Goal: Contribute content: Add original content to the website for others to see

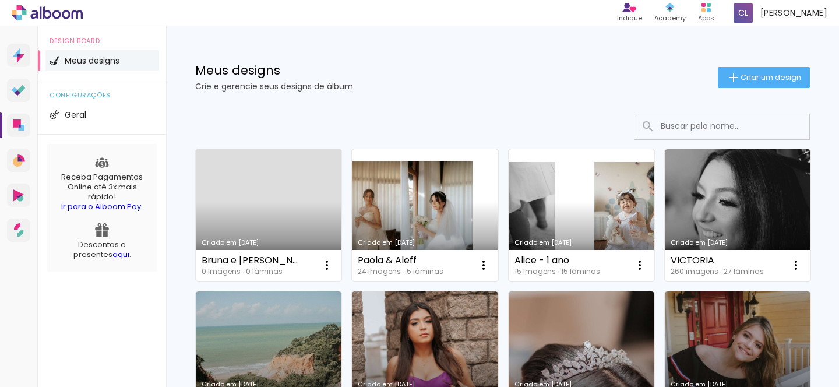
click at [239, 203] on link "Criado em [DATE]" at bounding box center [269, 215] width 146 height 132
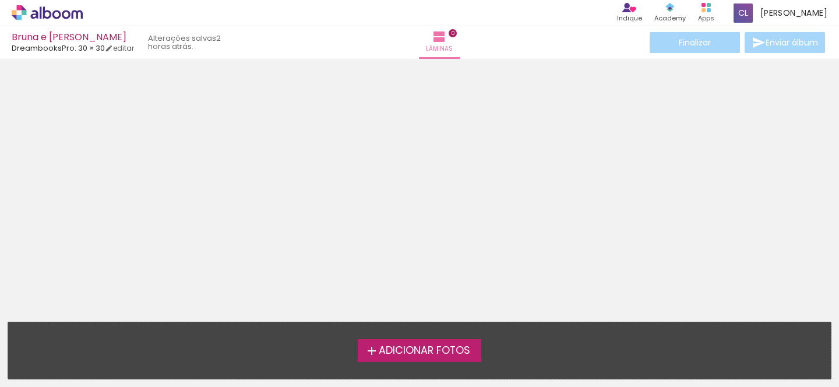
click at [376, 350] on iron-icon at bounding box center [372, 351] width 14 height 14
click at [0, 0] on input "file" at bounding box center [0, 0] width 0 height 0
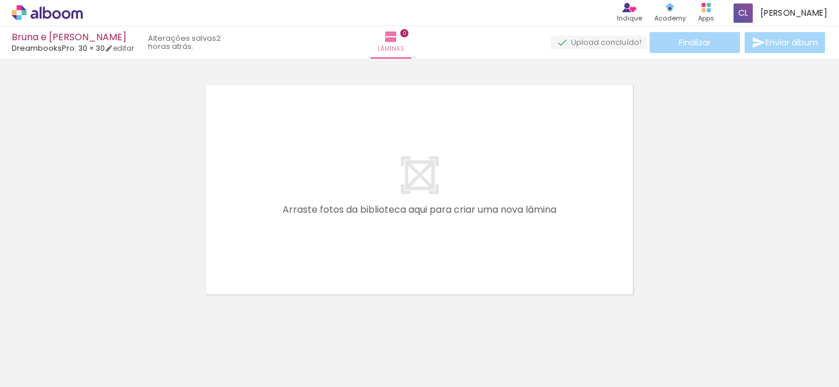
scroll to position [15, 0]
click at [29, 369] on span "Adicionar Fotos" at bounding box center [41, 371] width 35 height 13
click at [0, 0] on input "file" at bounding box center [0, 0] width 0 height 0
click at [52, 352] on input "Todas as fotos" at bounding box center [32, 352] width 44 height 10
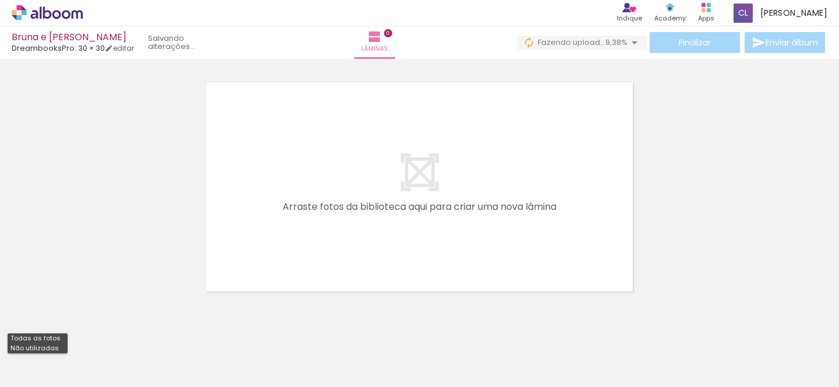
click at [59, 354] on div at bounding box center [38, 349] width 60 height 20
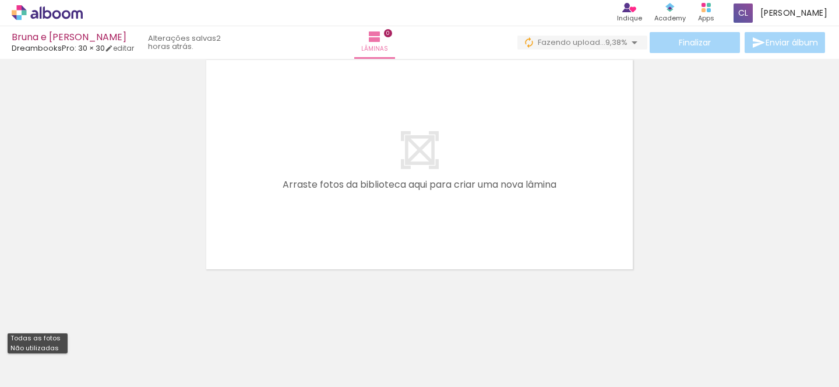
scroll to position [0, 0]
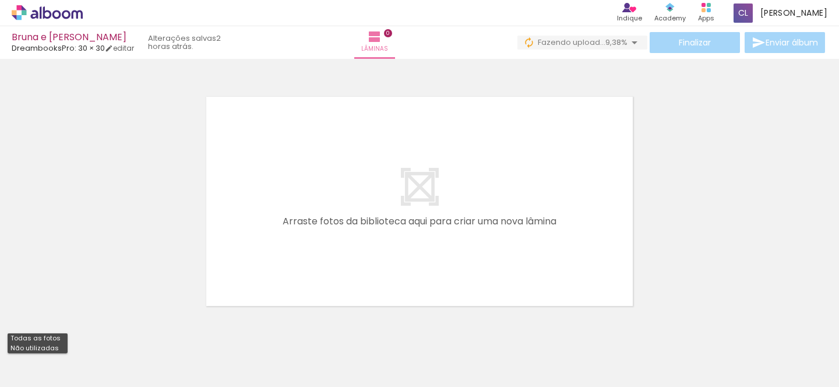
click at [434, 188] on quentale-layouter at bounding box center [419, 201] width 435 height 217
click at [416, 210] on quentale-layouter at bounding box center [419, 201] width 435 height 217
click at [627, 61] on div "Confirmar Cancelar" at bounding box center [419, 196] width 839 height 274
click at [541, 43] on span "Fazendo upload..." at bounding box center [570, 42] width 68 height 11
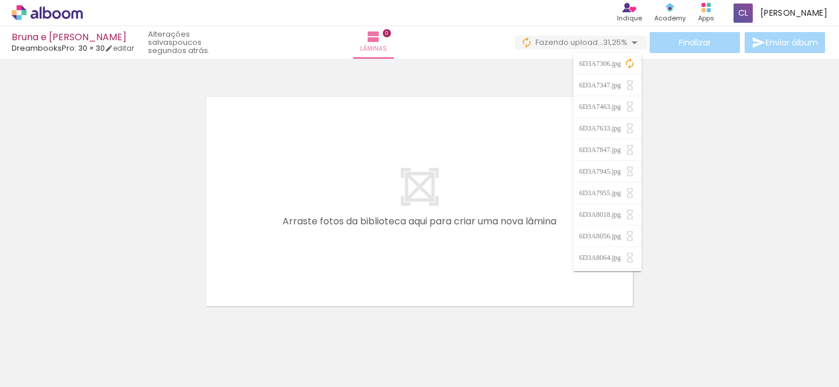
click at [628, 62] on iron-icon at bounding box center [630, 64] width 12 height 12
click at [622, 68] on paper-item "6D3A7306.jpg" at bounding box center [607, 64] width 68 height 22
click at [625, 67] on iron-icon at bounding box center [630, 64] width 12 height 12
click at [625, 59] on iron-icon at bounding box center [630, 64] width 12 height 12
click at [628, 59] on iron-icon at bounding box center [630, 64] width 12 height 12
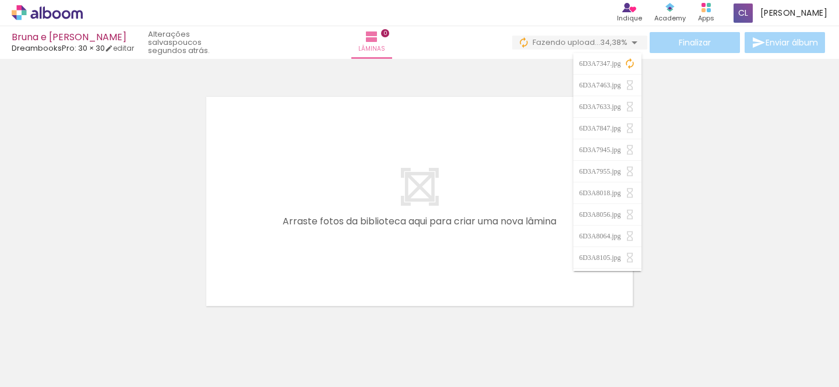
click at [633, 56] on paper-item "6D3A7347.jpg" at bounding box center [607, 64] width 68 height 22
click at [631, 61] on iron-icon at bounding box center [630, 64] width 12 height 12
click at [661, 74] on div at bounding box center [419, 186] width 839 height 247
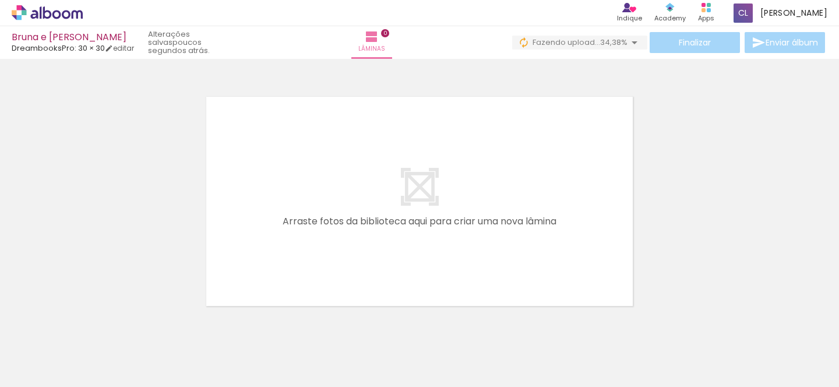
click at [521, 40] on iron-icon at bounding box center [524, 43] width 12 height 12
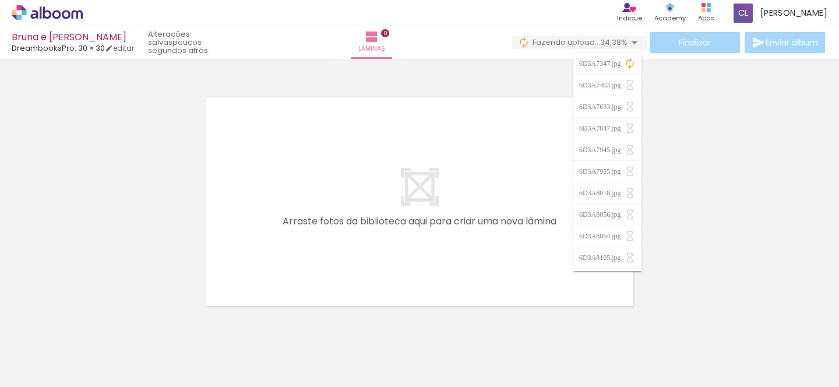
click at [621, 61] on div "6D3A7347.jpg" at bounding box center [601, 63] width 45 height 7
click at [629, 62] on iron-icon at bounding box center [630, 64] width 12 height 12
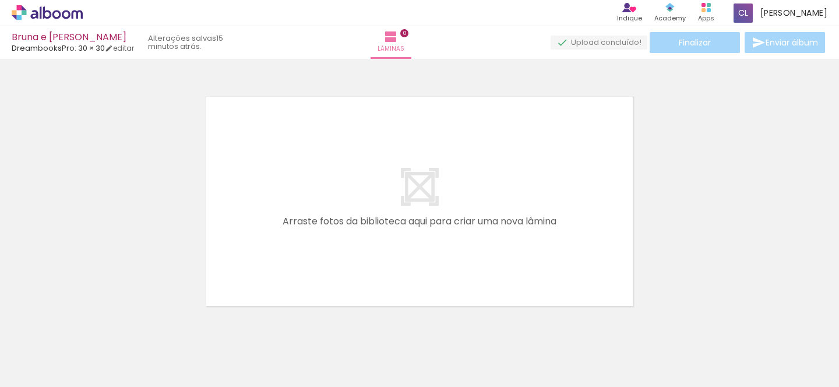
click at [212, 213] on quentale-layouter at bounding box center [419, 201] width 435 height 217
click at [31, 351] on input "Todas as fotos" at bounding box center [32, 352] width 44 height 10
click at [0, 0] on slot "Todas as fotos" at bounding box center [0, 0] width 0 height 0
click at [48, 351] on input "Todas as fotos" at bounding box center [32, 352] width 44 height 10
click at [0, 0] on slot "Não utilizadas" at bounding box center [0, 0] width 0 height 0
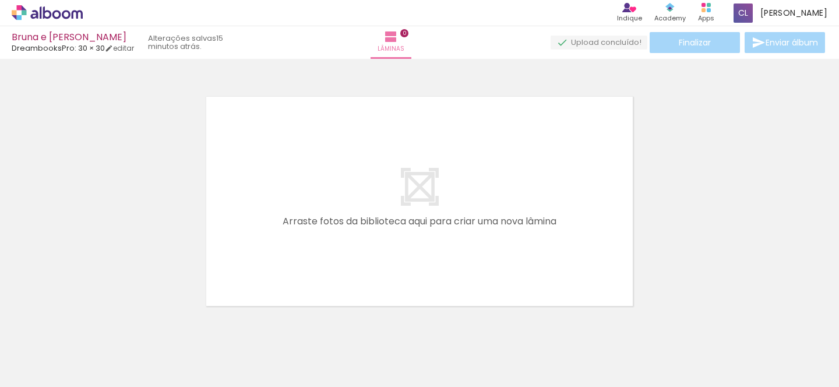
click at [44, 360] on input "Não utilizadas" at bounding box center [32, 361] width 44 height 10
click at [0, 0] on slot "Todas as fotos" at bounding box center [0, 0] width 0 height 0
type input "Todas as fotos"
click at [255, 227] on quentale-layouter at bounding box center [419, 201] width 435 height 217
click at [43, 373] on span "Adicionar Fotos" at bounding box center [41, 371] width 35 height 13
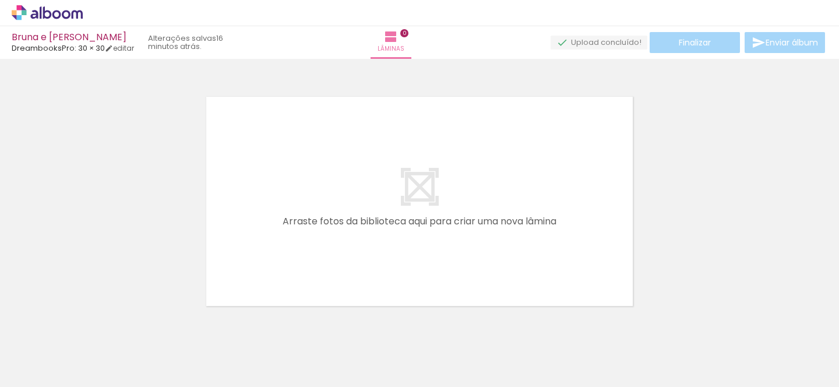
click at [0, 0] on input "file" at bounding box center [0, 0] width 0 height 0
click at [54, 369] on span "Adicionar Fotos" at bounding box center [41, 371] width 35 height 13
click at [0, 0] on input "file" at bounding box center [0, 0] width 0 height 0
click at [37, 374] on span "Adicionar Fotos" at bounding box center [41, 371] width 35 height 13
click at [0, 0] on input "file" at bounding box center [0, 0] width 0 height 0
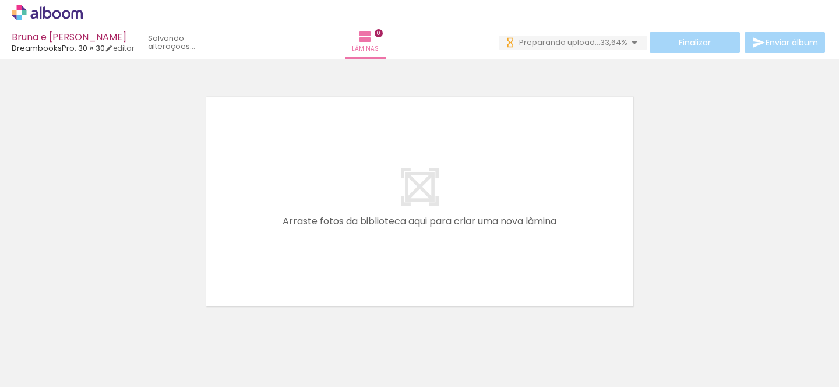
scroll to position [0, 6244]
click at [48, 373] on span "Adicionar Fotos" at bounding box center [41, 371] width 35 height 13
click at [0, 0] on input "file" at bounding box center [0, 0] width 0 height 0
click at [32, 378] on span "Adicionar Fotos" at bounding box center [41, 371] width 35 height 13
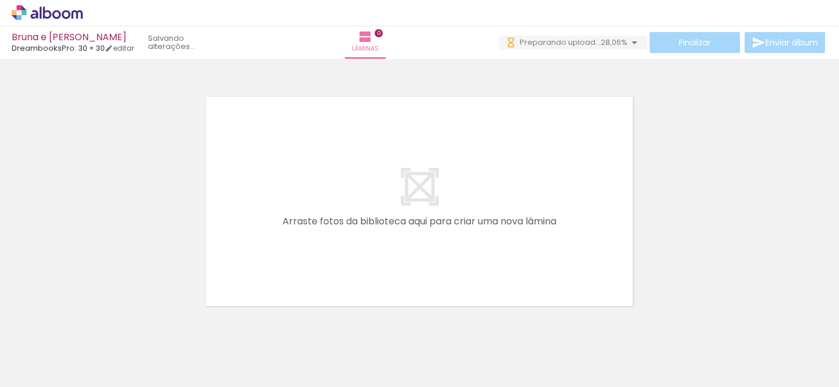
click at [0, 0] on input "file" at bounding box center [0, 0] width 0 height 0
click at [622, 48] on paper-button "0 Preparando upload... 26,06%" at bounding box center [573, 43] width 148 height 14
click at [622, 48] on div "6D3A6009.jpg 6D3A6063.jpg 6D3A6069.jpg 6D3A6077.jpg 6D3A6084.jpg 6D3A6113.jpg 6…" at bounding box center [607, 156] width 68 height 218
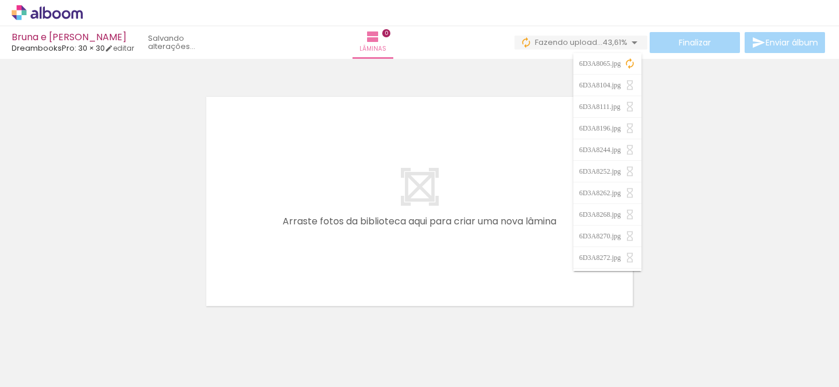
scroll to position [0, 14076]
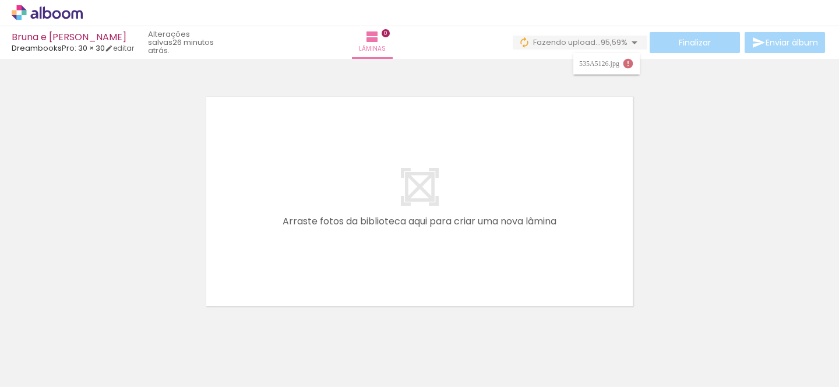
click at [626, 62] on iron-icon at bounding box center [628, 64] width 12 height 12
click at [0, 0] on slot "Buscar arquivos interrompidos" at bounding box center [0, 0] width 0 height 0
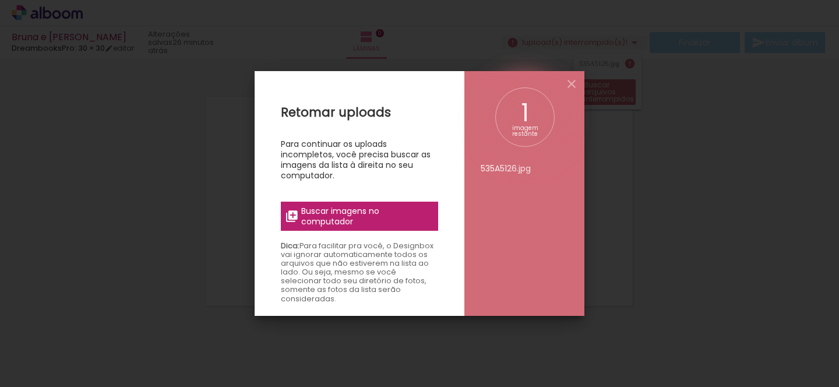
click at [353, 223] on span "Buscar imagens no computador" at bounding box center [366, 216] width 130 height 21
click at [0, 0] on input "file" at bounding box center [0, 0] width 0 height 0
click at [356, 226] on span "Buscar imagens no computador" at bounding box center [366, 216] width 130 height 21
click at [0, 0] on input "file" at bounding box center [0, 0] width 0 height 0
click at [368, 228] on label "Buscar imagens no computador" at bounding box center [359, 216] width 157 height 29
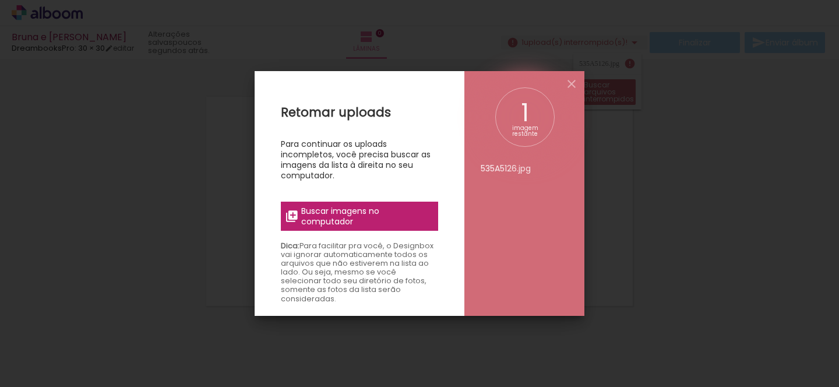
click at [0, 0] on input "file" at bounding box center [0, 0] width 0 height 0
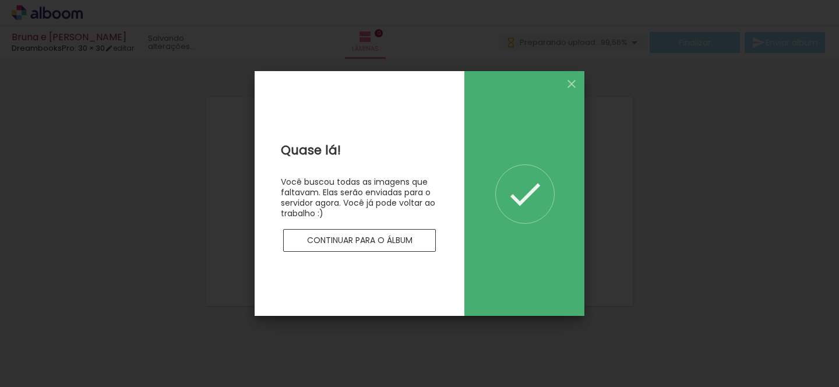
scroll to position [0, 0]
click at [645, 169] on iron-overlay-backdrop at bounding box center [419, 193] width 839 height 387
click at [569, 82] on iron-icon at bounding box center [572, 84] width 14 height 14
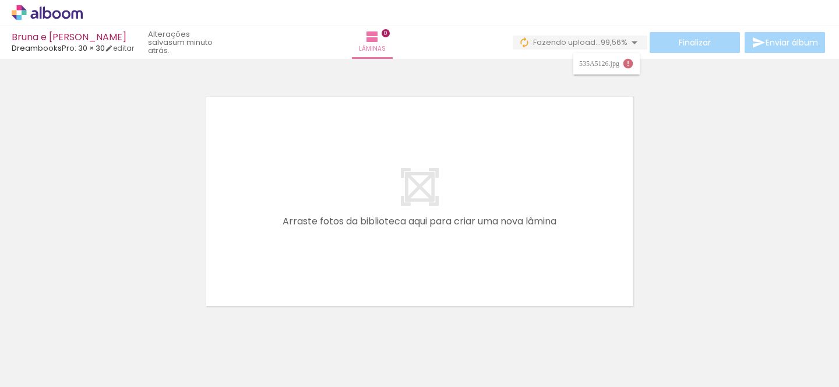
click at [629, 65] on iron-icon at bounding box center [628, 64] width 12 height 12
click at [30, 365] on span "Adicionar Fotos" at bounding box center [41, 371] width 35 height 13
click at [0, 0] on input "file" at bounding box center [0, 0] width 0 height 0
click at [576, 33] on div "Finalizar Enviar álbum" at bounding box center [664, 42] width 326 height 21
click at [578, 38] on span "upload(s) interrompido(s)!" at bounding box center [576, 42] width 104 height 11
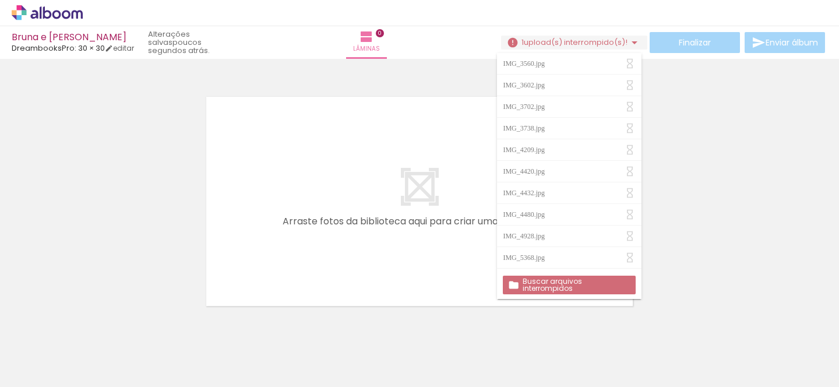
scroll to position [343, 0]
click at [626, 260] on iron-icon at bounding box center [630, 260] width 12 height 12
click at [603, 288] on paper-button "Buscar arquivos interrompidos" at bounding box center [569, 285] width 132 height 19
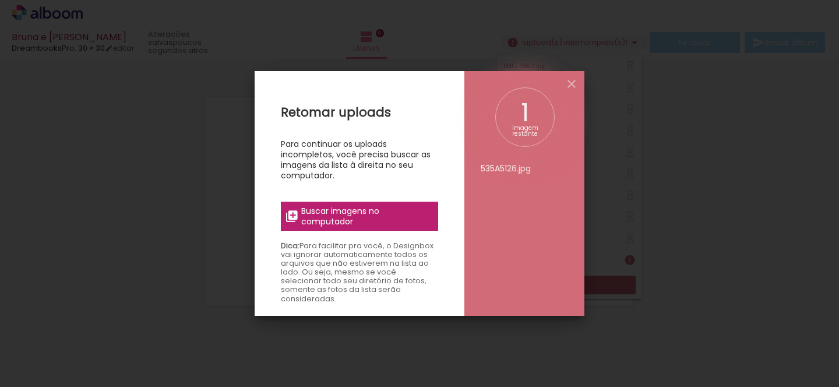
click at [359, 225] on span "Buscar imagens no computador" at bounding box center [366, 216] width 130 height 21
click at [0, 0] on input "file" at bounding box center [0, 0] width 0 height 0
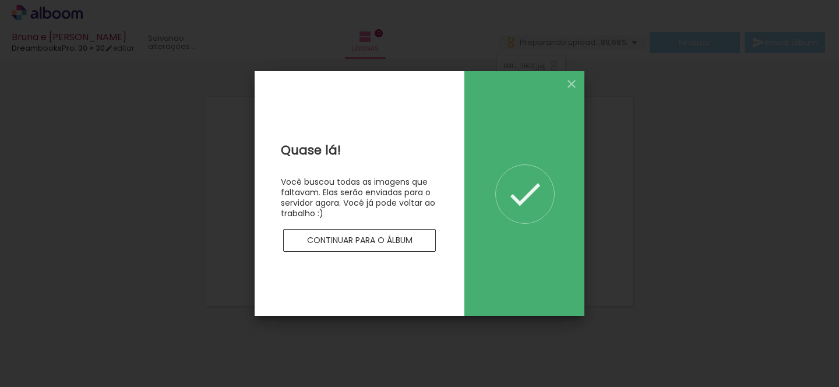
click at [0, 0] on slot "Continuar para o álbum" at bounding box center [0, 0] width 0 height 0
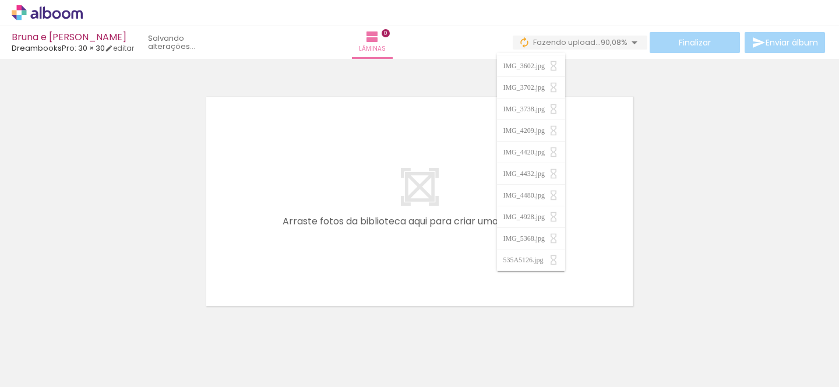
scroll to position [0, 0]
click at [557, 61] on iron-icon at bounding box center [554, 64] width 12 height 12
click at [678, 171] on div at bounding box center [419, 186] width 839 height 247
click at [564, 224] on quentale-layouter at bounding box center [419, 201] width 435 height 217
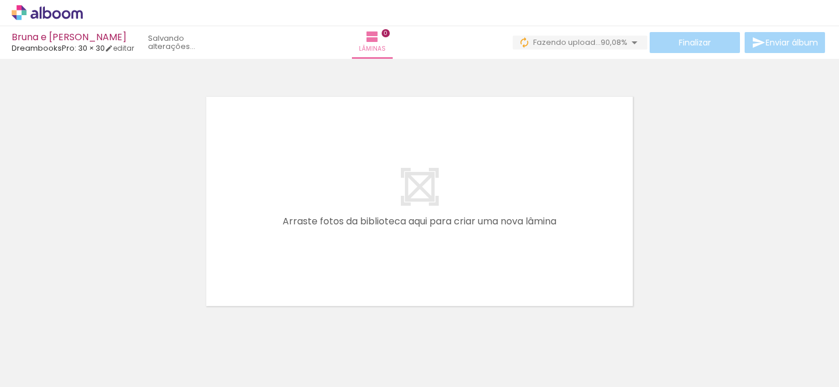
scroll to position [0, 2585]
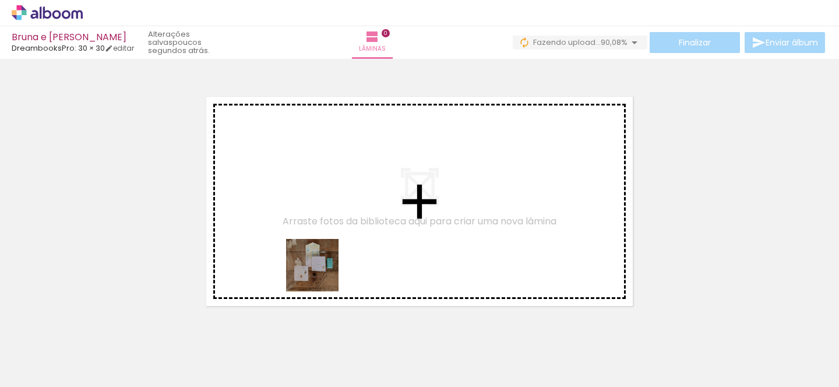
drag, startPoint x: 344, startPoint y: 360, endPoint x: 302, endPoint y: 216, distance: 149.4
click at [302, 216] on quentale-workspace at bounding box center [419, 193] width 839 height 387
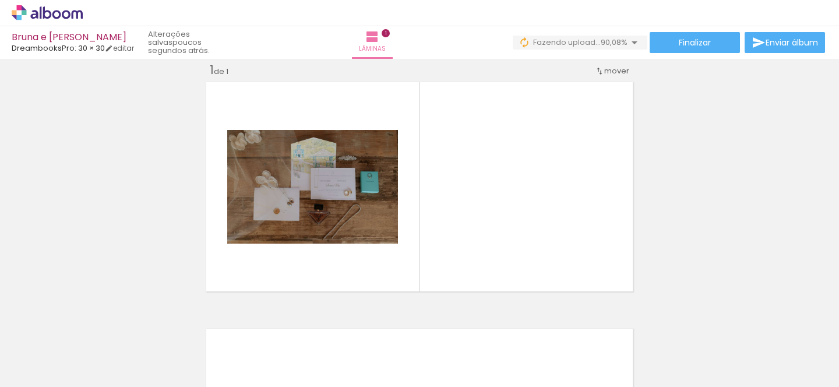
scroll to position [0, 0]
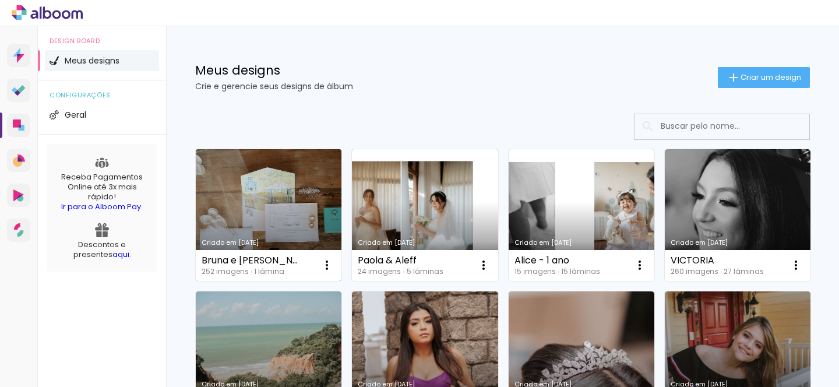
click at [261, 201] on link "Criado em [DATE]" at bounding box center [269, 215] width 146 height 132
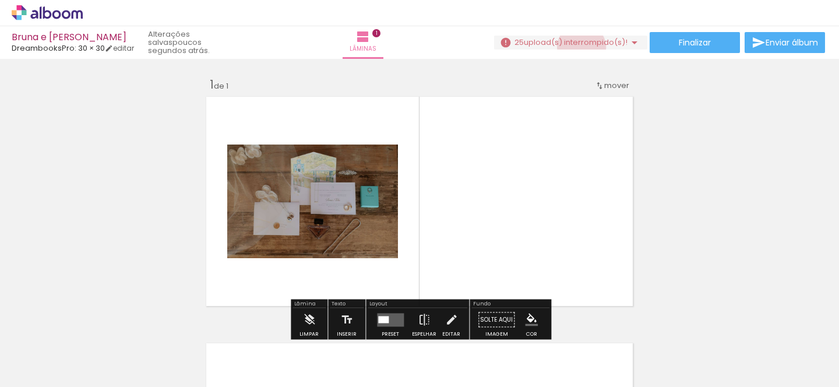
click at [577, 47] on paper-button "25 upload(s) interrompido(s)! 90,08%" at bounding box center [570, 43] width 153 height 14
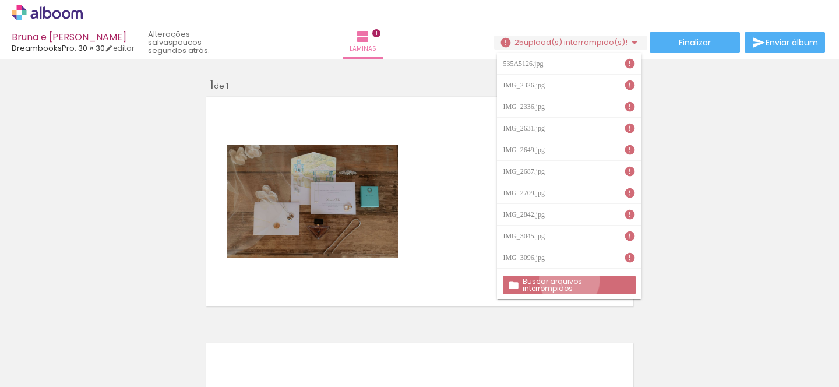
click at [0, 0] on slot "Buscar arquivos interrompidos" at bounding box center [0, 0] width 0 height 0
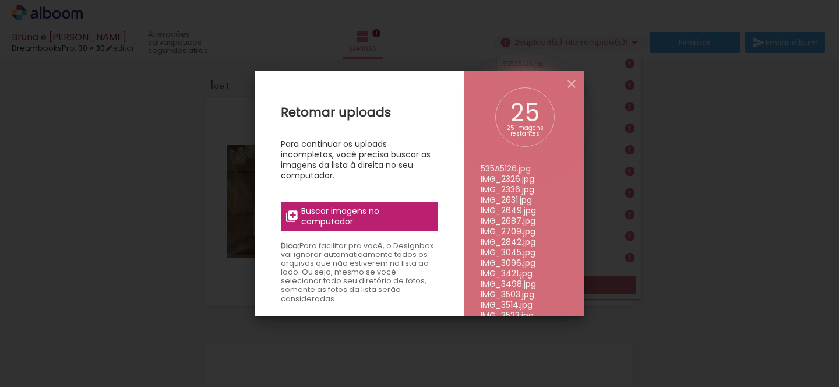
click at [358, 210] on span "Buscar imagens no computador" at bounding box center [366, 216] width 130 height 21
click at [0, 0] on input "file" at bounding box center [0, 0] width 0 height 0
click at [421, 209] on span "Buscar imagens no computador" at bounding box center [366, 216] width 130 height 21
click at [0, 0] on input "file" at bounding box center [0, 0] width 0 height 0
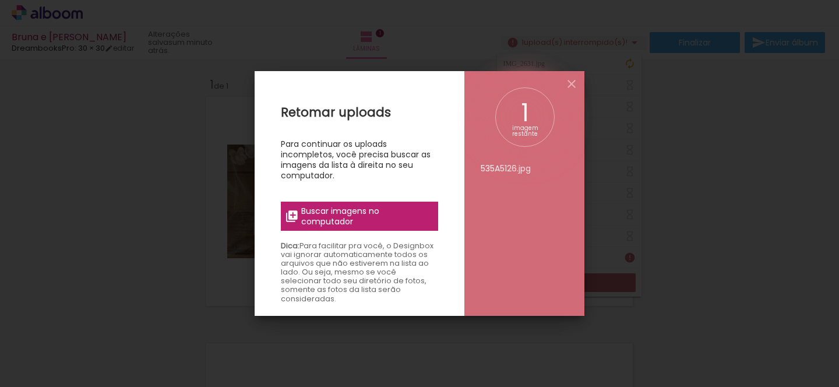
click at [364, 217] on span "Buscar imagens no computador" at bounding box center [366, 216] width 130 height 21
click at [0, 0] on input "file" at bounding box center [0, 0] width 0 height 0
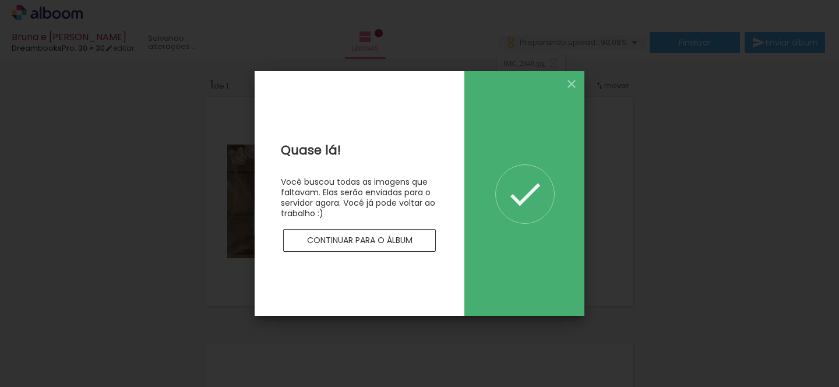
click at [0, 0] on slot "Continuar para o álbum" at bounding box center [0, 0] width 0 height 0
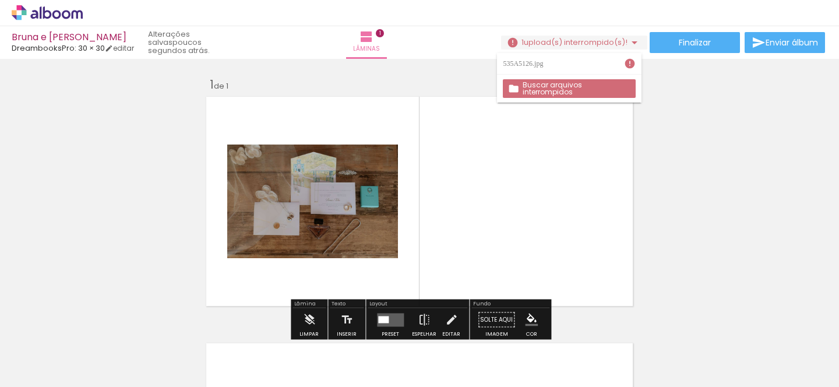
click at [662, 199] on div "Inserir lâmina 1 de 1" at bounding box center [419, 310] width 839 height 494
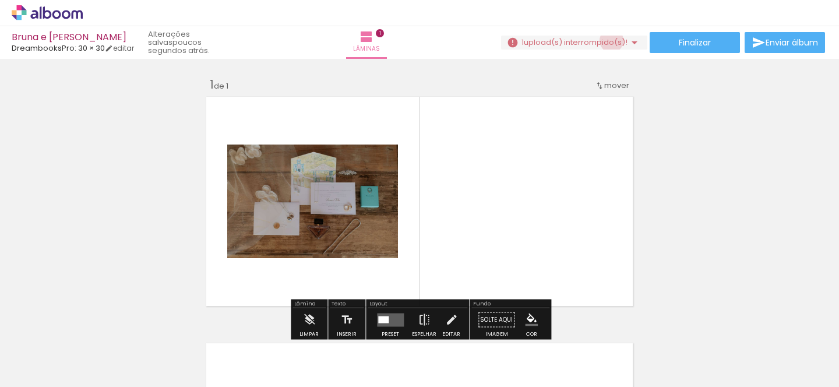
click at [607, 41] on span "upload(s) interrompido(s)!" at bounding box center [576, 42] width 104 height 11
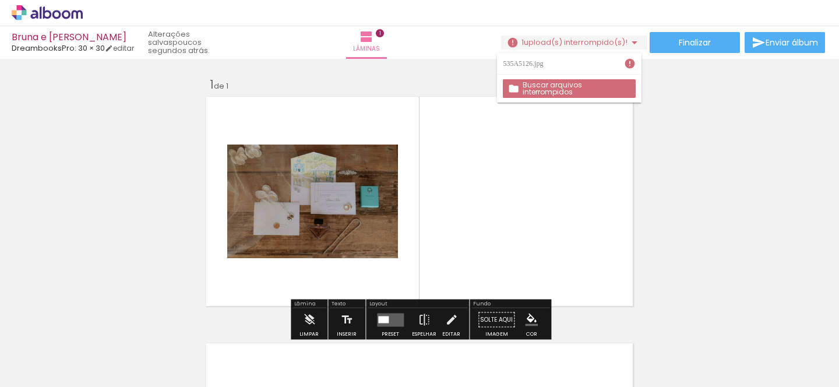
click at [628, 61] on iron-icon at bounding box center [630, 64] width 12 height 12
click at [654, 179] on div "Inserir lâmina 1 de 1" at bounding box center [419, 310] width 839 height 494
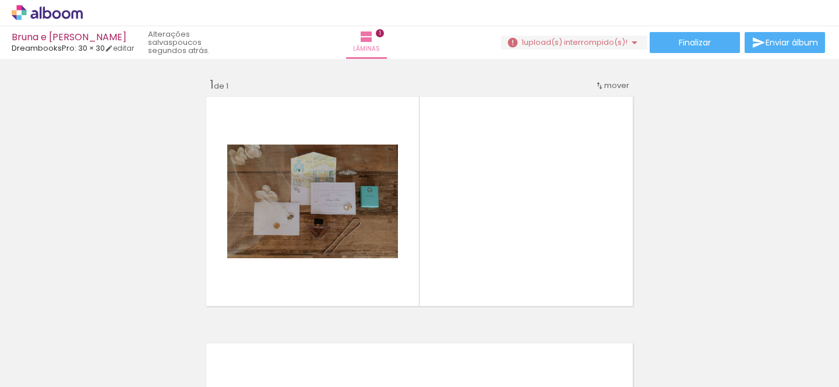
scroll to position [0, 3153]
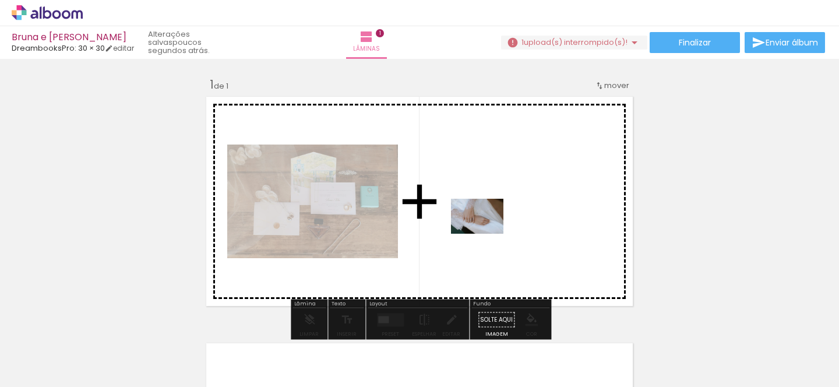
drag, startPoint x: 291, startPoint y: 357, endPoint x: 486, endPoint y: 234, distance: 230.5
click at [486, 234] on quentale-workspace at bounding box center [419, 193] width 839 height 387
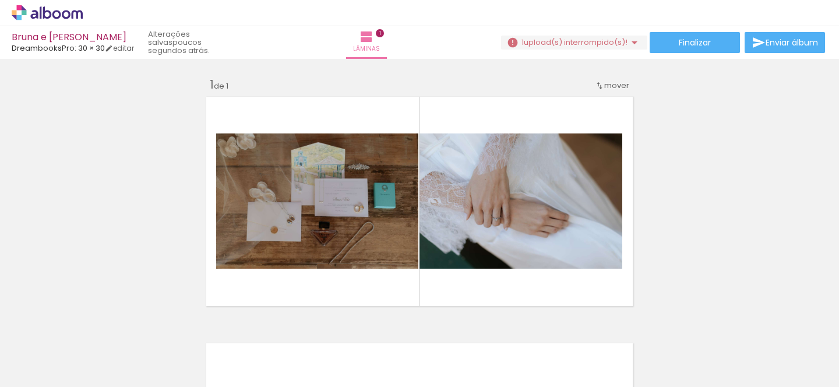
scroll to position [0, 2466]
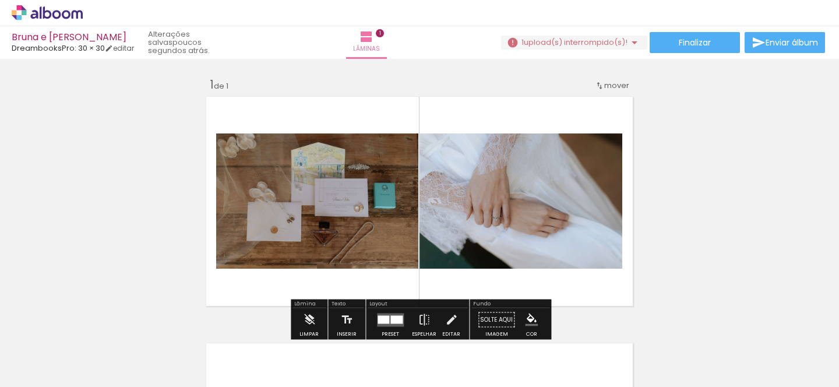
click at [527, 277] on quentale-layouter at bounding box center [419, 201] width 435 height 217
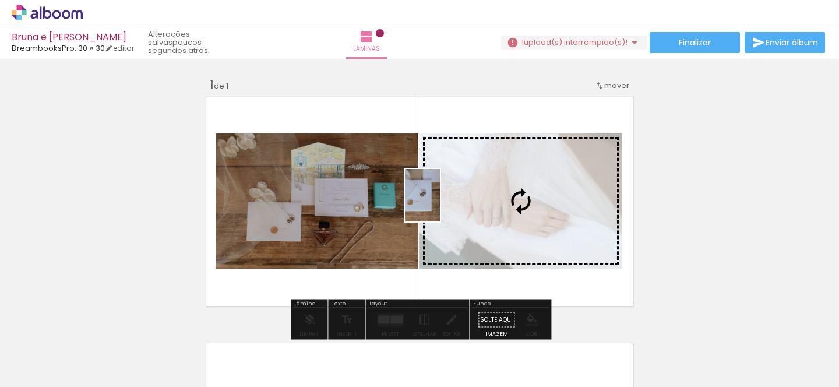
drag, startPoint x: 519, startPoint y: 349, endPoint x: 433, endPoint y: 201, distance: 171.0
click at [433, 201] on quentale-workspace at bounding box center [419, 193] width 839 height 387
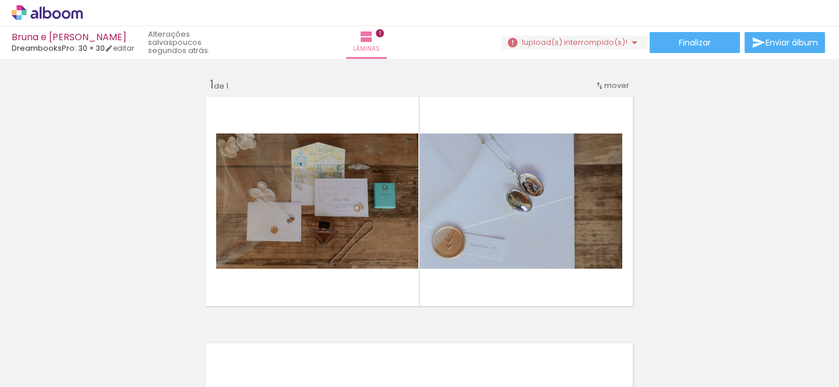
scroll to position [0, 2992]
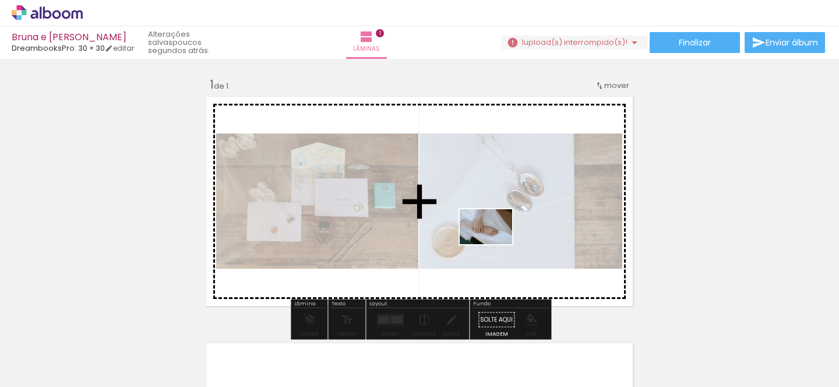
drag, startPoint x: 476, startPoint y: 354, endPoint x: 495, endPoint y: 244, distance: 111.8
click at [495, 244] on quentale-workspace at bounding box center [419, 193] width 839 height 387
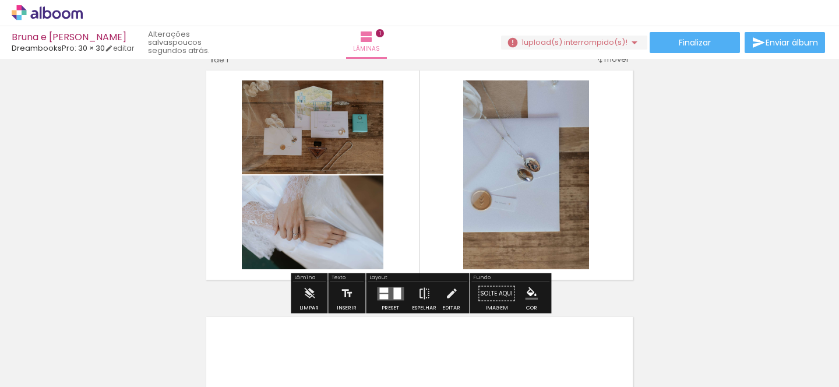
scroll to position [29, 0]
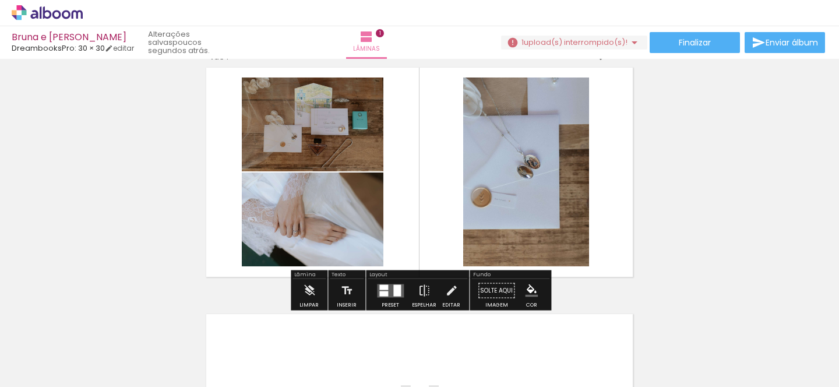
click at [384, 297] on quentale-layouter at bounding box center [390, 290] width 27 height 13
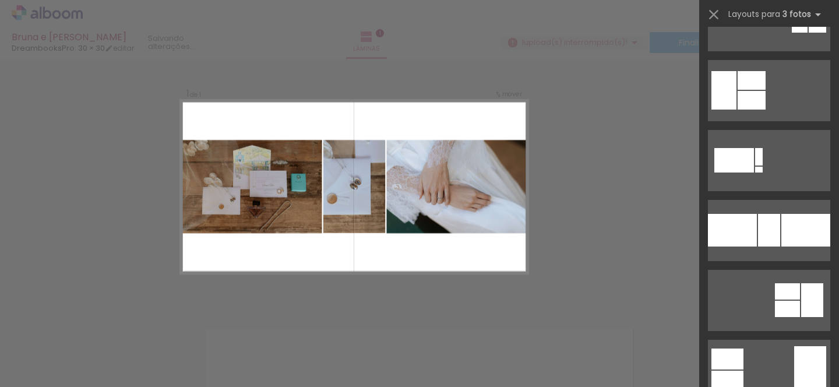
scroll to position [599, 0]
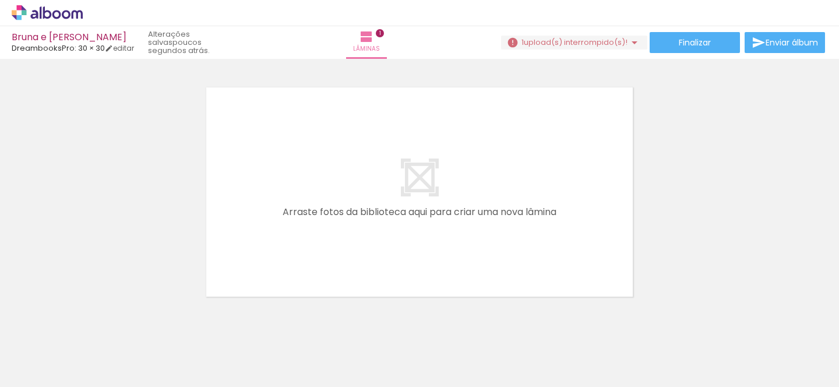
scroll to position [0, 2831]
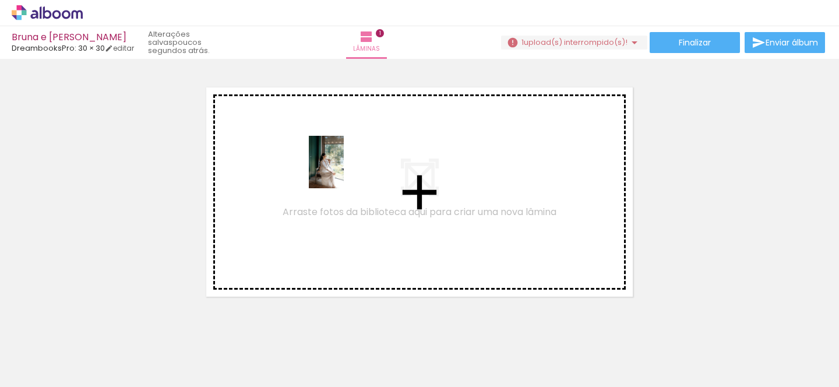
drag, startPoint x: 481, startPoint y: 348, endPoint x: 344, endPoint y: 171, distance: 223.9
click at [344, 171] on quentale-workspace at bounding box center [419, 193] width 839 height 387
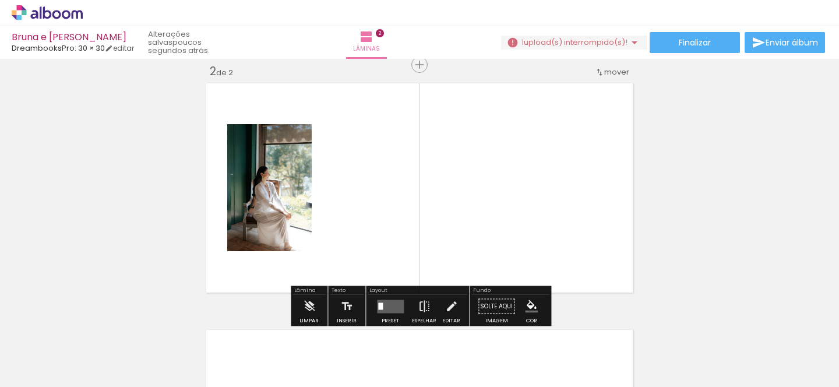
scroll to position [261, 0]
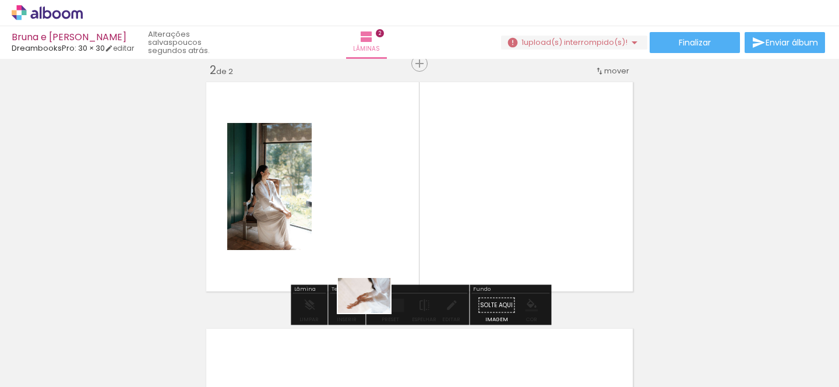
drag, startPoint x: 365, startPoint y: 367, endPoint x: 360, endPoint y: 365, distance: 6.3
click at [54, 365] on iron-image at bounding box center [26, 347] width 55 height 37
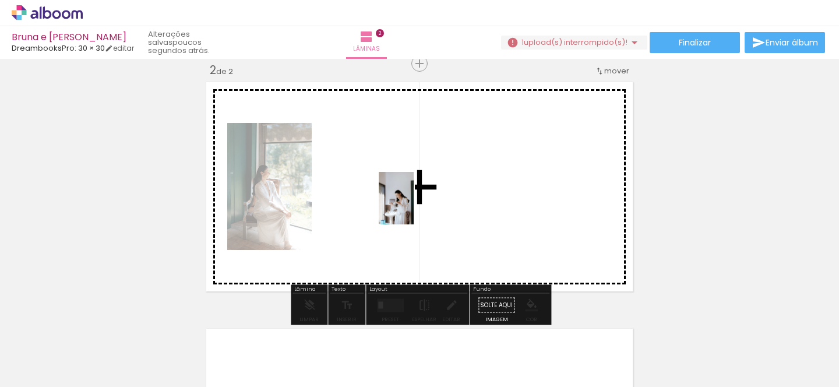
drag, startPoint x: 300, startPoint y: 367, endPoint x: 414, endPoint y: 207, distance: 196.8
click at [414, 207] on quentale-workspace at bounding box center [419, 193] width 839 height 387
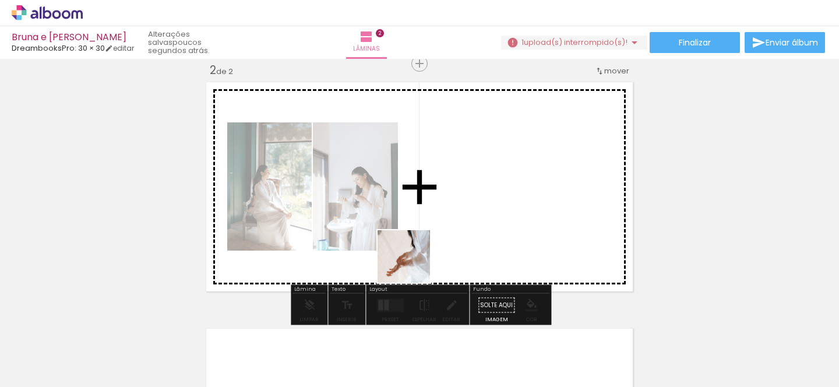
drag, startPoint x: 357, startPoint y: 354, endPoint x: 477, endPoint y: 188, distance: 204.6
click at [477, 188] on quentale-workspace at bounding box center [419, 193] width 839 height 387
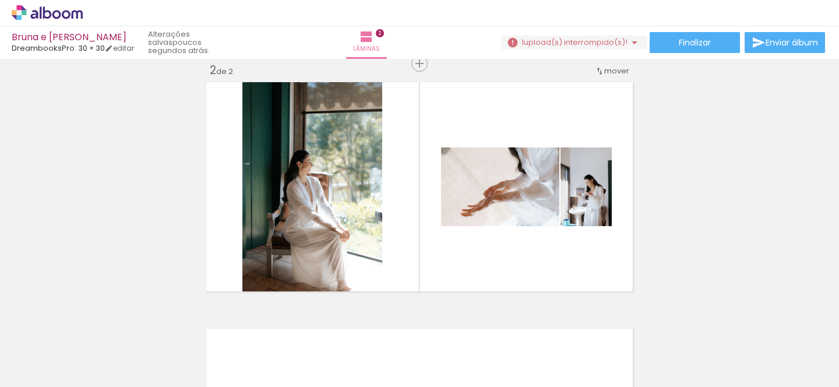
scroll to position [0, 0]
click at [41, 368] on span "Adicionar Fotos" at bounding box center [41, 371] width 35 height 13
click at [0, 0] on input "file" at bounding box center [0, 0] width 0 height 0
drag, startPoint x: 797, startPoint y: 348, endPoint x: 514, endPoint y: 195, distance: 322.3
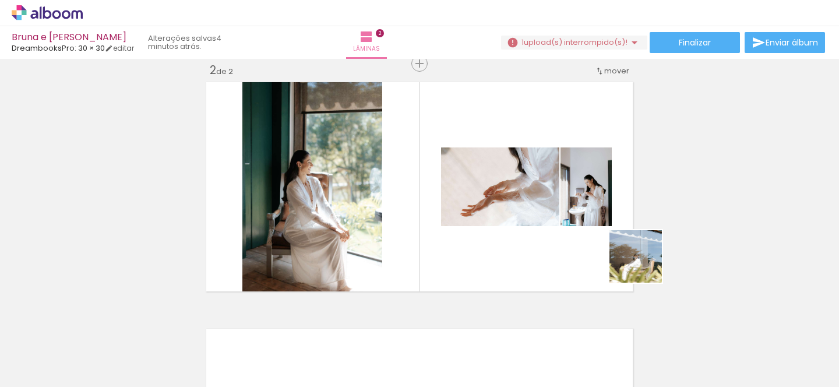
click at [514, 195] on quentale-workspace at bounding box center [419, 193] width 839 height 387
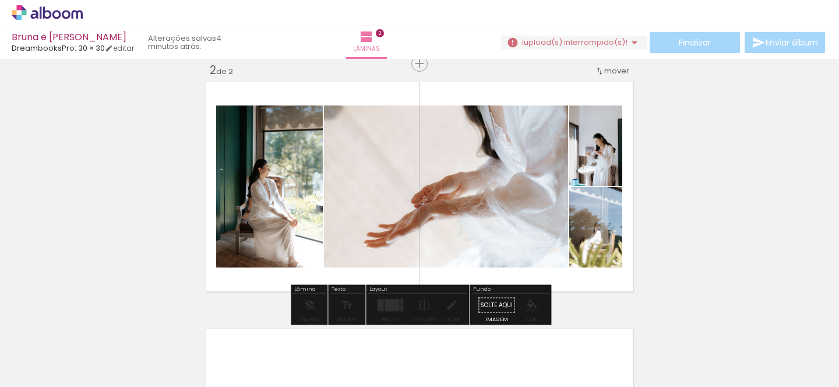
drag, startPoint x: 608, startPoint y: 241, endPoint x: 639, endPoint y: 185, distance: 64.7
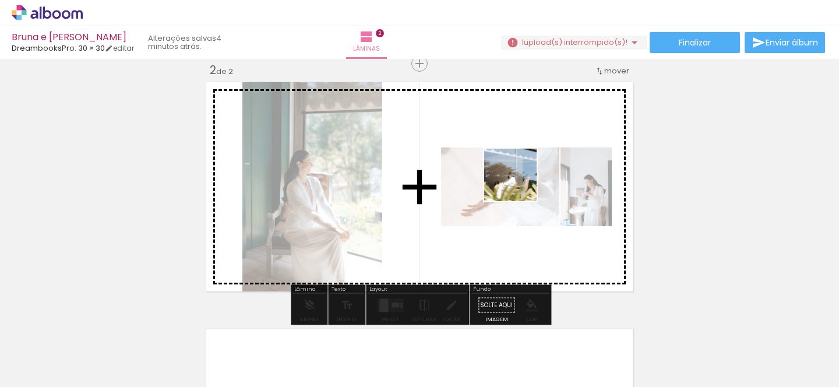
drag, startPoint x: 800, startPoint y: 340, endPoint x: 519, endPoint y: 184, distance: 321.7
click at [519, 184] on quentale-workspace at bounding box center [419, 193] width 839 height 387
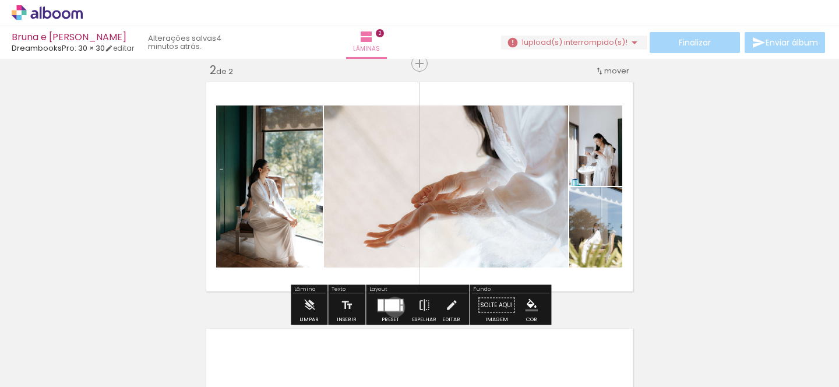
click at [392, 307] on div at bounding box center [392, 305] width 15 height 12
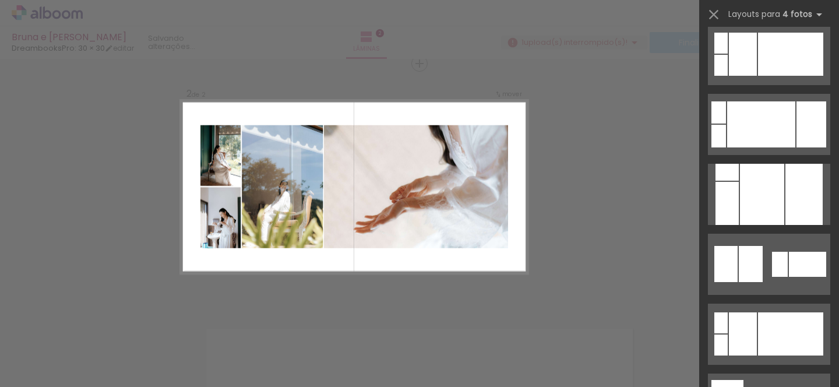
scroll to position [1132, 0]
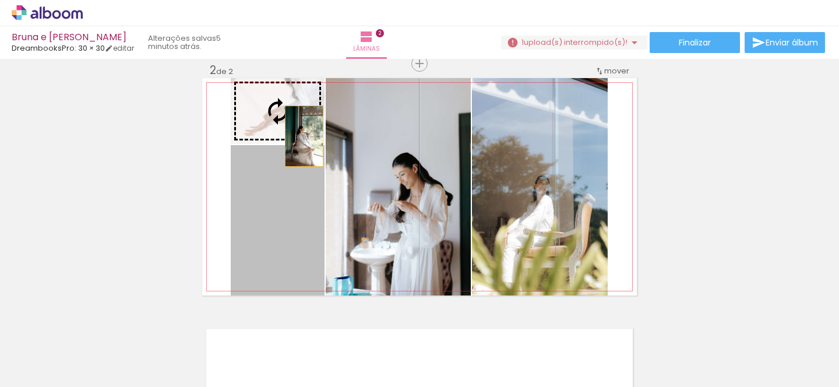
drag, startPoint x: 304, startPoint y: 222, endPoint x: 302, endPoint y: 132, distance: 90.4
click at [0, 0] on slot at bounding box center [0, 0] width 0 height 0
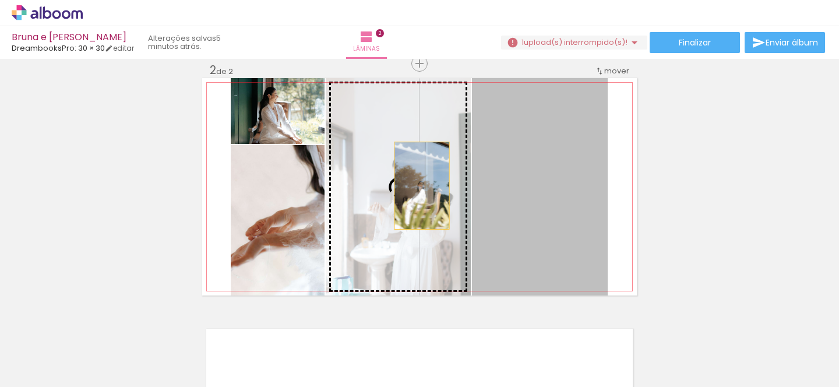
drag, startPoint x: 492, startPoint y: 185, endPoint x: 391, endPoint y: 185, distance: 100.8
click at [0, 0] on slot at bounding box center [0, 0] width 0 height 0
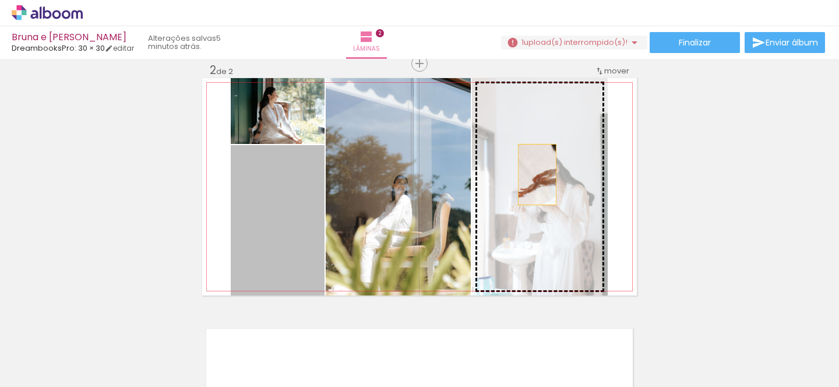
drag, startPoint x: 305, startPoint y: 216, endPoint x: 537, endPoint y: 174, distance: 235.0
click at [0, 0] on slot at bounding box center [0, 0] width 0 height 0
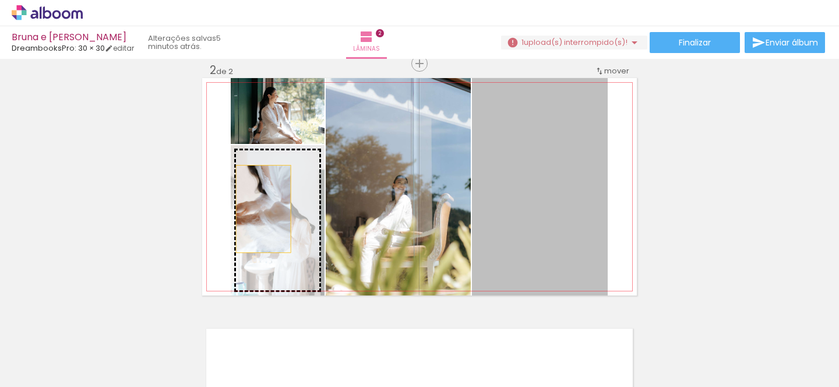
drag, startPoint x: 555, startPoint y: 188, endPoint x: 263, endPoint y: 209, distance: 292.7
click at [0, 0] on slot at bounding box center [0, 0] width 0 height 0
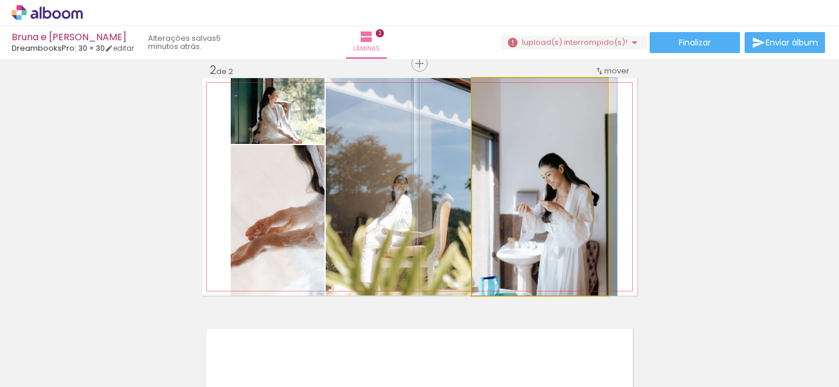
drag, startPoint x: 501, startPoint y: 163, endPoint x: 508, endPoint y: 163, distance: 6.4
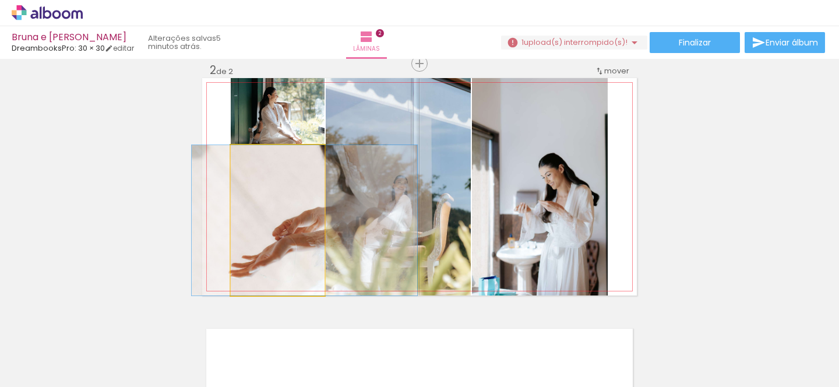
drag, startPoint x: 284, startPoint y: 220, endPoint x: 317, endPoint y: 216, distance: 32.9
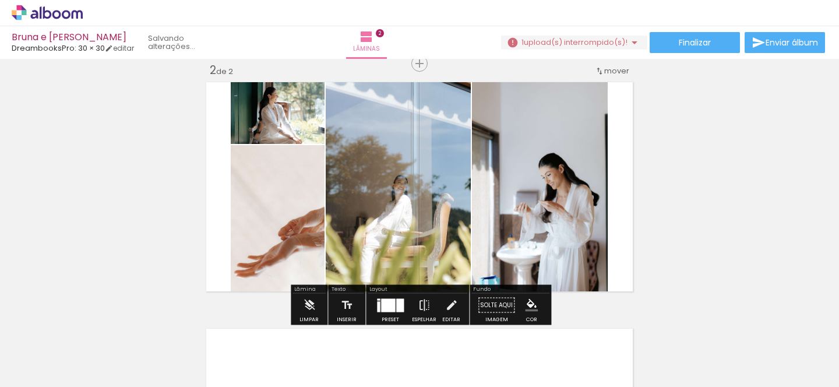
click at [688, 178] on div "Inserir lâmina 1 de 2 Inserir lâmina 2 de 2" at bounding box center [419, 172] width 839 height 740
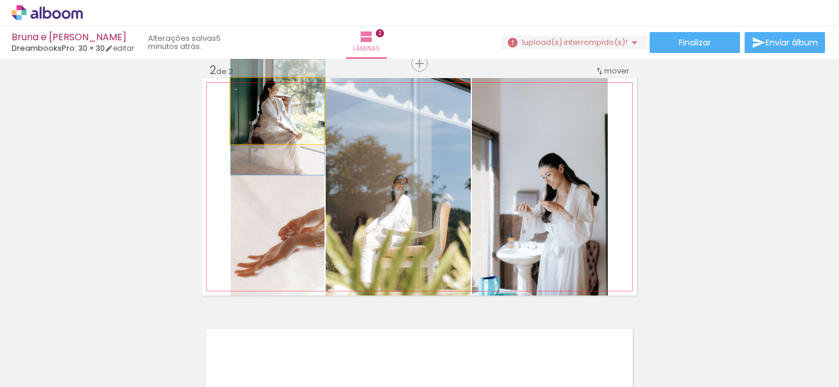
drag, startPoint x: 282, startPoint y: 119, endPoint x: 283, endPoint y: 112, distance: 7.1
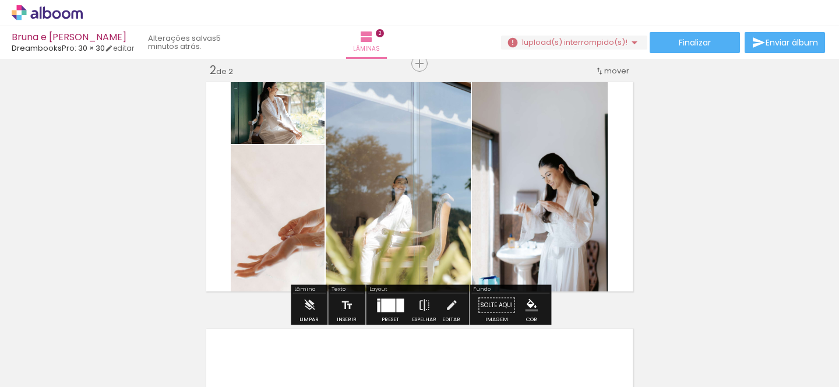
click at [387, 305] on div at bounding box center [388, 304] width 14 height 13
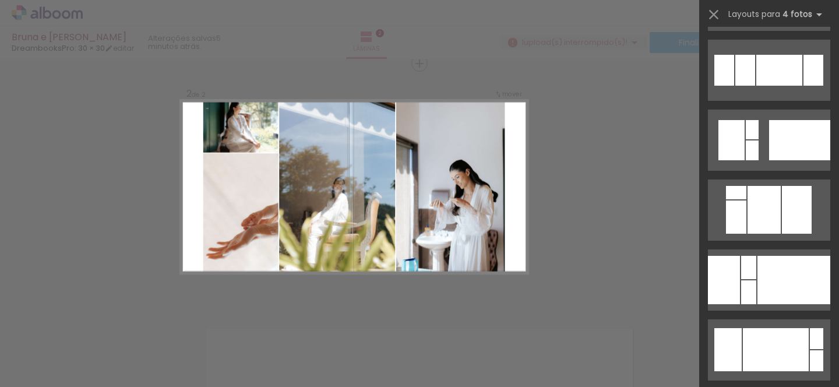
scroll to position [1890, 0]
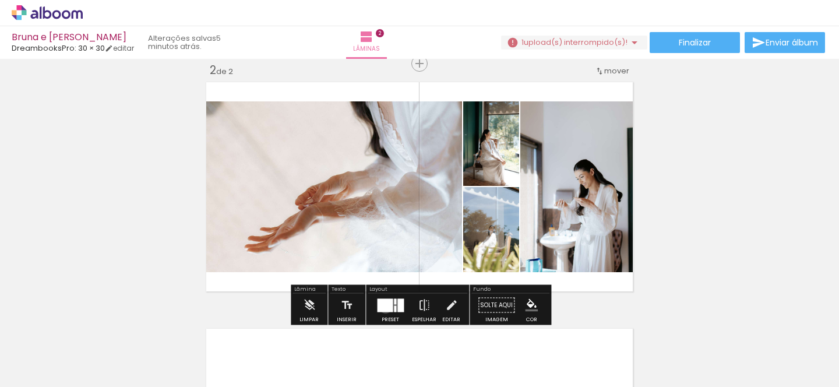
click at [383, 306] on div at bounding box center [385, 304] width 16 height 13
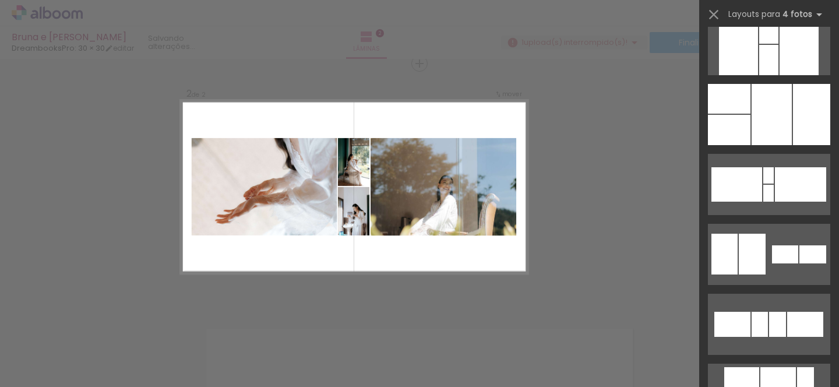
scroll to position [5201, 0]
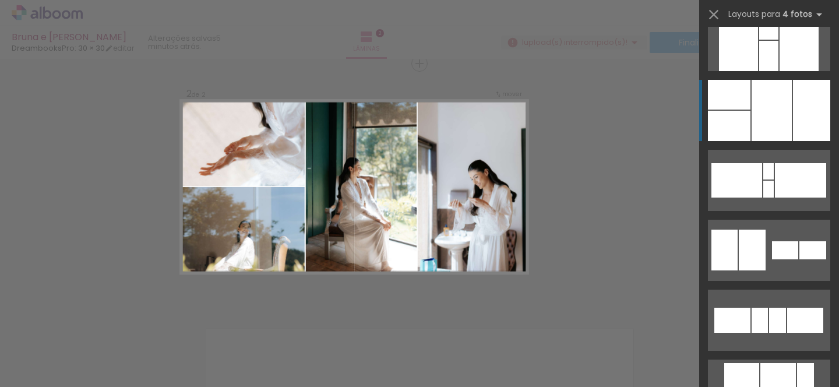
click at [779, 98] on div at bounding box center [772, 110] width 40 height 61
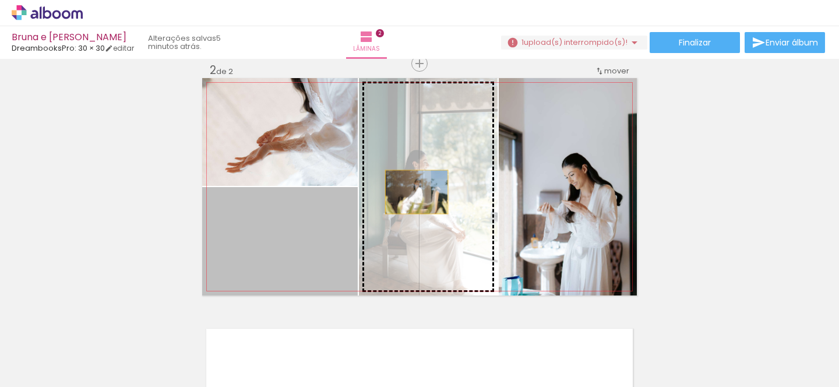
drag, startPoint x: 292, startPoint y: 242, endPoint x: 417, endPoint y: 192, distance: 134.4
click at [0, 0] on slot at bounding box center [0, 0] width 0 height 0
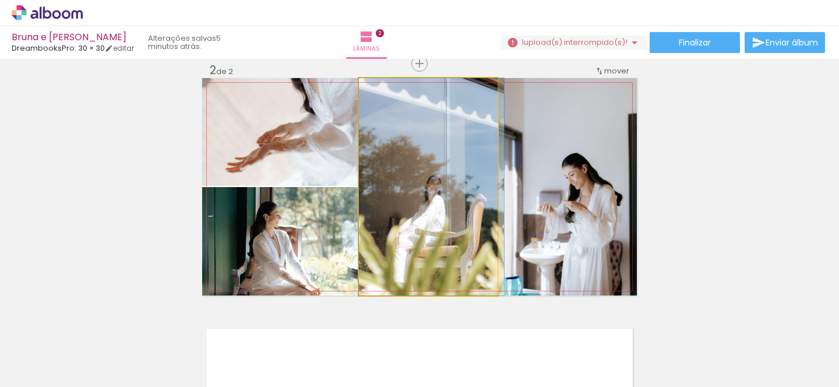
drag, startPoint x: 417, startPoint y: 192, endPoint x: 436, endPoint y: 189, distance: 19.5
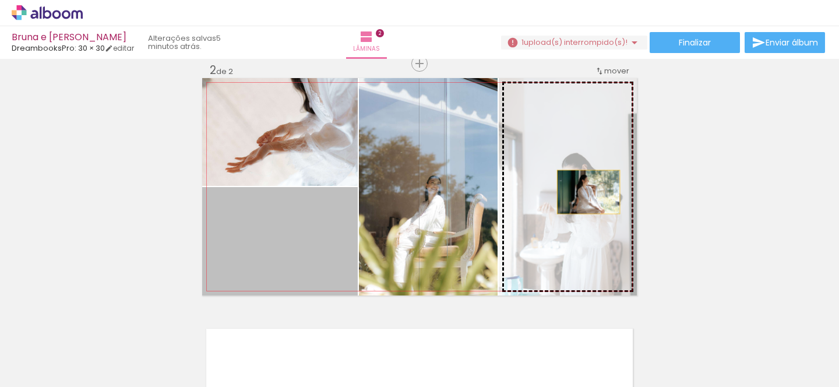
drag, startPoint x: 293, startPoint y: 239, endPoint x: 587, endPoint y: 192, distance: 297.5
click at [0, 0] on slot at bounding box center [0, 0] width 0 height 0
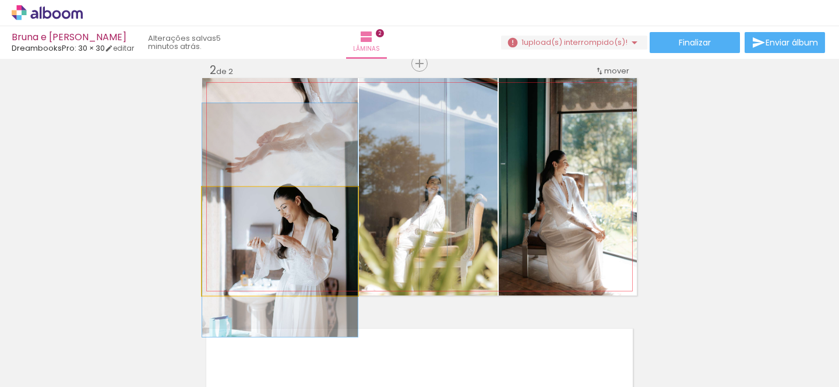
drag, startPoint x: 311, startPoint y: 273, endPoint x: 311, endPoint y: 253, distance: 20.4
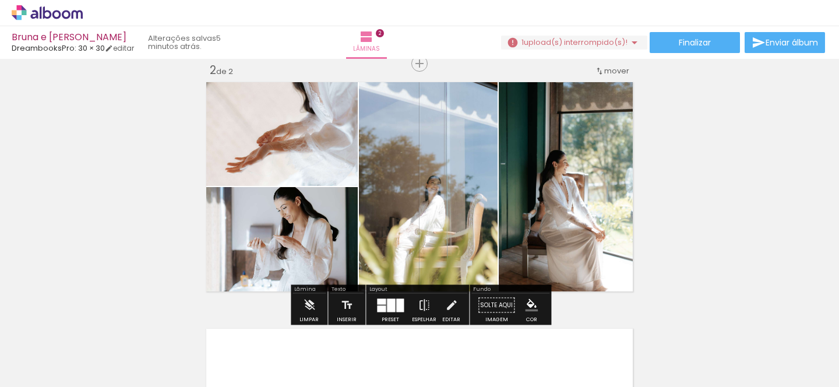
click at [304, 224] on quentale-photo at bounding box center [280, 241] width 156 height 108
click at [396, 306] on div at bounding box center [400, 304] width 8 height 13
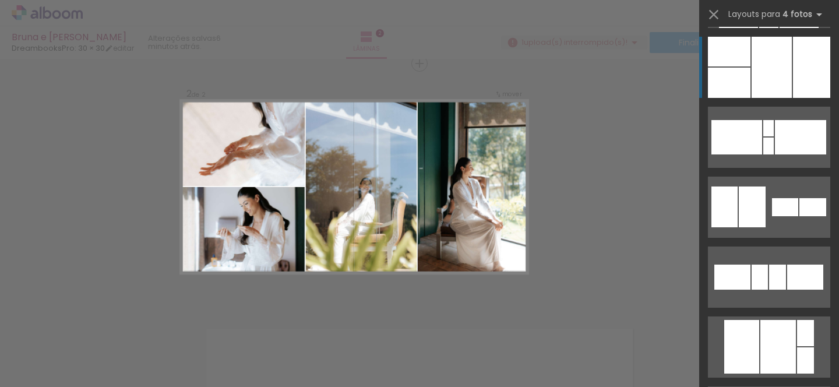
scroll to position [5230, 0]
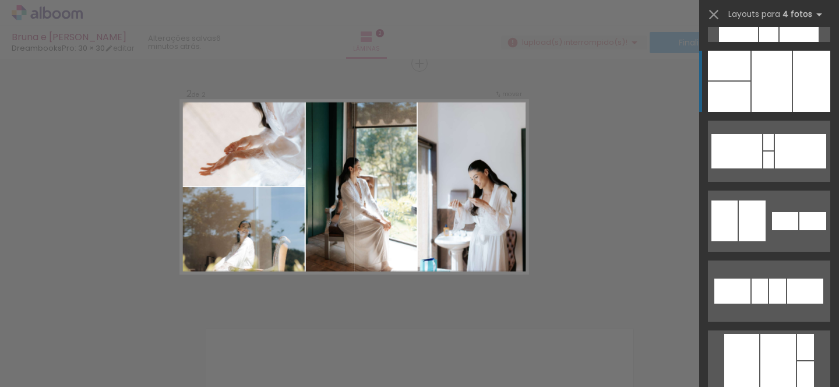
click at [563, 266] on div "Confirmar Cancelar" at bounding box center [419, 182] width 839 height 768
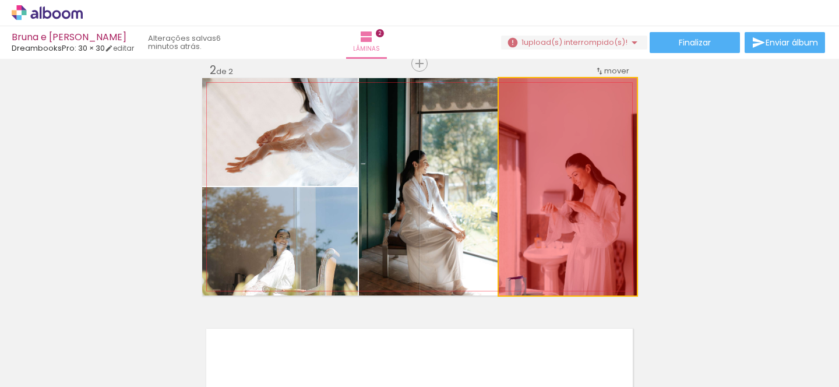
drag, startPoint x: 603, startPoint y: 181, endPoint x: 706, endPoint y: 183, distance: 103.2
click at [706, 183] on div "Inserir lâmina 1 de 2 Inserir lâmina 2 de 2" at bounding box center [419, 172] width 839 height 740
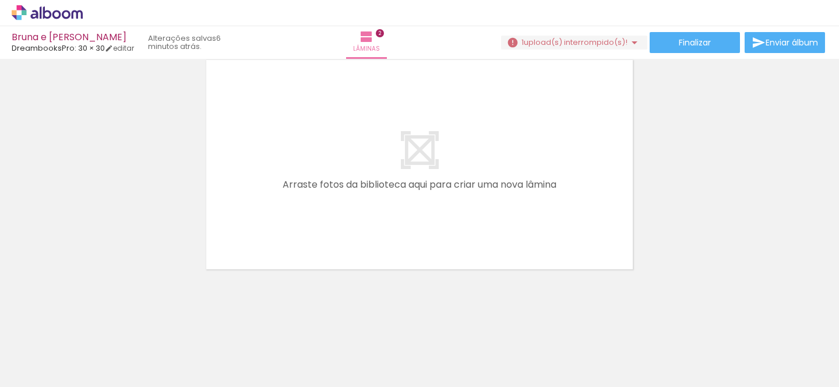
scroll to position [0, 2942]
drag, startPoint x: 307, startPoint y: 359, endPoint x: 332, endPoint y: 357, distance: 25.7
click at [327, 357] on div at bounding box center [307, 348] width 38 height 58
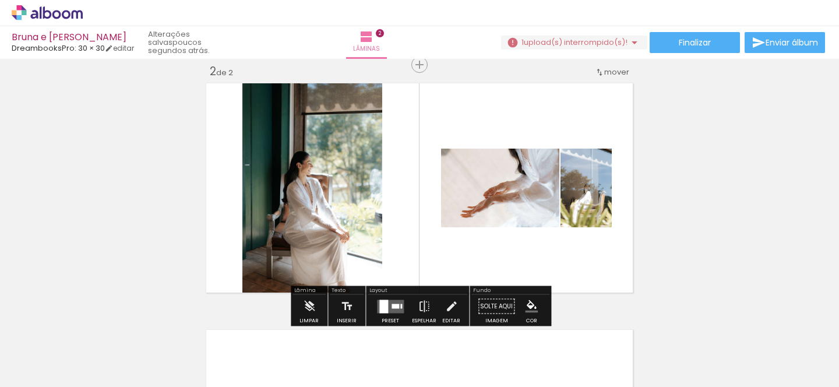
scroll to position [223, 0]
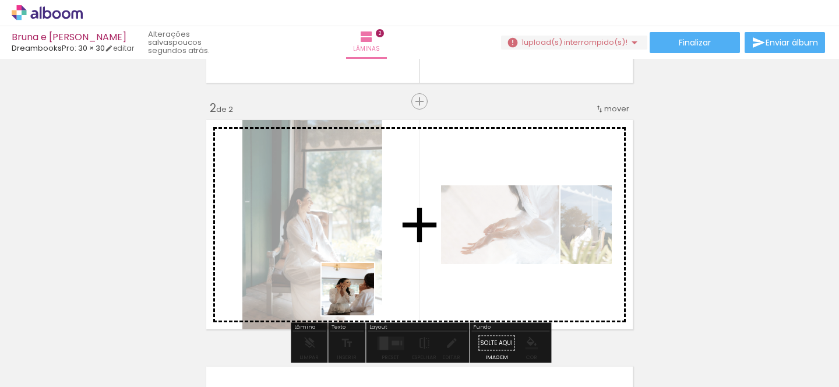
drag, startPoint x: 304, startPoint y: 356, endPoint x: 408, endPoint y: 242, distance: 154.3
click at [408, 242] on quentale-workspace at bounding box center [419, 193] width 839 height 387
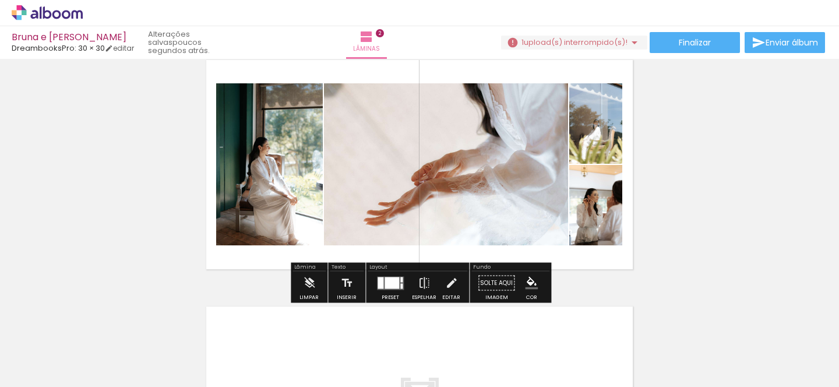
scroll to position [314, 0]
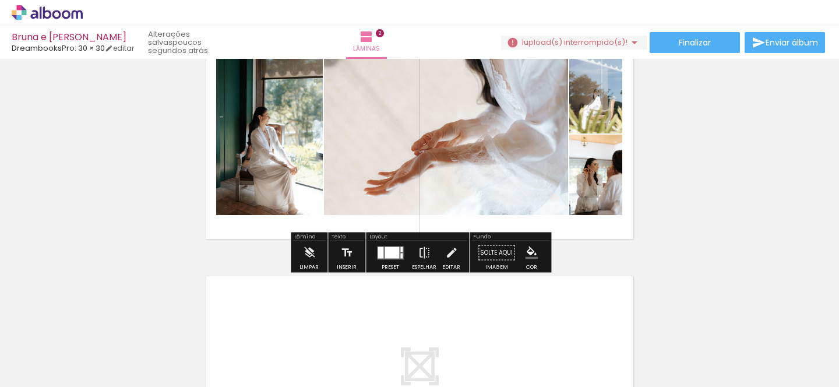
click at [392, 252] on div at bounding box center [392, 253] width 15 height 12
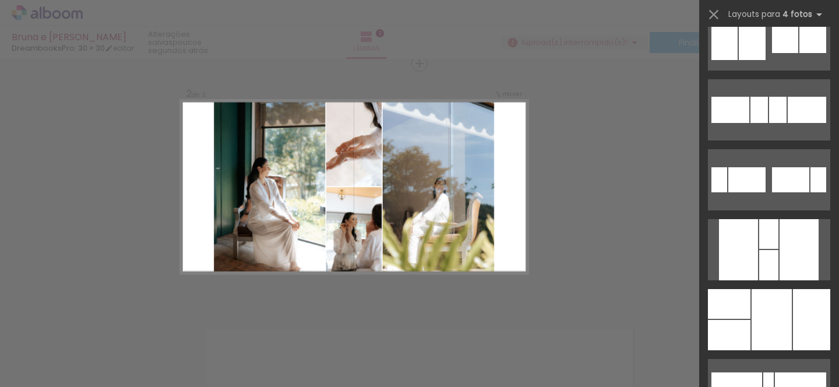
scroll to position [5108, 0]
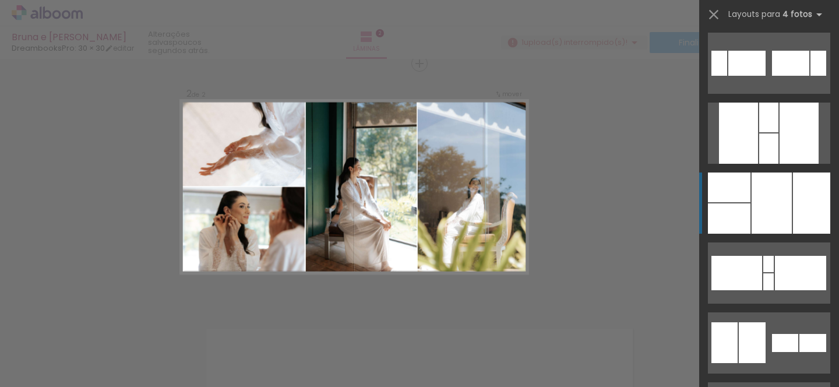
click at [791, 203] on div at bounding box center [772, 203] width 40 height 61
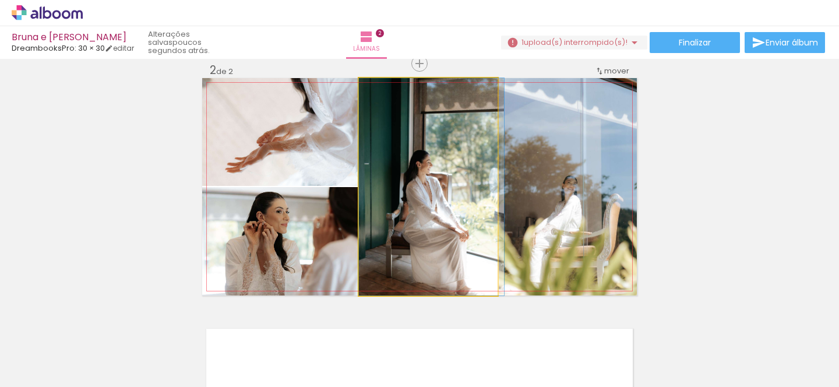
drag, startPoint x: 453, startPoint y: 202, endPoint x: 474, endPoint y: 202, distance: 21.0
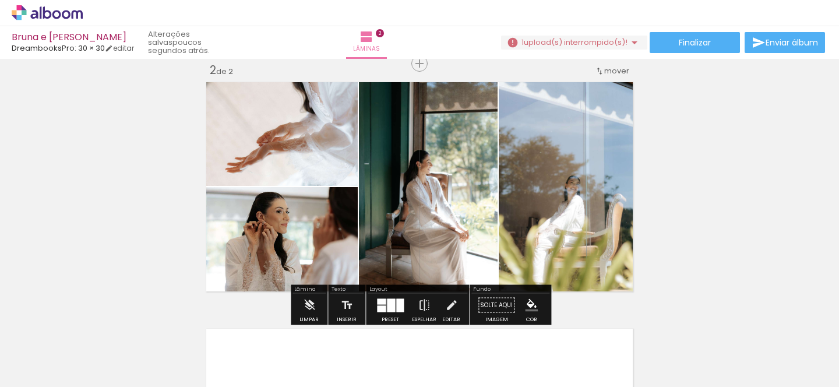
click at [608, 173] on quentale-photo at bounding box center [568, 186] width 138 height 217
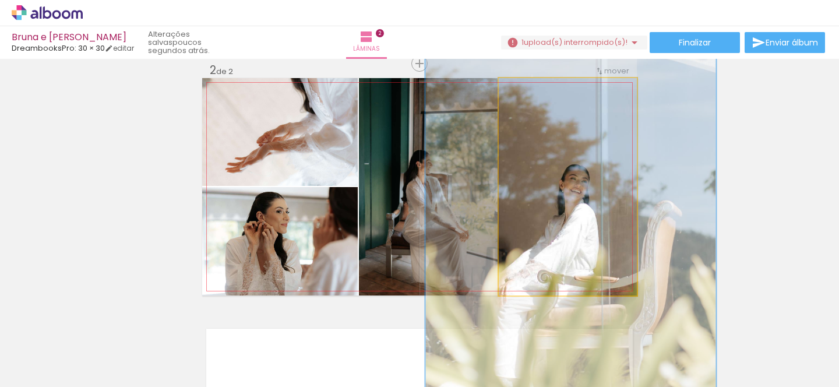
drag, startPoint x: 529, startPoint y: 90, endPoint x: 614, endPoint y: 78, distance: 86.0
click at [614, 78] on quentale-photo at bounding box center [568, 186] width 138 height 217
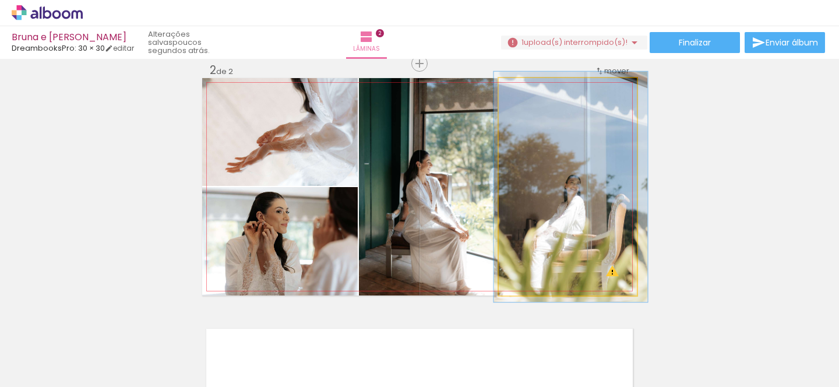
drag, startPoint x: 565, startPoint y: 91, endPoint x: 522, endPoint y: 91, distance: 43.1
click at [522, 91] on div at bounding box center [529, 90] width 19 height 19
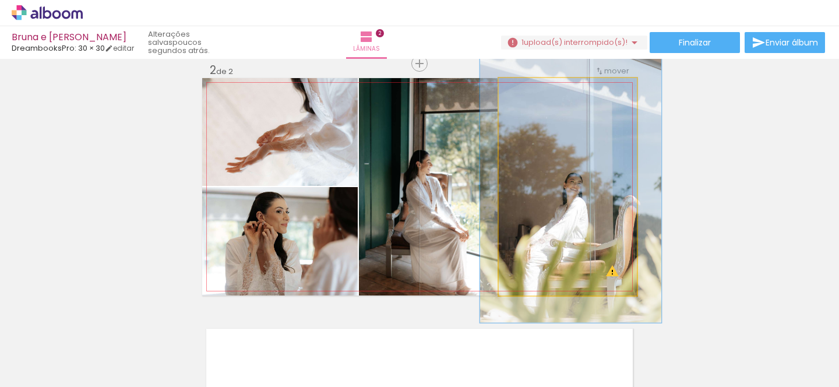
drag, startPoint x: 533, startPoint y: 93, endPoint x: 541, endPoint y: 93, distance: 8.7
click at [541, 93] on div at bounding box center [537, 90] width 19 height 19
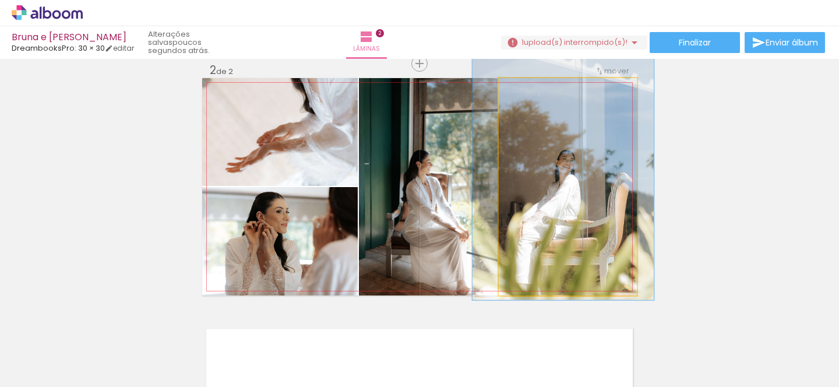
drag, startPoint x: 599, startPoint y: 136, endPoint x: 592, endPoint y: 114, distance: 23.4
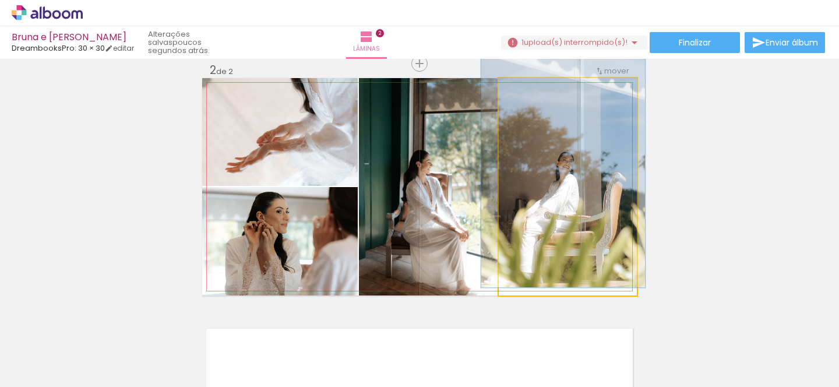
type paper-slider "113"
click at [529, 92] on div at bounding box center [532, 90] width 19 height 19
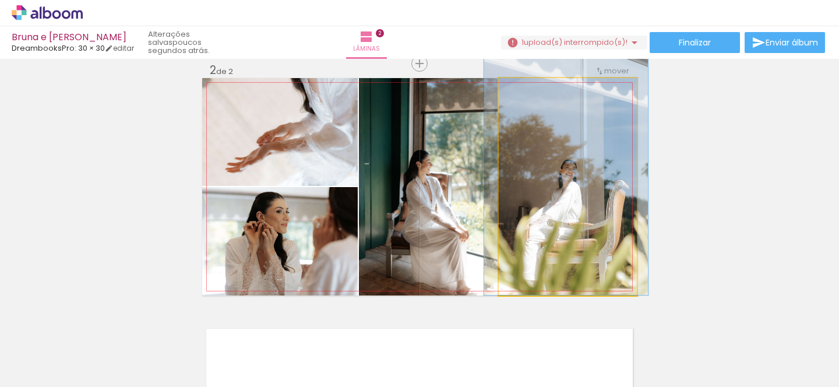
drag, startPoint x: 596, startPoint y: 159, endPoint x: 599, endPoint y: 166, distance: 7.3
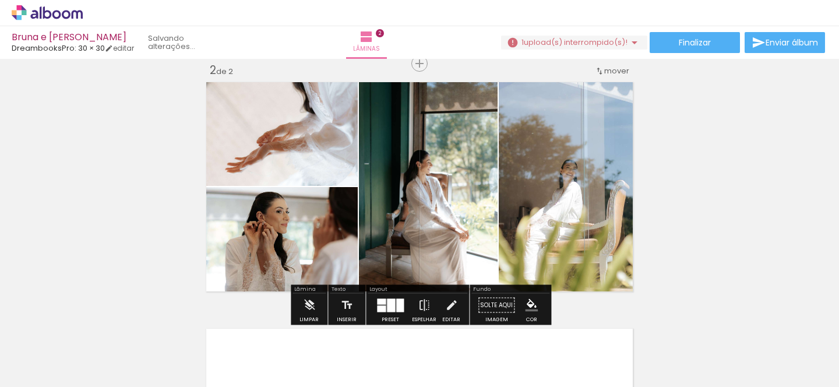
click at [723, 169] on div "Inserir lâmina 1 de 2 Inserir lâmina 2 de 2" at bounding box center [419, 172] width 839 height 740
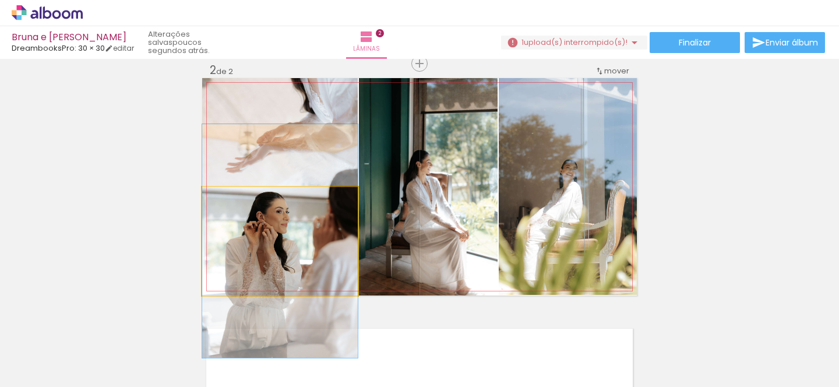
click at [294, 239] on quentale-photo at bounding box center [280, 241] width 156 height 108
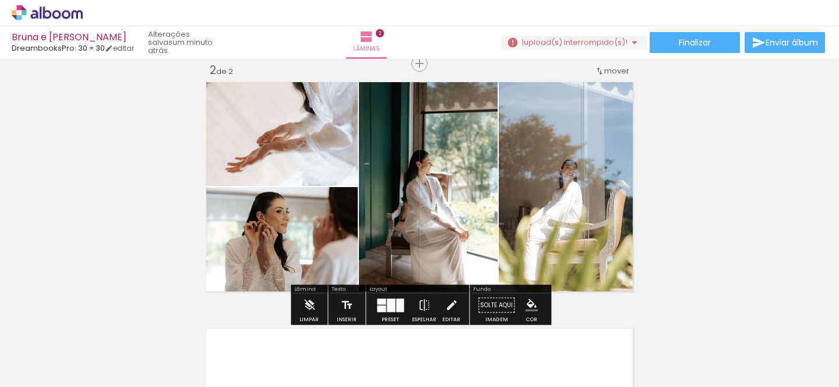
click at [264, 152] on quentale-photo at bounding box center [280, 132] width 156 height 108
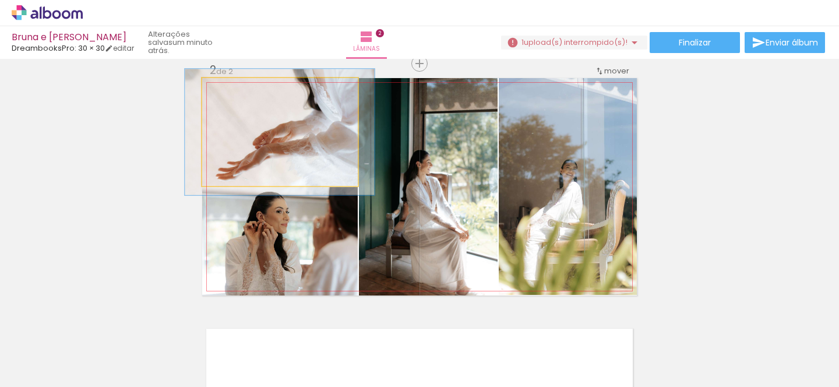
drag, startPoint x: 231, startPoint y: 88, endPoint x: 238, endPoint y: 89, distance: 7.6
type paper-slider "119"
click at [238, 89] on div at bounding box center [236, 90] width 10 height 10
click at [238, 89] on div at bounding box center [238, 90] width 10 height 10
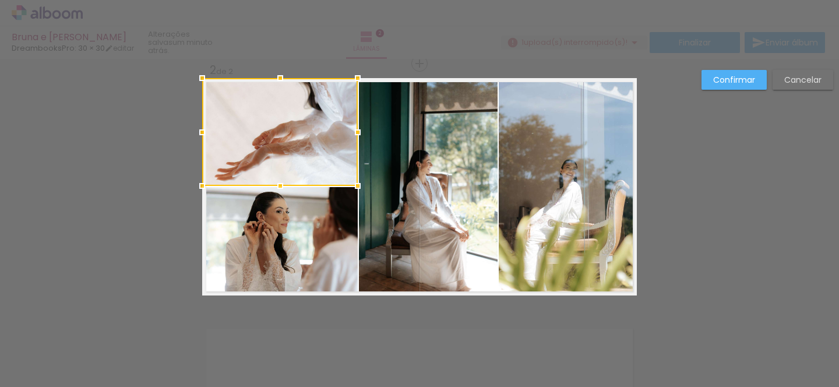
click at [726, 251] on div "Confirmar Cancelar" at bounding box center [419, 182] width 839 height 768
click at [732, 63] on div "Confirmar Cancelar" at bounding box center [419, 182] width 839 height 768
click at [732, 68] on div "Confirmar Cancelar" at bounding box center [419, 182] width 839 height 768
click at [734, 72] on paper-button "Confirmar" at bounding box center [734, 80] width 65 height 20
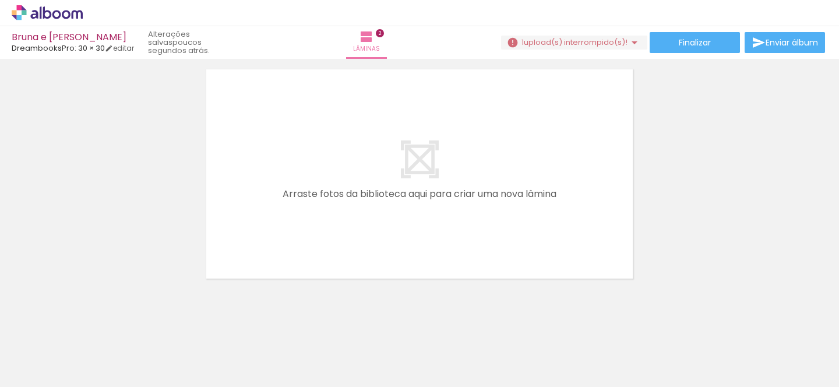
scroll to position [0, 0]
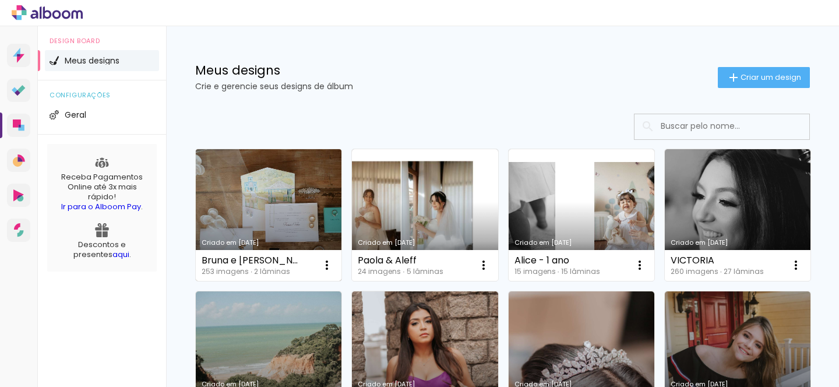
click at [277, 211] on link "Criado em [DATE]" at bounding box center [269, 215] width 146 height 132
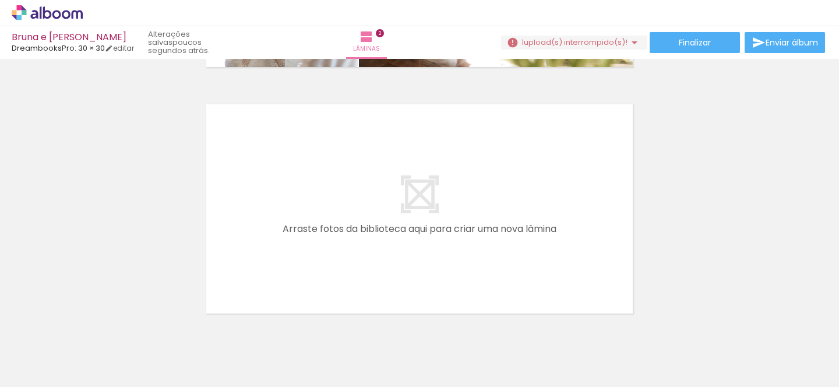
scroll to position [515, 0]
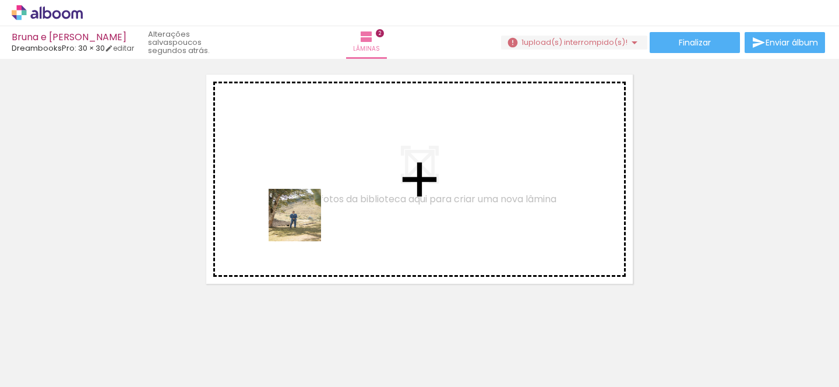
drag, startPoint x: 285, startPoint y: 353, endPoint x: 307, endPoint y: 196, distance: 158.2
click at [307, 196] on quentale-workspace at bounding box center [419, 193] width 839 height 387
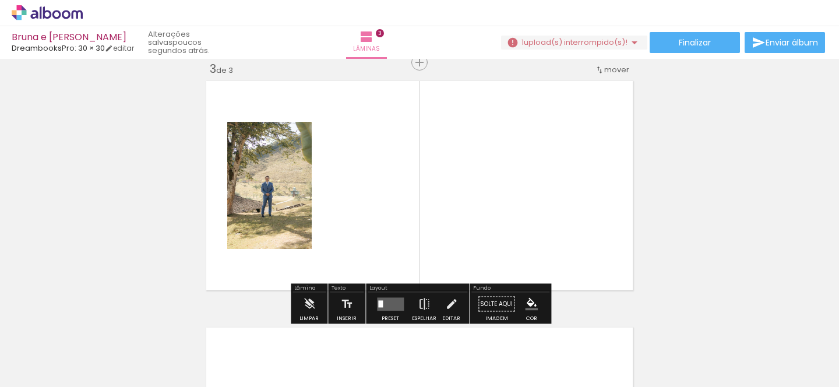
scroll to position [508, 0]
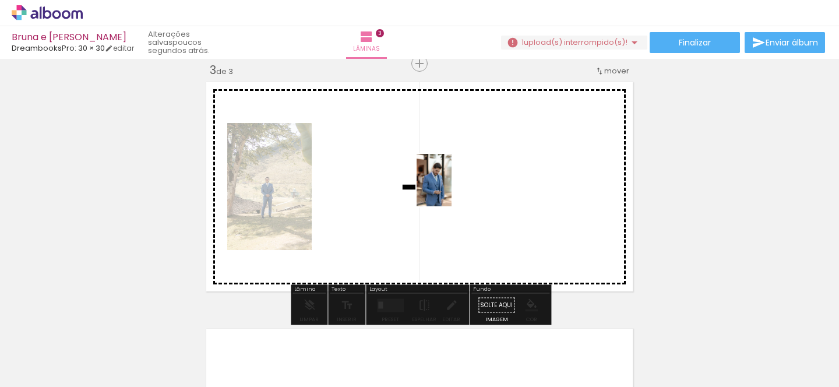
drag, startPoint x: 233, startPoint y: 360, endPoint x: 451, endPoint y: 189, distance: 277.7
click at [451, 189] on quentale-workspace at bounding box center [419, 193] width 839 height 387
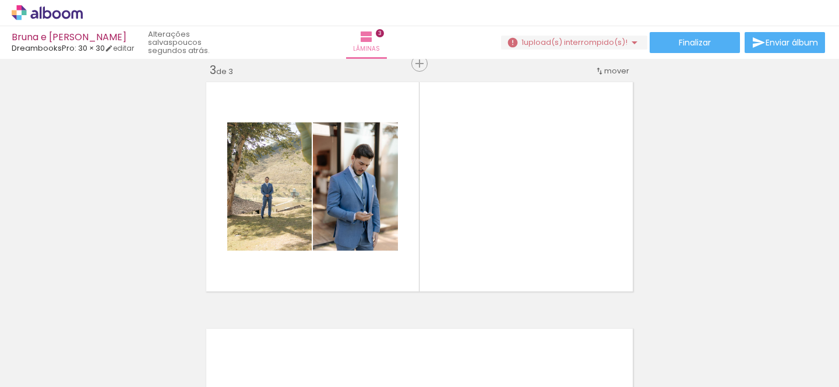
scroll to position [0, 3921]
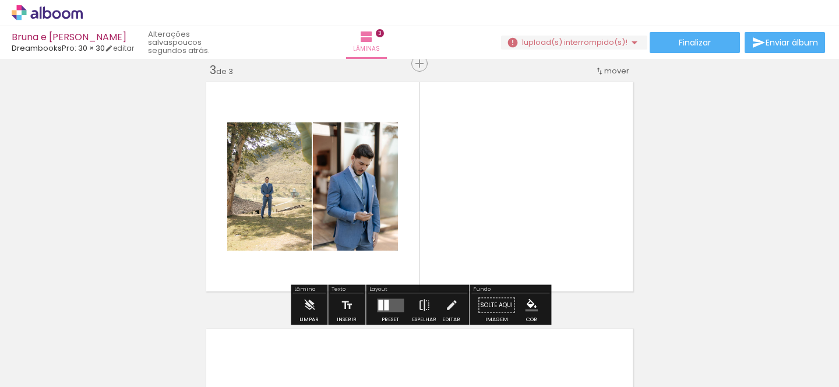
click at [37, 369] on span "Adicionar Fotos" at bounding box center [41, 371] width 35 height 13
click at [0, 0] on input "file" at bounding box center [0, 0] width 0 height 0
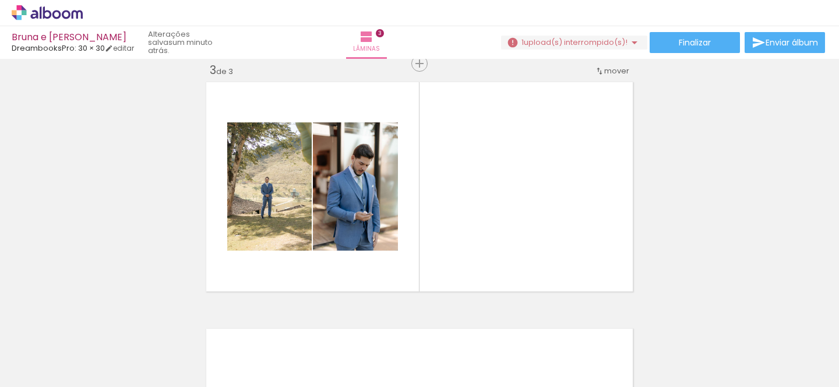
scroll to position [0, 15839]
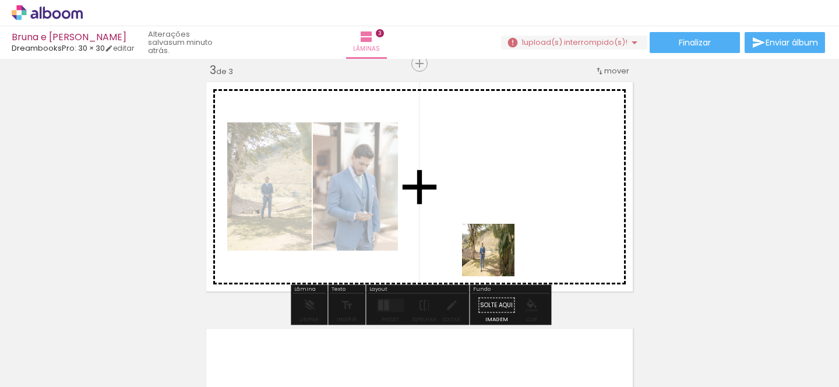
drag, startPoint x: 806, startPoint y: 366, endPoint x: 495, endPoint y: 258, distance: 329.3
click at [495, 258] on quentale-workspace at bounding box center [419, 193] width 839 height 387
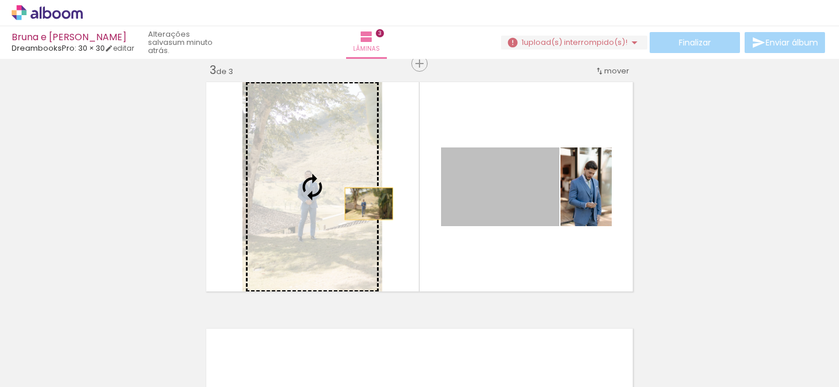
drag, startPoint x: 534, startPoint y: 203, endPoint x: 367, endPoint y: 203, distance: 167.3
click at [0, 0] on slot at bounding box center [0, 0] width 0 height 0
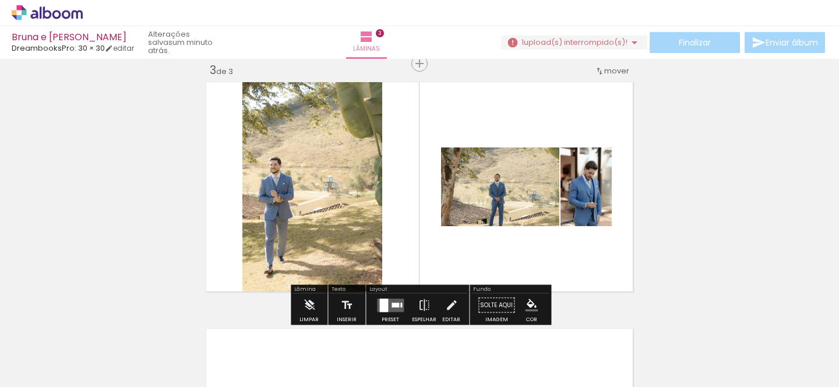
click at [380, 301] on div at bounding box center [383, 304] width 9 height 13
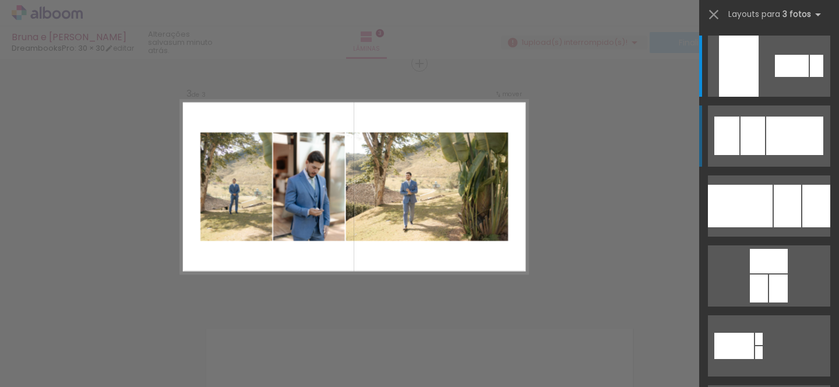
click at [800, 138] on div at bounding box center [794, 136] width 57 height 38
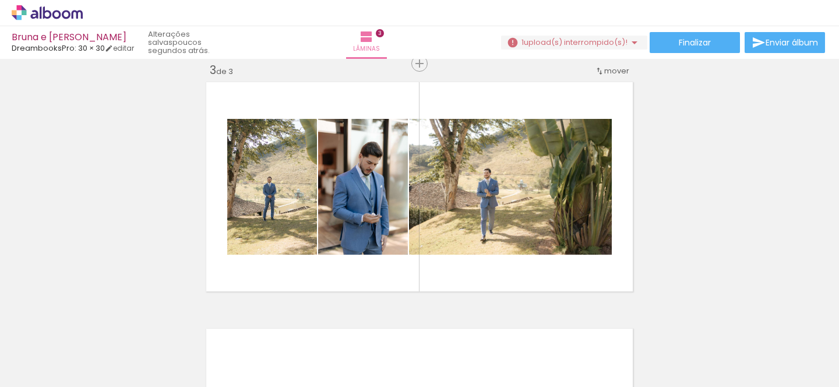
scroll to position [0, 14787]
click at [773, 377] on quentale-thumb at bounding box center [798, 347] width 65 height 67
click at [47, 369] on span "Adicionar Fotos" at bounding box center [41, 371] width 35 height 13
click at [0, 0] on input "file" at bounding box center [0, 0] width 0 height 0
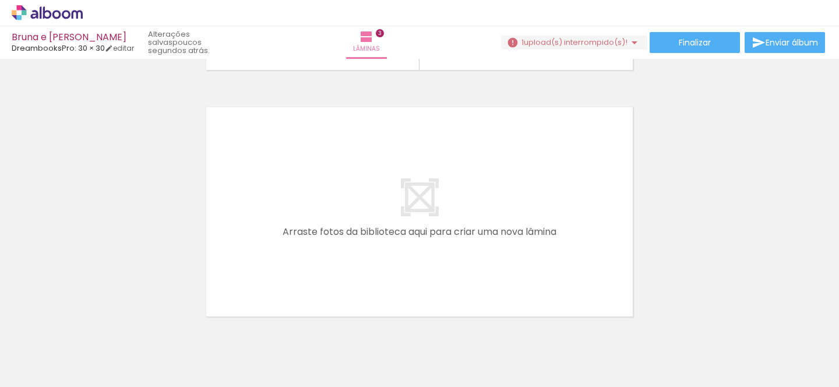
scroll to position [0, 3531]
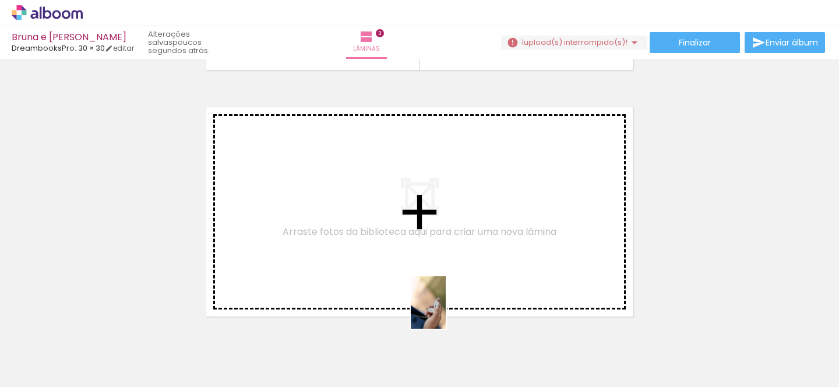
drag, startPoint x: 440, startPoint y: 348, endPoint x: 452, endPoint y: 336, distance: 16.9
click at [452, 336] on div at bounding box center [436, 348] width 38 height 58
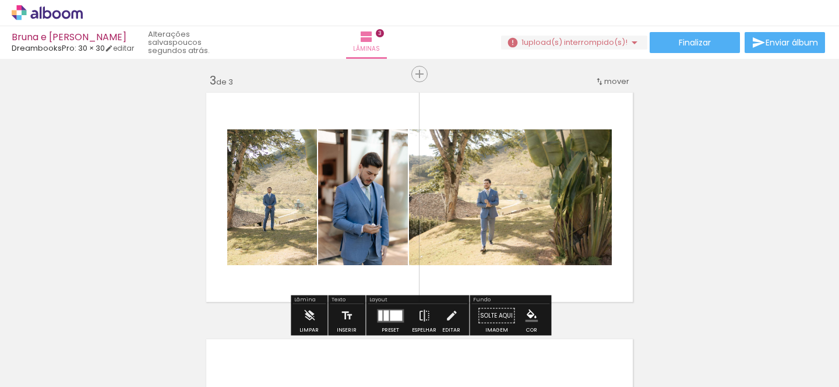
scroll to position [467, 0]
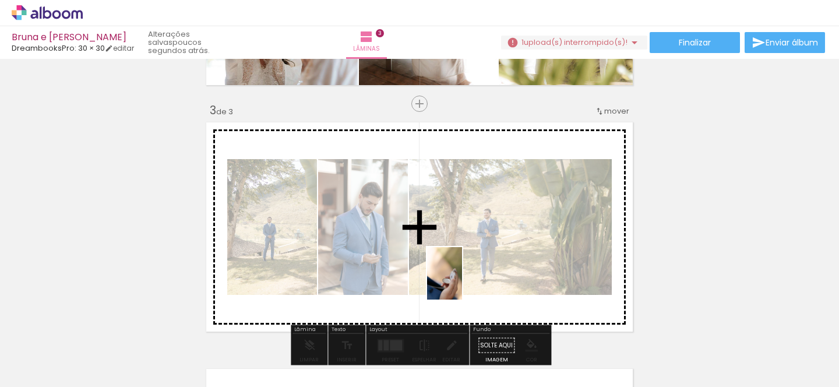
drag, startPoint x: 448, startPoint y: 357, endPoint x: 462, endPoint y: 282, distance: 75.9
click at [462, 282] on quentale-workspace at bounding box center [419, 193] width 839 height 387
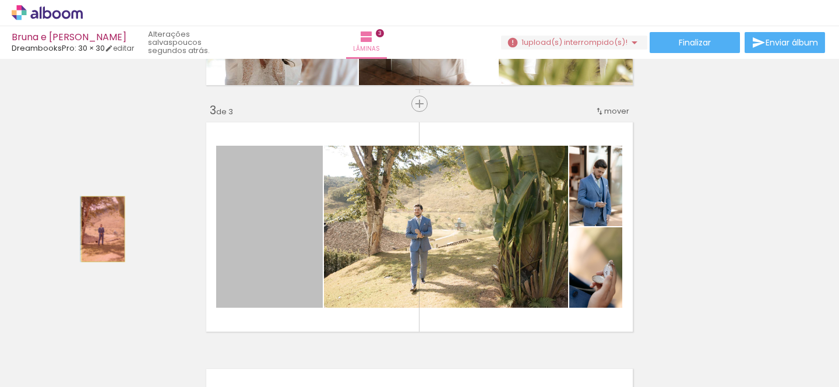
drag, startPoint x: 275, startPoint y: 195, endPoint x: 103, endPoint y: 229, distance: 175.3
click at [103, 229] on div "Inserir lâmina 1 de 3 Inserir lâmina 2 de 3 Inserir lâmina 3 de 3" at bounding box center [419, 89] width 839 height 987
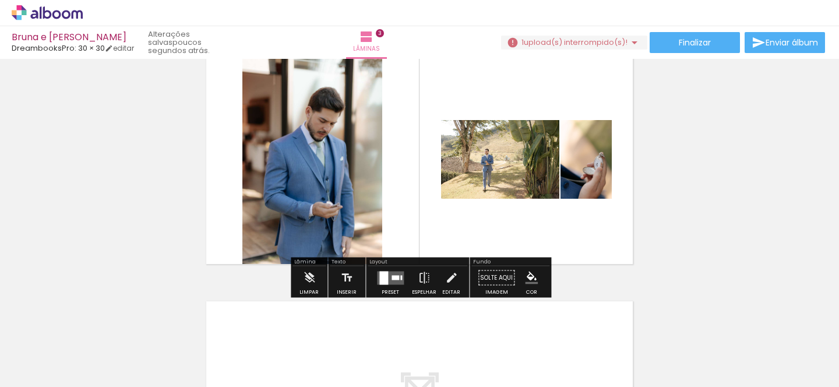
scroll to position [546, 0]
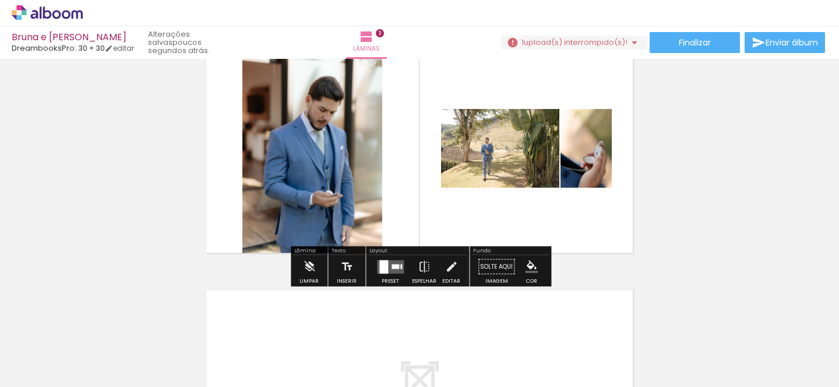
click at [375, 262] on div at bounding box center [390, 266] width 31 height 23
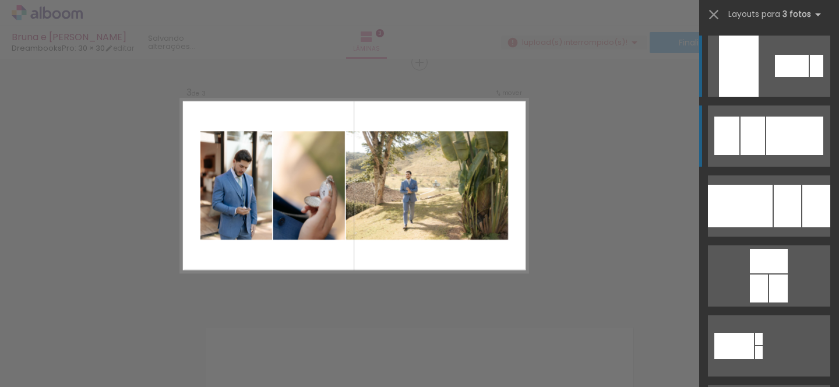
scroll to position [508, 0]
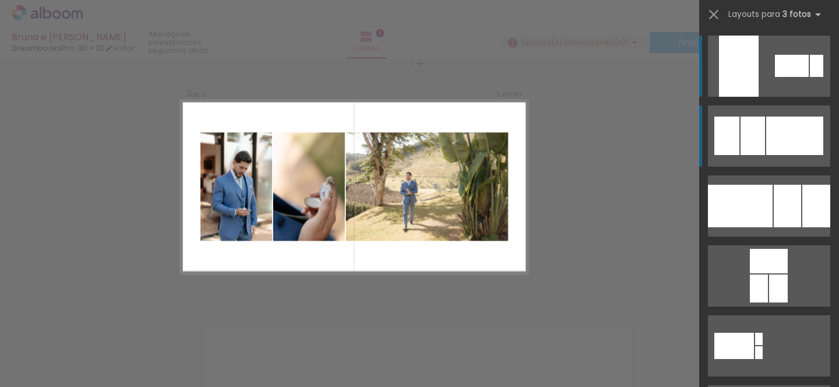
click at [775, 77] on div at bounding box center [792, 66] width 34 height 22
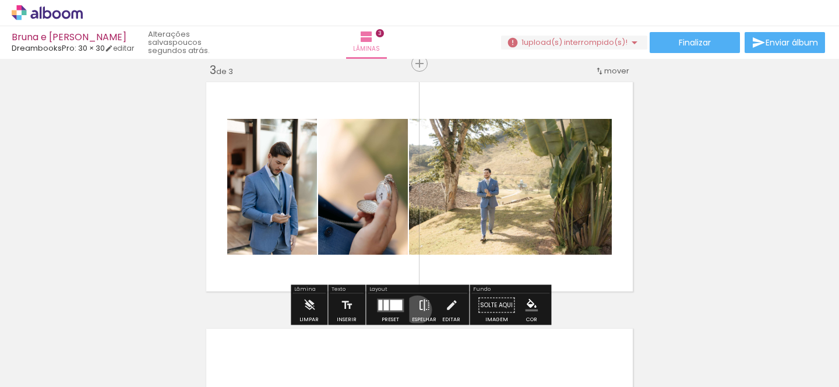
click at [418, 309] on iron-icon at bounding box center [424, 305] width 13 height 23
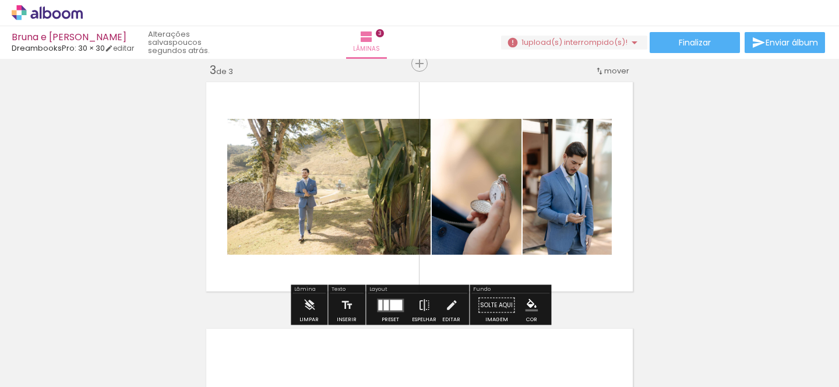
click at [716, 199] on div "Inserir lâmina 1 de 3 Inserir lâmina 2 de 3 Inserir lâmina 3 de 3" at bounding box center [419, 48] width 839 height 987
click at [322, 237] on quentale-photo at bounding box center [328, 187] width 203 height 136
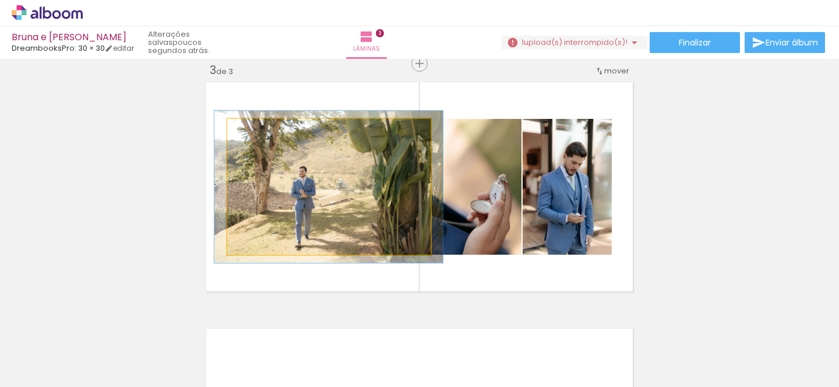
type paper-slider "112"
click at [259, 137] on div at bounding box center [259, 131] width 19 height 19
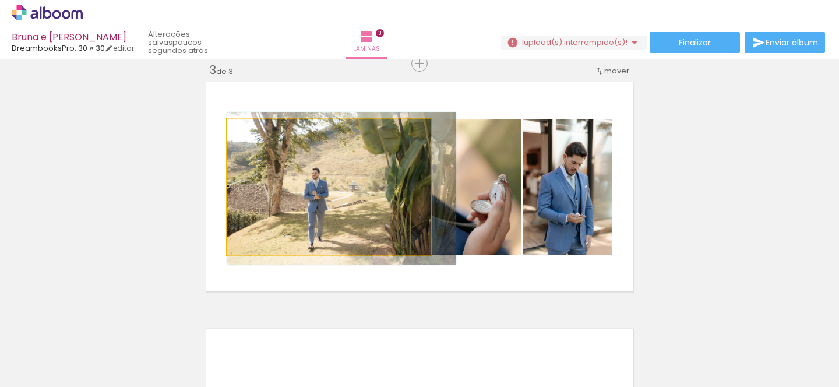
drag, startPoint x: 358, startPoint y: 203, endPoint x: 389, endPoint y: 205, distance: 31.5
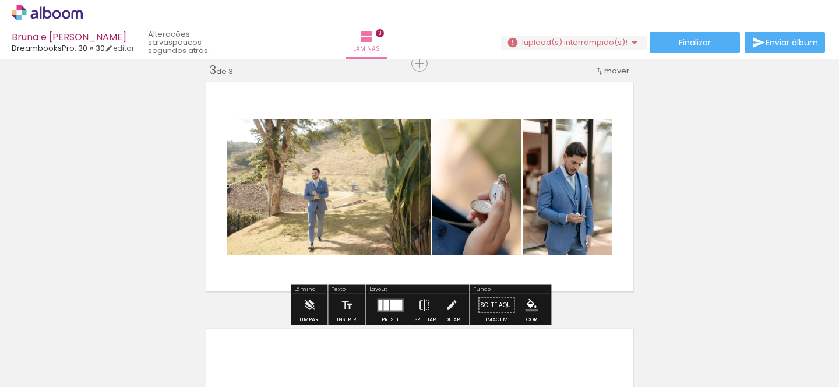
click at [793, 155] on div "Inserir lâmina 1 de 3 Inserir lâmina 2 de 3 Inserir lâmina 3 de 3" at bounding box center [419, 48] width 839 height 987
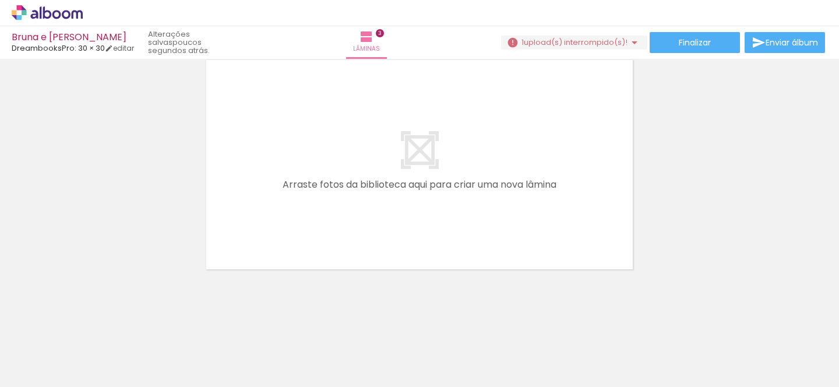
scroll to position [0, 3974]
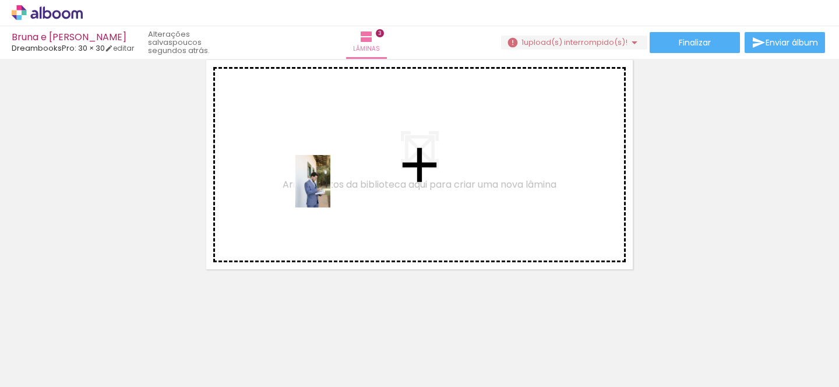
drag, startPoint x: 333, startPoint y: 362, endPoint x: 329, endPoint y: 189, distance: 173.1
click at [329, 189] on quentale-workspace at bounding box center [419, 193] width 839 height 387
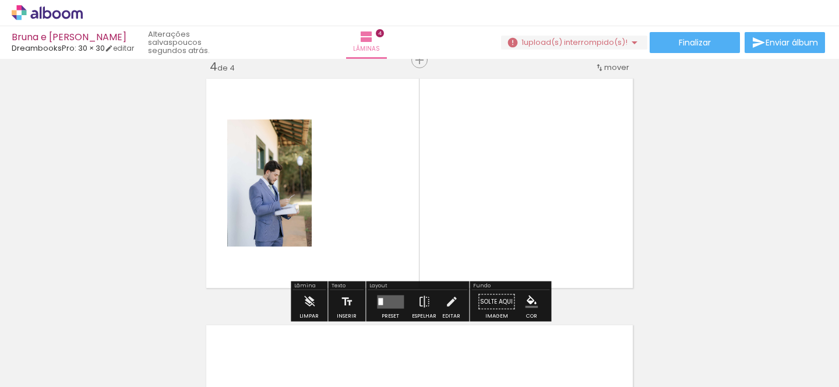
scroll to position [754, 0]
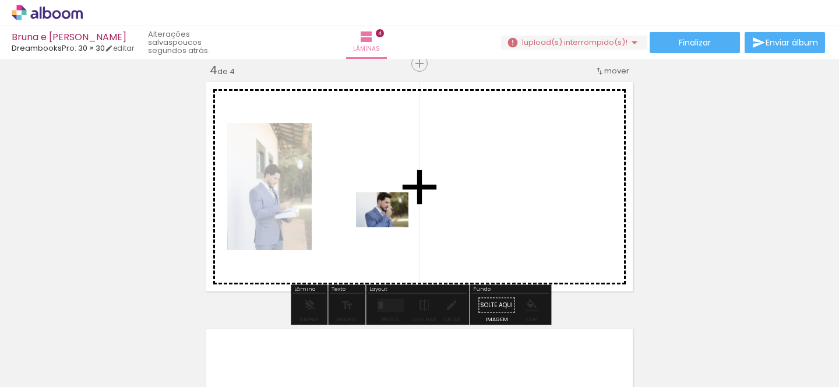
click at [391, 227] on quentale-workspace at bounding box center [419, 193] width 839 height 387
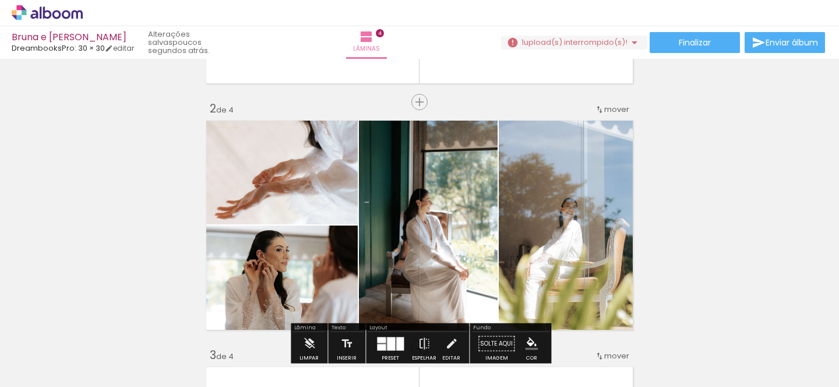
scroll to position [226, 0]
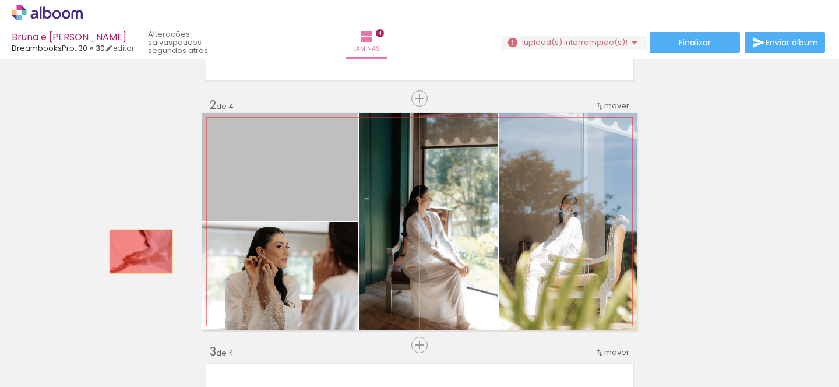
drag, startPoint x: 339, startPoint y: 192, endPoint x: 141, endPoint y: 251, distance: 206.3
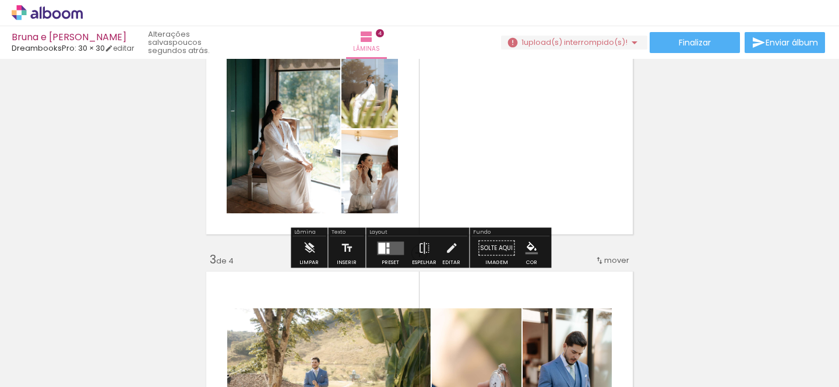
scroll to position [323, 0]
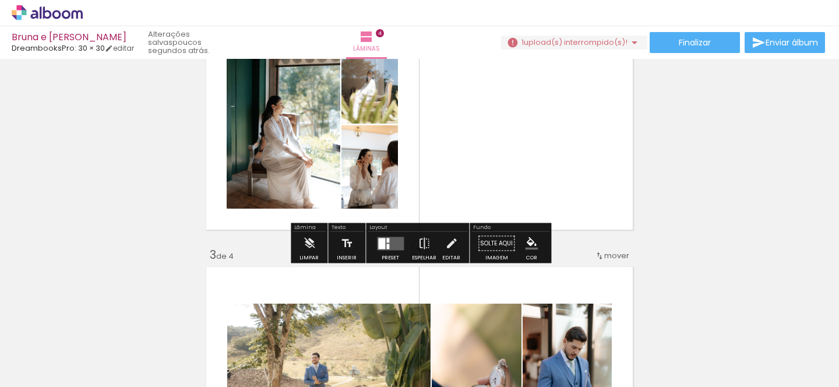
click at [388, 242] on quentale-layouter at bounding box center [390, 243] width 27 height 13
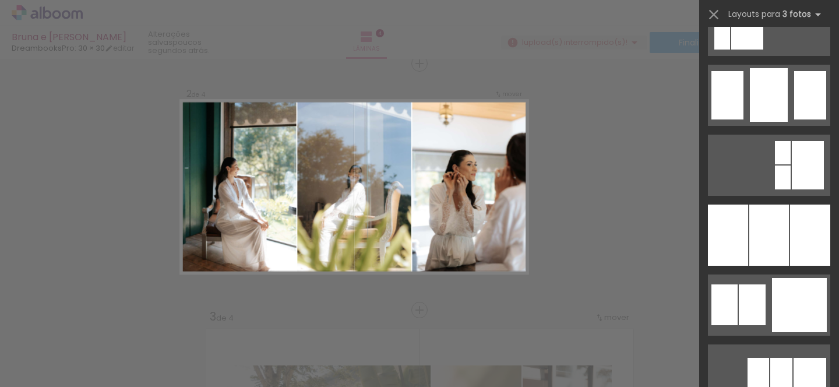
scroll to position [962, 0]
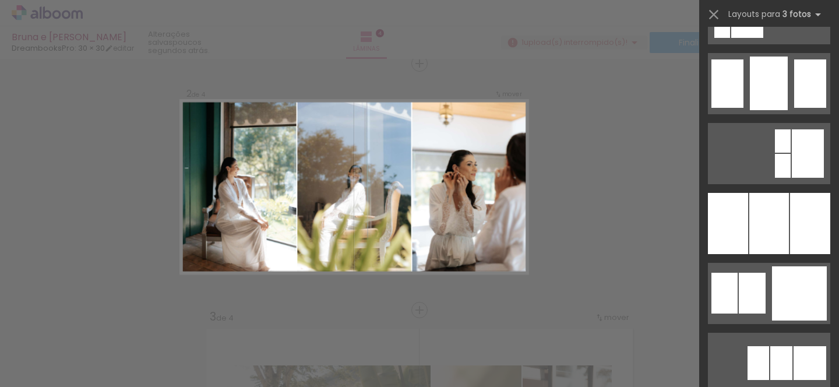
click at [785, 207] on div at bounding box center [769, 223] width 40 height 61
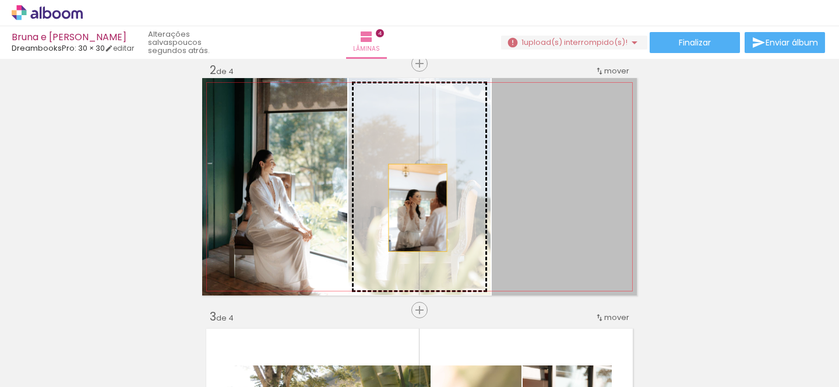
drag, startPoint x: 528, startPoint y: 207, endPoint x: 418, endPoint y: 207, distance: 110.1
click at [0, 0] on slot at bounding box center [0, 0] width 0 height 0
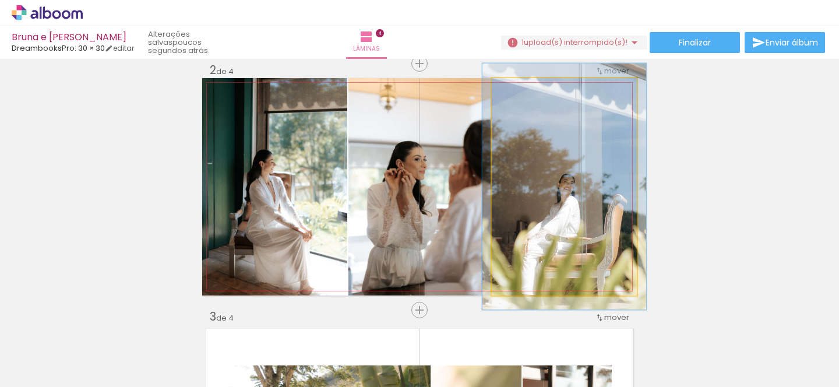
type paper-slider "113"
click at [525, 93] on div at bounding box center [524, 90] width 10 height 10
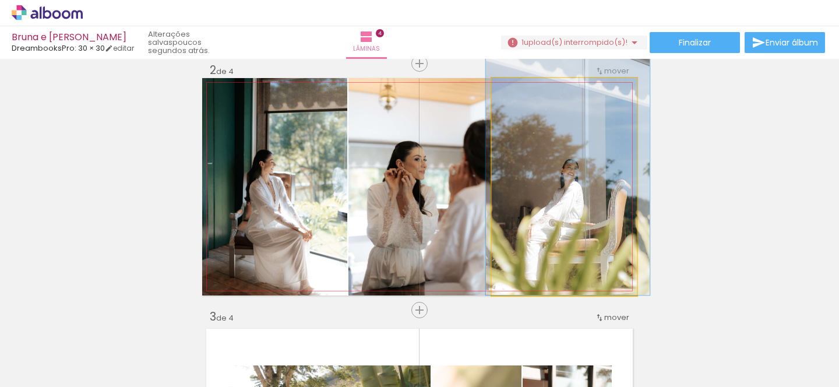
drag, startPoint x: 596, startPoint y: 168, endPoint x: 599, endPoint y: 152, distance: 16.0
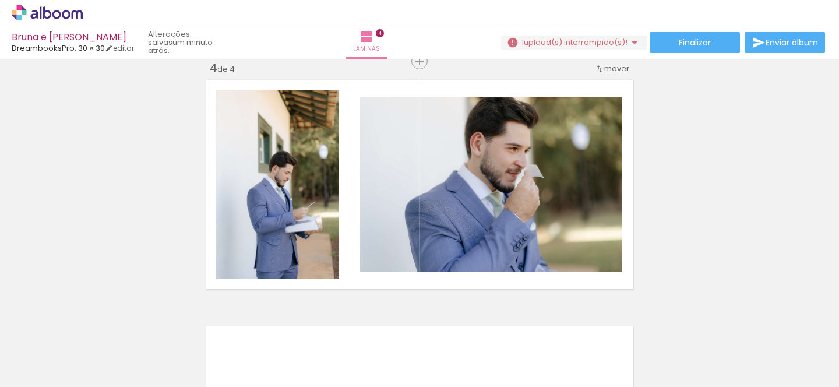
scroll to position [0, 2620]
drag, startPoint x: 576, startPoint y: 355, endPoint x: 576, endPoint y: 226, distance: 129.4
click at [576, 226] on quentale-workspace at bounding box center [419, 193] width 839 height 387
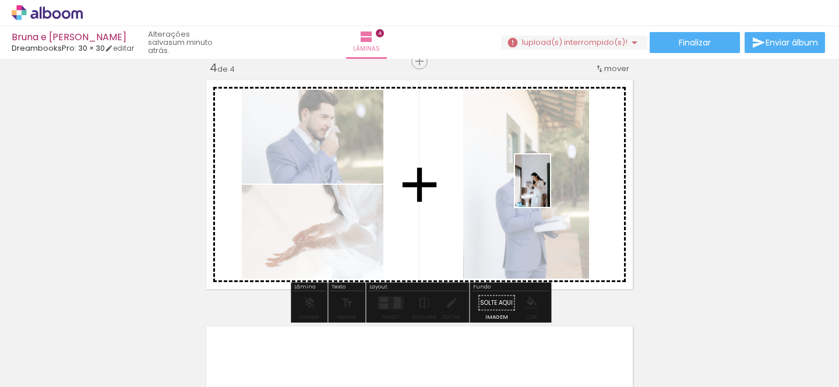
drag, startPoint x: 509, startPoint y: 346, endPoint x: 550, endPoint y: 189, distance: 162.0
click at [550, 189] on quentale-workspace at bounding box center [419, 193] width 839 height 387
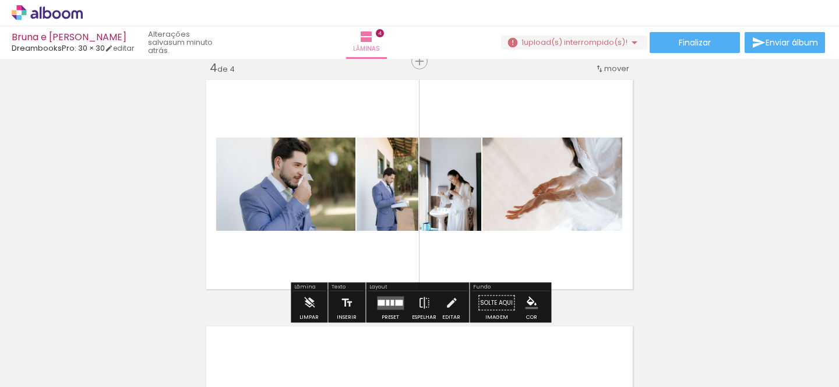
click at [390, 301] on div at bounding box center [391, 303] width 3 height 6
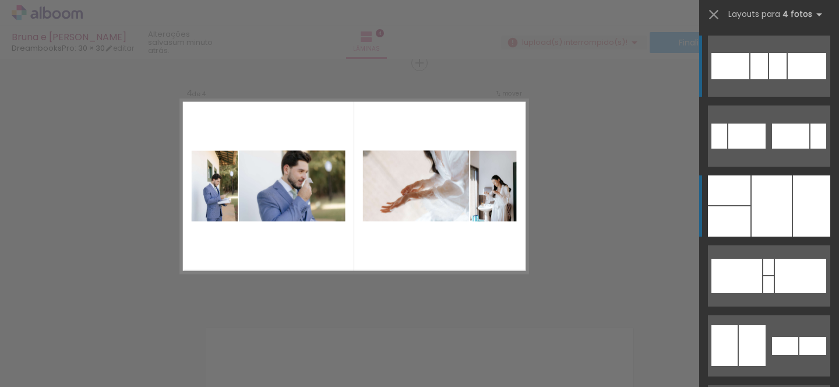
scroll to position [754, 0]
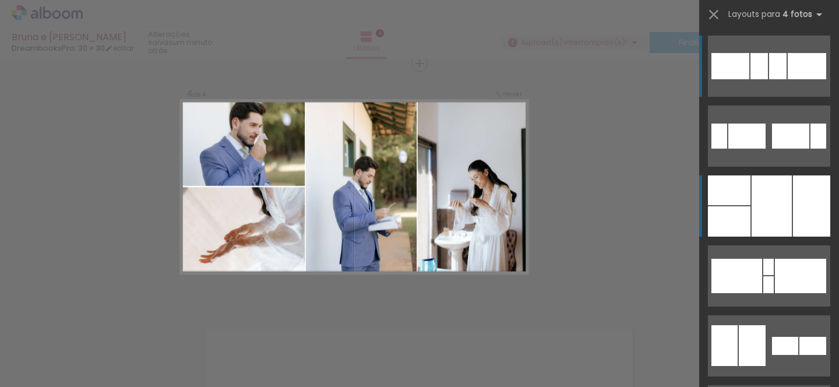
click at [749, 193] on div at bounding box center [729, 190] width 43 height 30
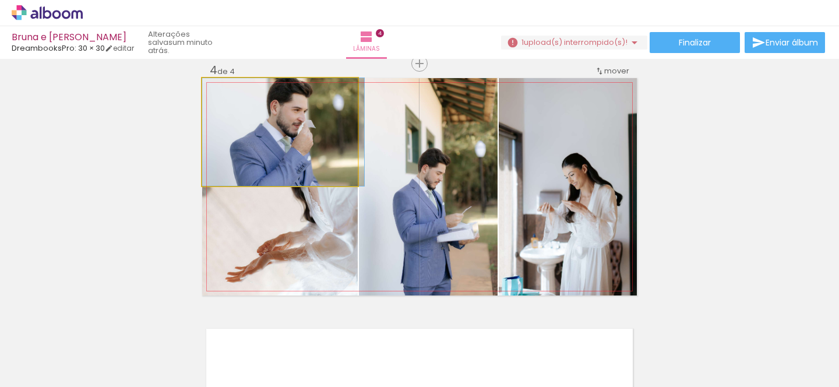
drag, startPoint x: 297, startPoint y: 150, endPoint x: 393, endPoint y: 172, distance: 98.7
click at [0, 0] on slot at bounding box center [0, 0] width 0 height 0
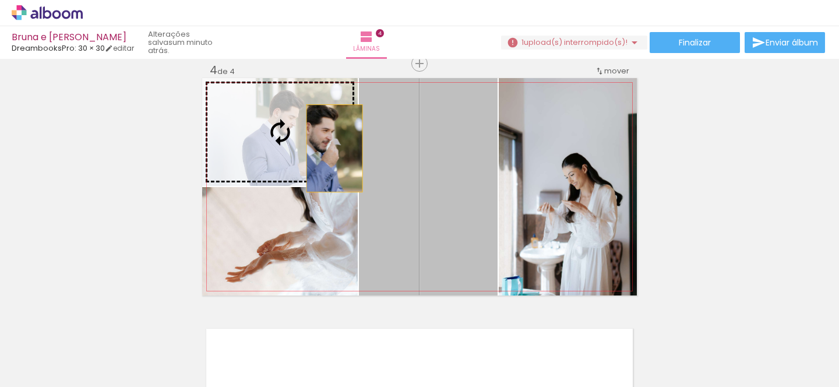
drag, startPoint x: 407, startPoint y: 172, endPoint x: 333, endPoint y: 148, distance: 78.3
click at [0, 0] on slot at bounding box center [0, 0] width 0 height 0
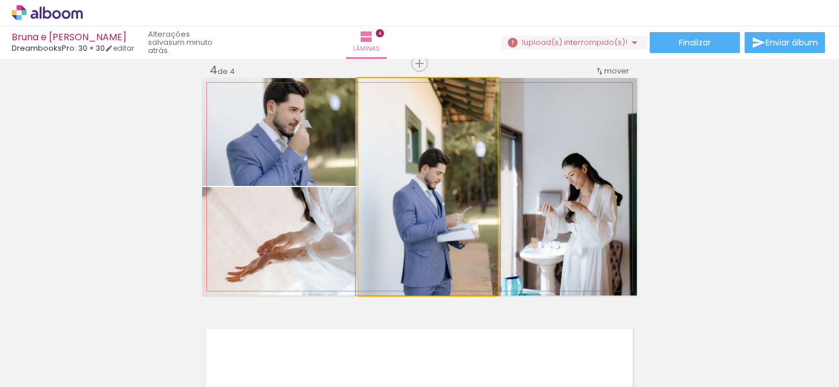
drag, startPoint x: 473, startPoint y: 203, endPoint x: 498, endPoint y: 203, distance: 24.5
click at [498, 203] on quentale-layouter at bounding box center [419, 186] width 435 height 217
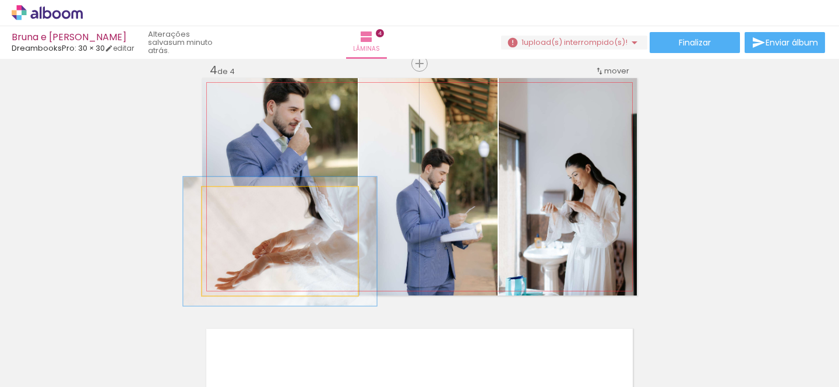
drag, startPoint x: 233, startPoint y: 200, endPoint x: 241, endPoint y: 198, distance: 8.9
type paper-slider "122"
click at [241, 198] on div at bounding box center [237, 199] width 10 height 10
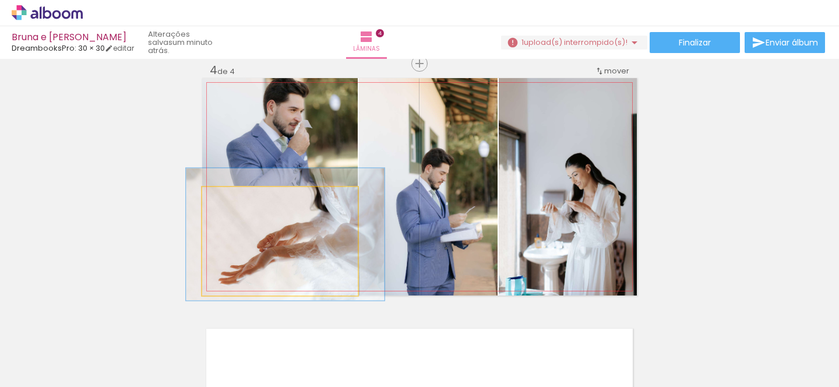
drag, startPoint x: 269, startPoint y: 270, endPoint x: 275, endPoint y: 261, distance: 10.5
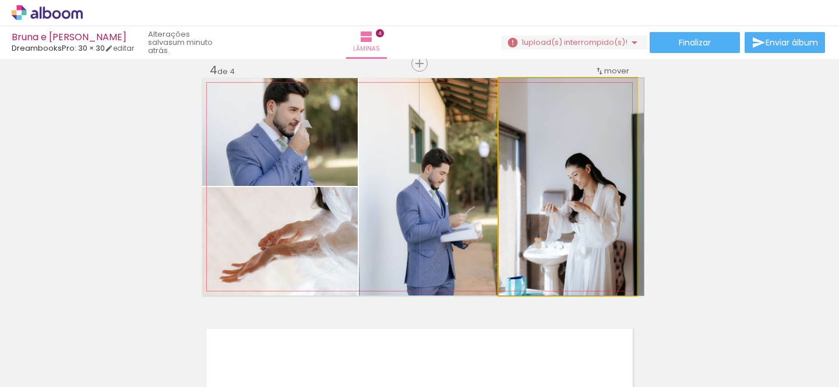
drag, startPoint x: 573, startPoint y: 200, endPoint x: 580, endPoint y: 170, distance: 31.1
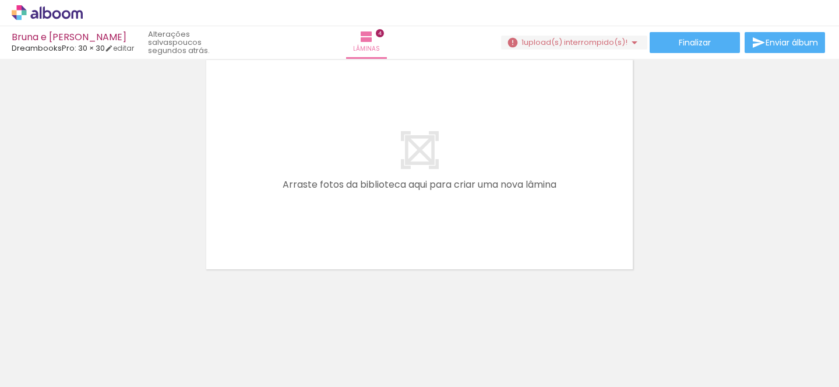
scroll to position [0, 0]
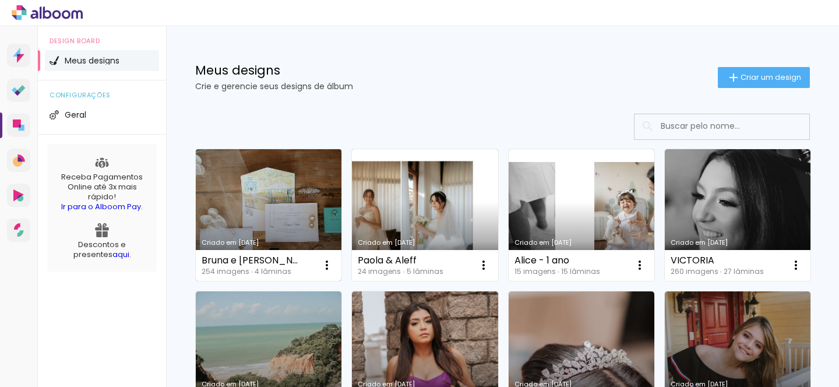
click at [301, 212] on link "Criado em [DATE]" at bounding box center [269, 215] width 146 height 132
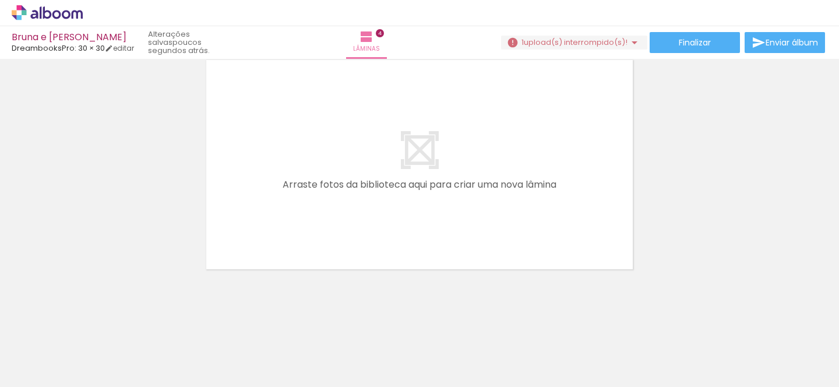
scroll to position [0, 13826]
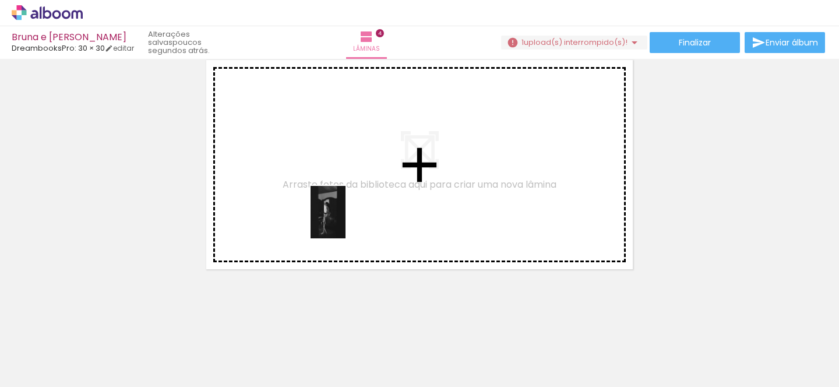
drag, startPoint x: 463, startPoint y: 359, endPoint x: 346, endPoint y: 221, distance: 181.5
click at [346, 221] on quentale-workspace at bounding box center [419, 193] width 839 height 387
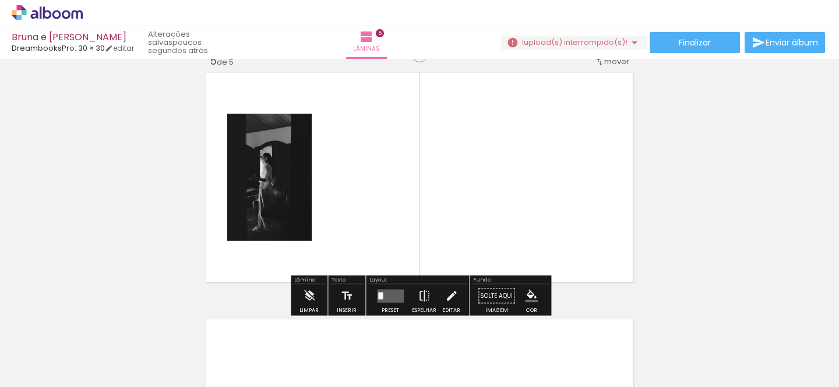
scroll to position [1001, 0]
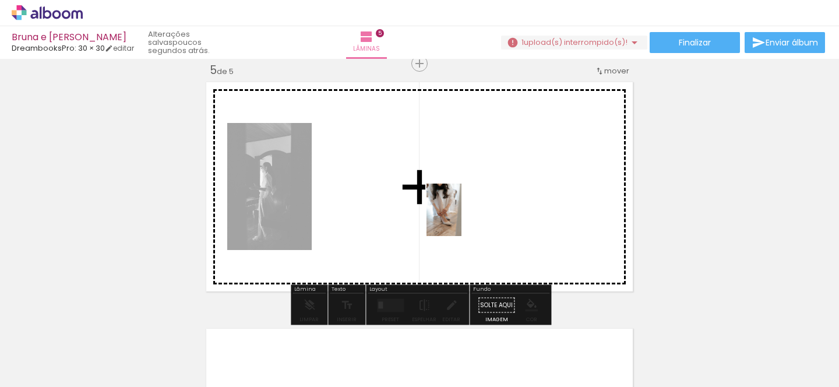
drag, startPoint x: 597, startPoint y: 361, endPoint x: 462, endPoint y: 219, distance: 196.6
click at [462, 219] on quentale-workspace at bounding box center [419, 193] width 839 height 387
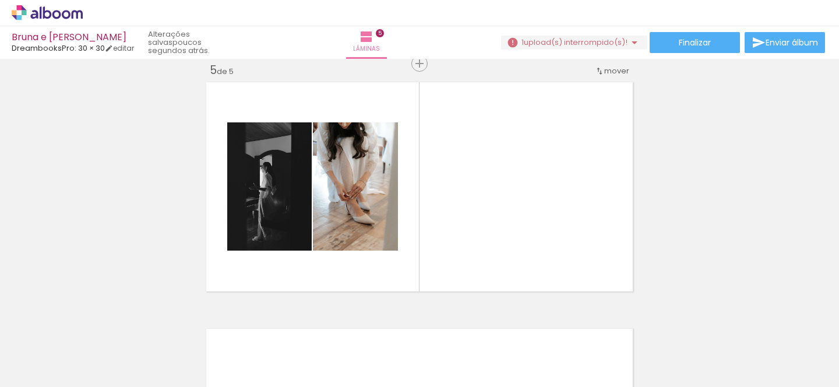
scroll to position [0, 3145]
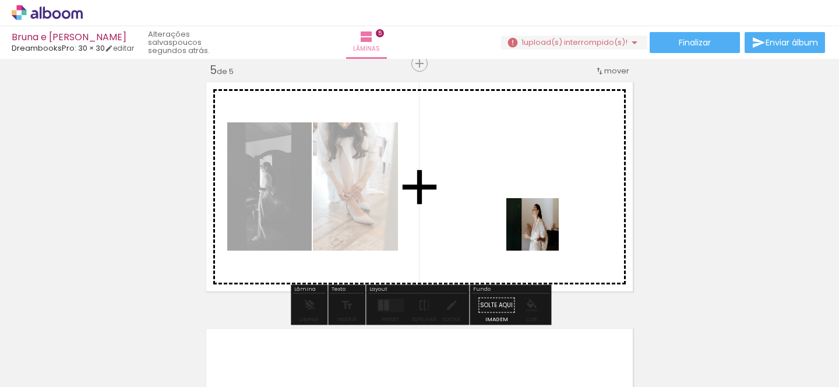
drag, startPoint x: 574, startPoint y: 346, endPoint x: 527, endPoint y: 220, distance: 133.7
click at [527, 220] on quentale-workspace at bounding box center [419, 193] width 839 height 387
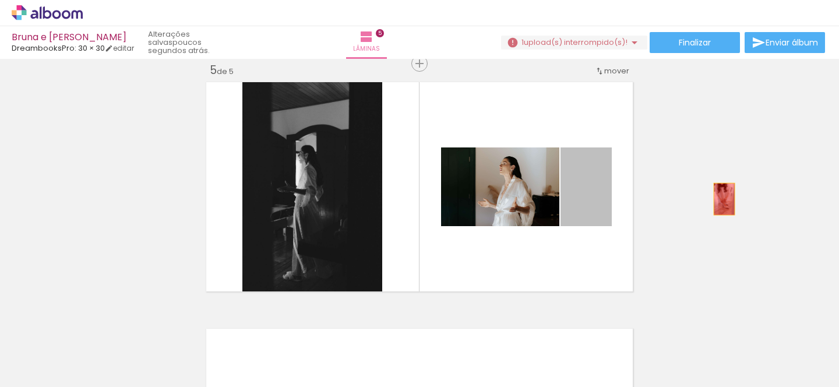
drag, startPoint x: 593, startPoint y: 199, endPoint x: 720, endPoint y: 199, distance: 127.0
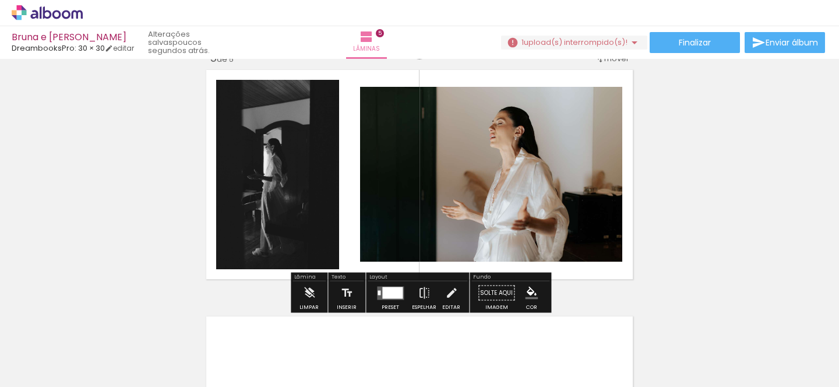
scroll to position [0, 3280]
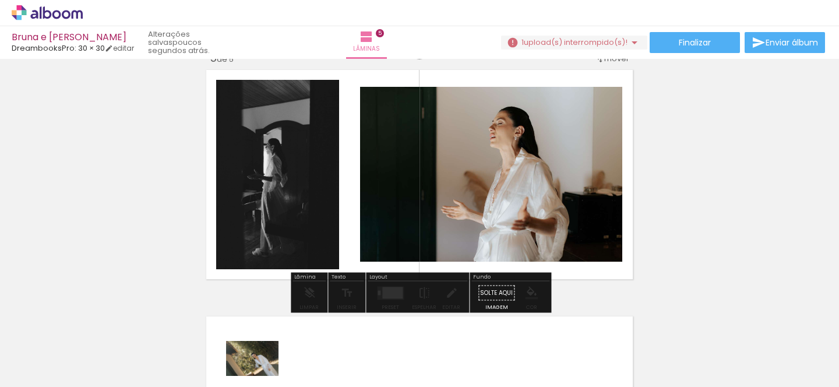
drag, startPoint x: 236, startPoint y: 357, endPoint x: 255, endPoint y: 375, distance: 26.0
click at [255, 367] on div at bounding box center [231, 348] width 58 height 38
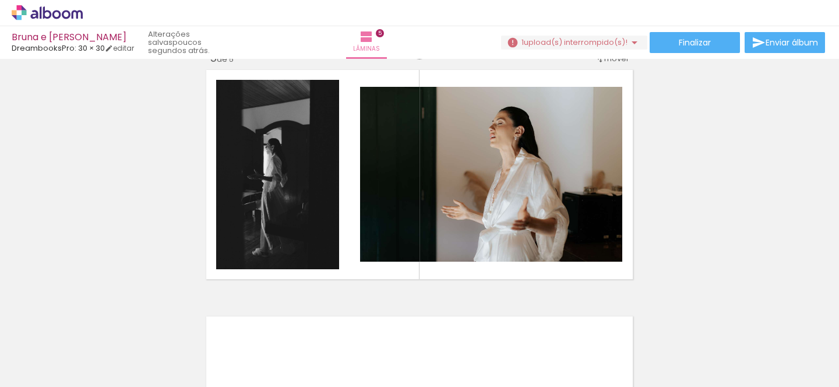
scroll to position [0, 3331]
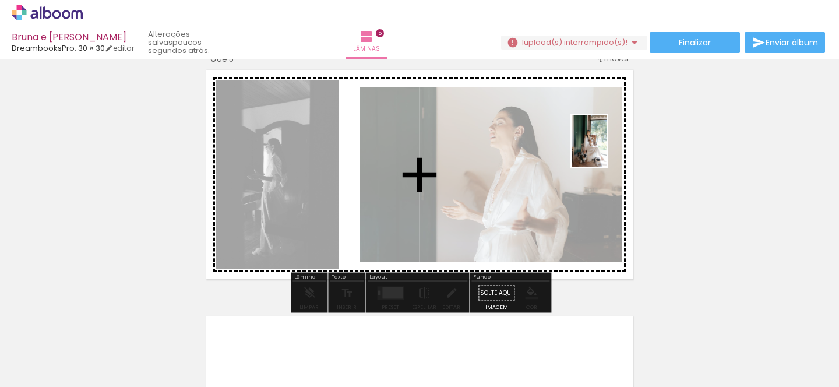
drag, startPoint x: 330, startPoint y: 361, endPoint x: 604, endPoint y: 149, distance: 346.1
click at [604, 150] on quentale-workspace at bounding box center [419, 193] width 839 height 387
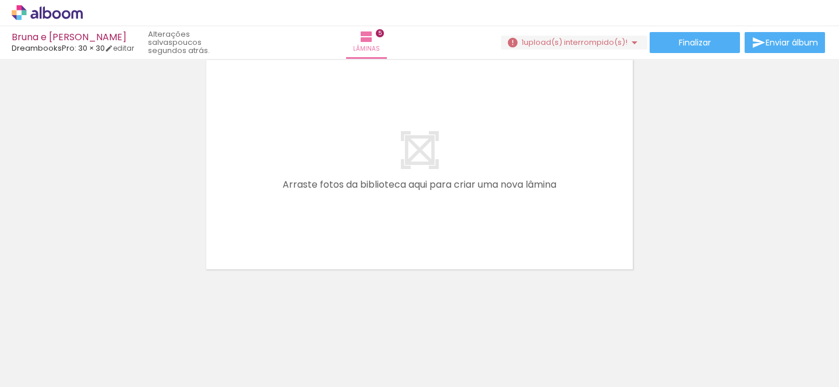
scroll to position [0, 0]
click at [45, 365] on span "Adicionar Fotos" at bounding box center [41, 371] width 35 height 13
click at [0, 0] on input "file" at bounding box center [0, 0] width 0 height 0
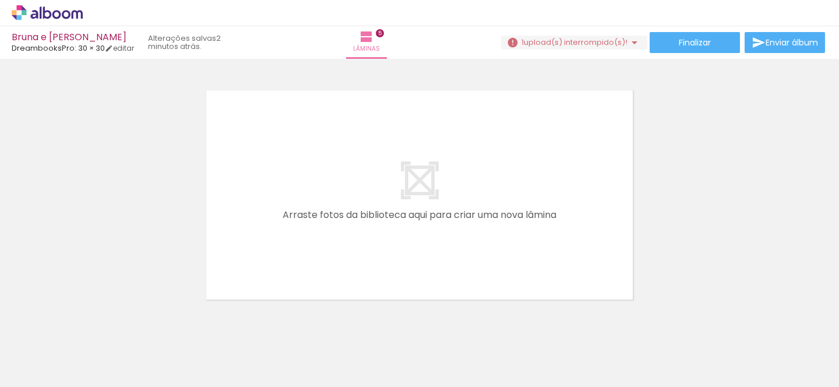
scroll to position [1247, 0]
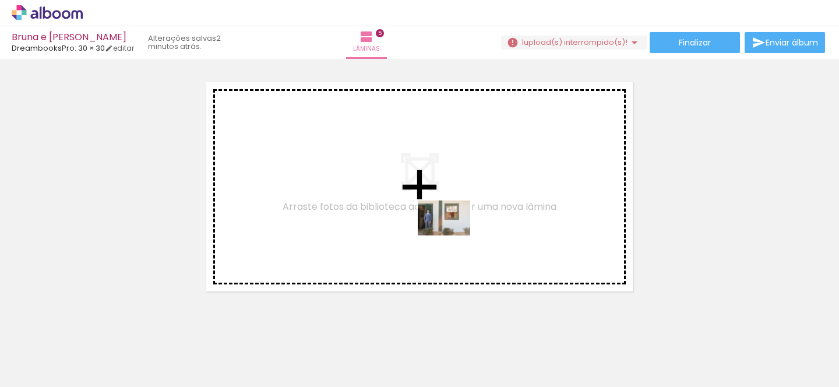
drag, startPoint x: 794, startPoint y: 357, endPoint x: 452, endPoint y: 234, distance: 363.3
click at [453, 235] on quentale-workspace at bounding box center [419, 193] width 839 height 387
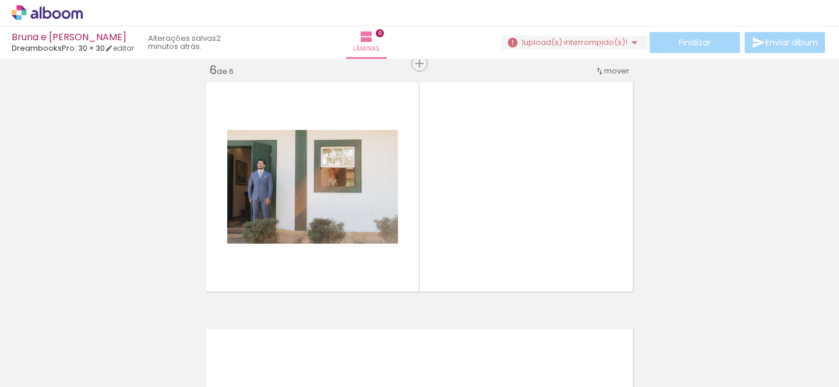
scroll to position [0, 262]
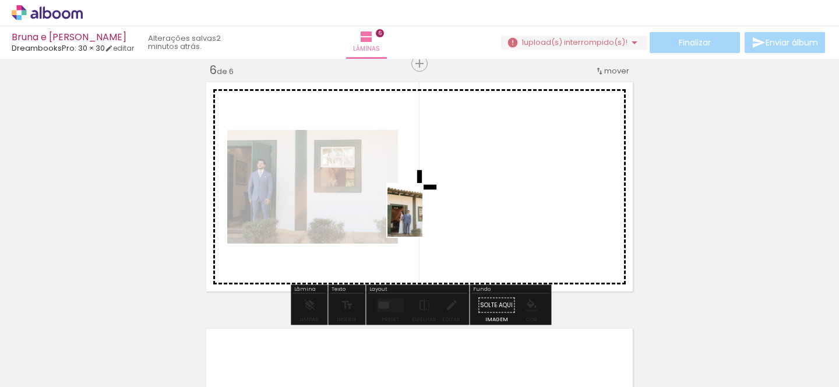
drag, startPoint x: 176, startPoint y: 355, endPoint x: 429, endPoint y: 217, distance: 287.9
click at [429, 217] on quentale-workspace at bounding box center [419, 193] width 839 height 387
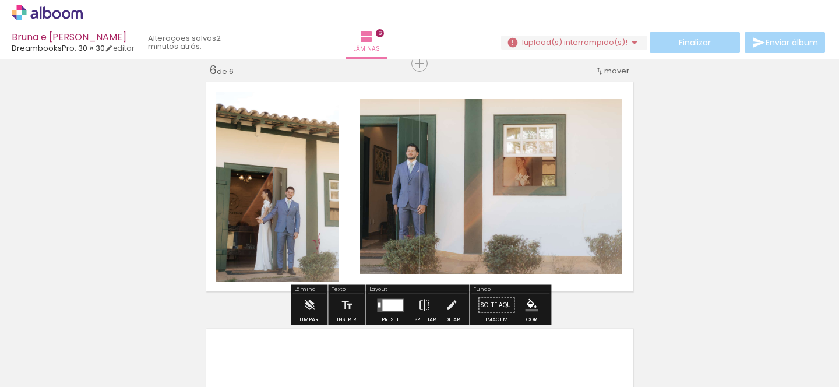
scroll to position [0, 1093]
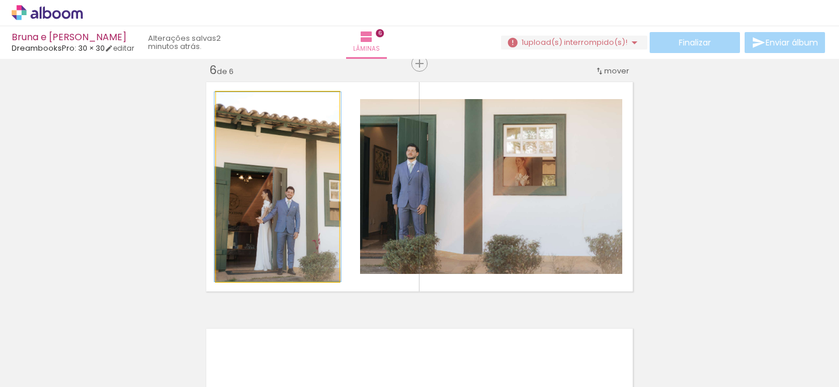
click at [246, 107] on div at bounding box center [243, 104] width 10 height 10
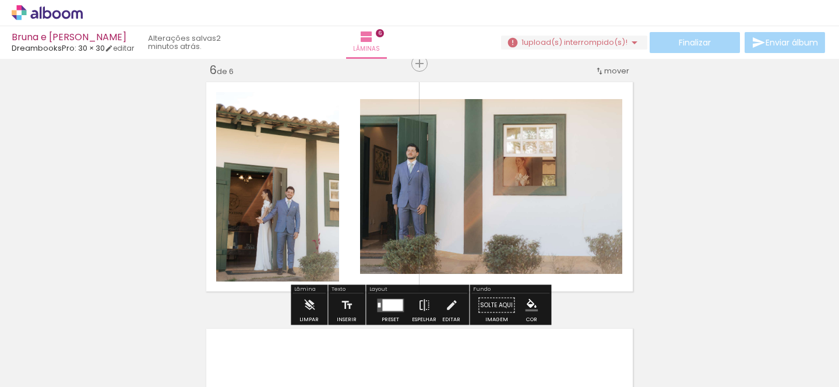
click at [272, 185] on quentale-photo at bounding box center [277, 186] width 123 height 189
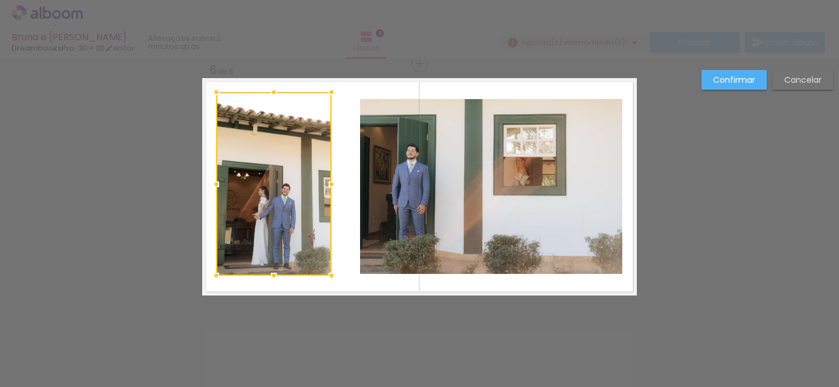
drag, startPoint x: 340, startPoint y: 280, endPoint x: 333, endPoint y: 274, distance: 9.6
click at [333, 274] on div at bounding box center [331, 275] width 23 height 23
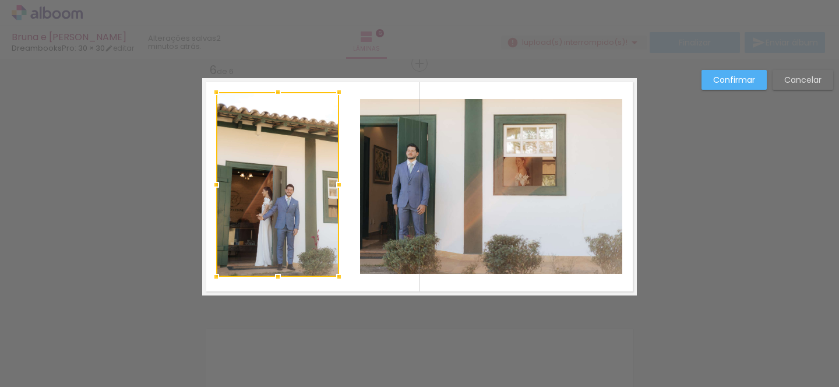
scroll to position [0, 1093]
click at [343, 273] on div at bounding box center [340, 276] width 23 height 23
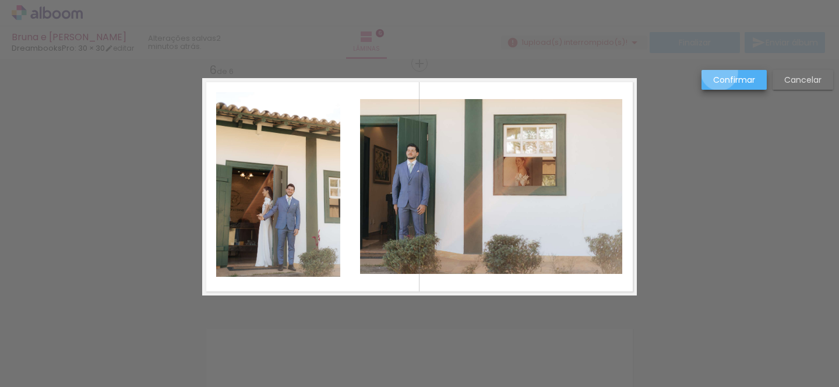
click at [720, 72] on paper-button "Confirmar" at bounding box center [734, 80] width 65 height 20
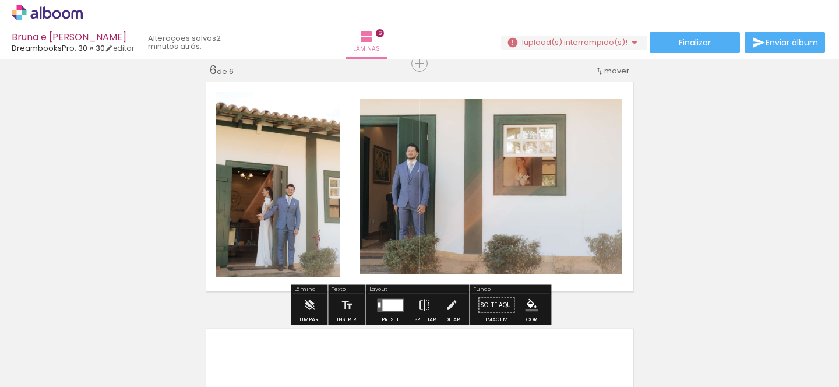
click at [322, 216] on quentale-photo at bounding box center [278, 184] width 124 height 185
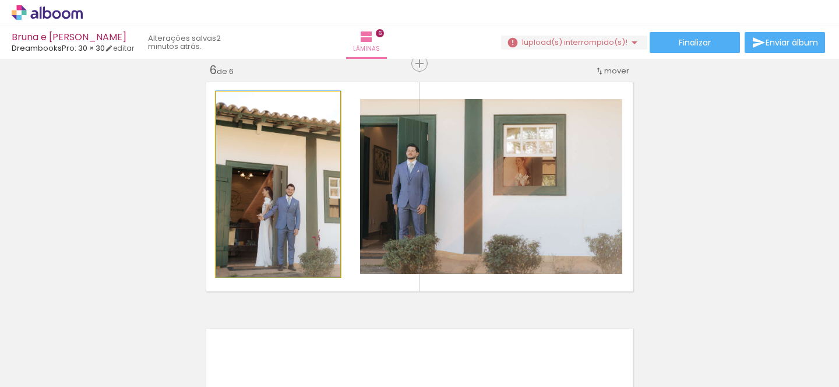
click at [297, 207] on quentale-photo at bounding box center [278, 184] width 124 height 185
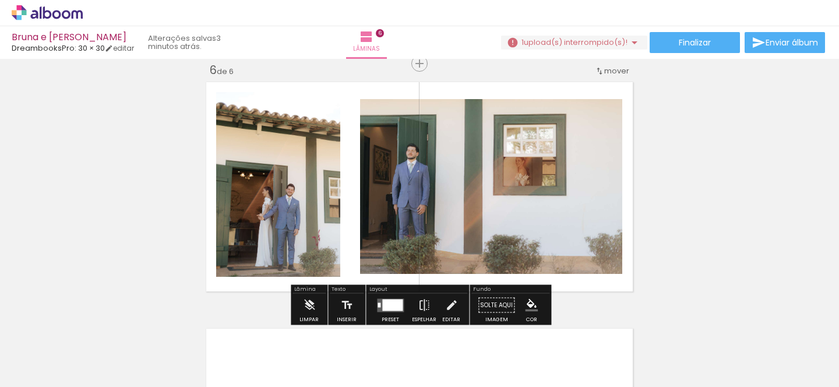
click at [298, 184] on quentale-photo at bounding box center [278, 184] width 124 height 185
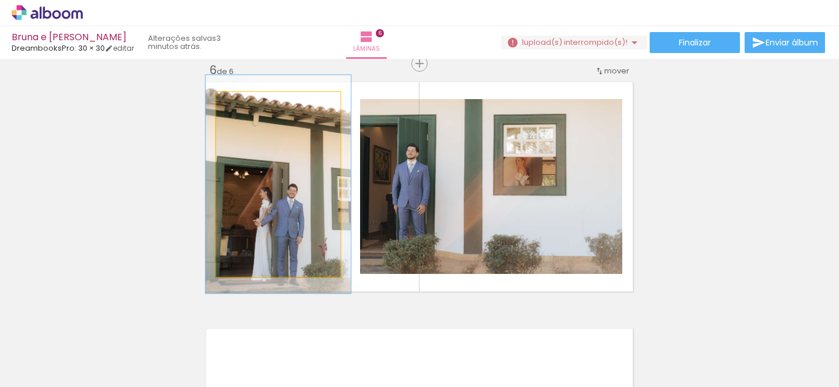
drag, startPoint x: 245, startPoint y: 107, endPoint x: 254, endPoint y: 106, distance: 9.4
type paper-slider "123"
click at [254, 106] on div at bounding box center [250, 104] width 19 height 19
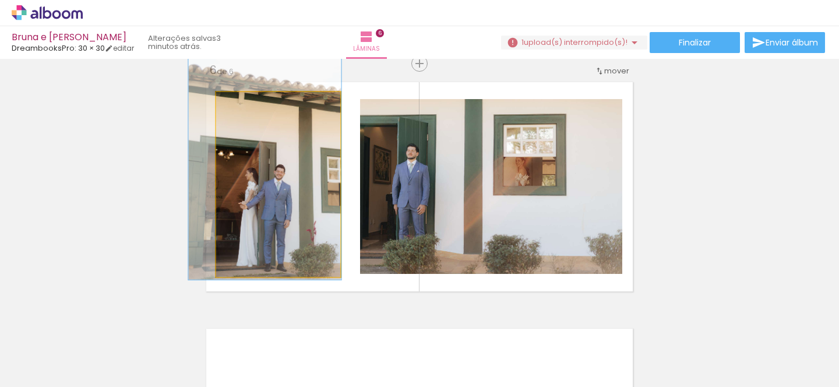
drag, startPoint x: 310, startPoint y: 204, endPoint x: 297, endPoint y: 185, distance: 23.4
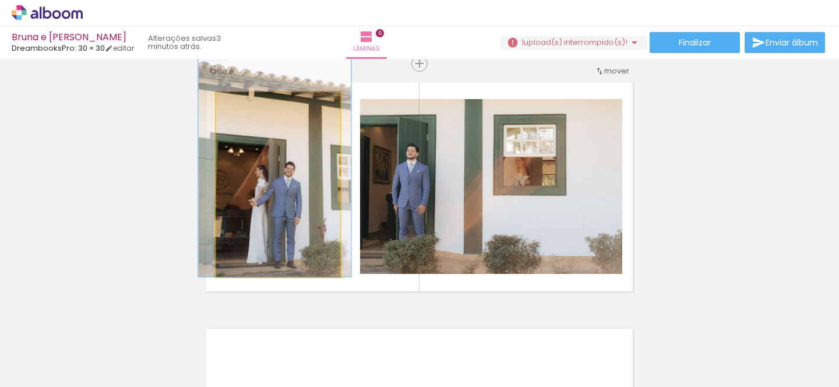
drag, startPoint x: 297, startPoint y: 185, endPoint x: 307, endPoint y: 184, distance: 10.0
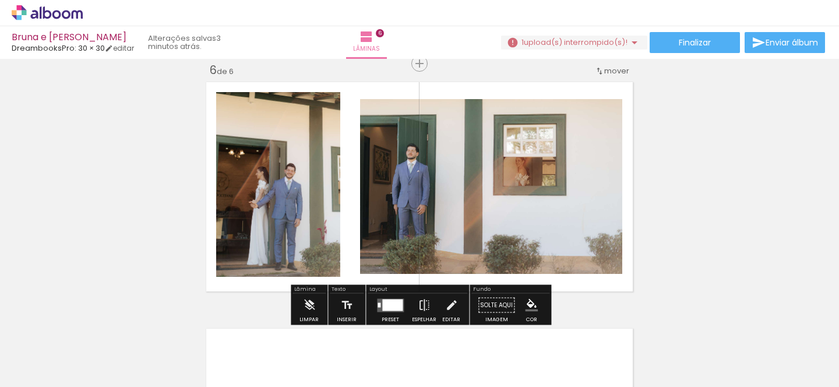
click at [488, 228] on quentale-photo at bounding box center [491, 186] width 262 height 175
click at [421, 302] on iron-icon at bounding box center [424, 305] width 13 height 23
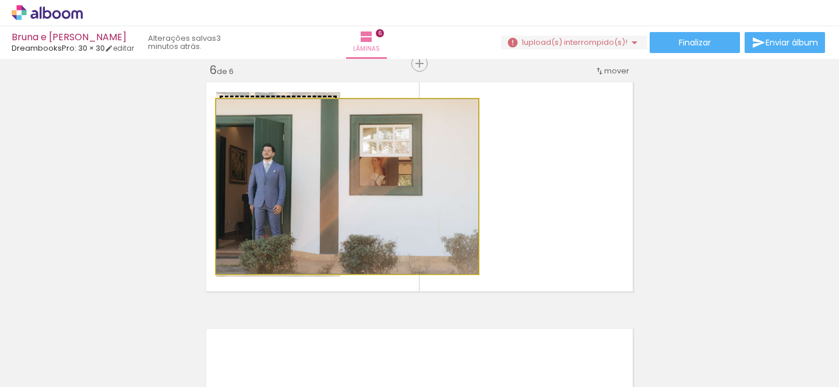
drag, startPoint x: 302, startPoint y: 213, endPoint x: 337, endPoint y: 209, distance: 35.3
click at [0, 0] on slot at bounding box center [0, 0] width 0 height 0
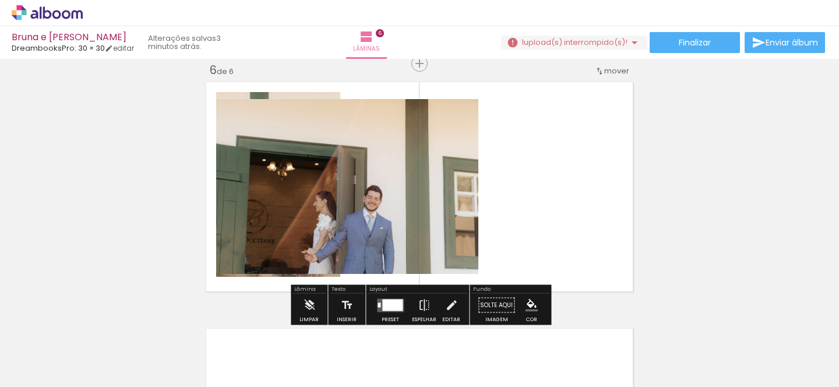
click at [395, 314] on div at bounding box center [390, 305] width 31 height 23
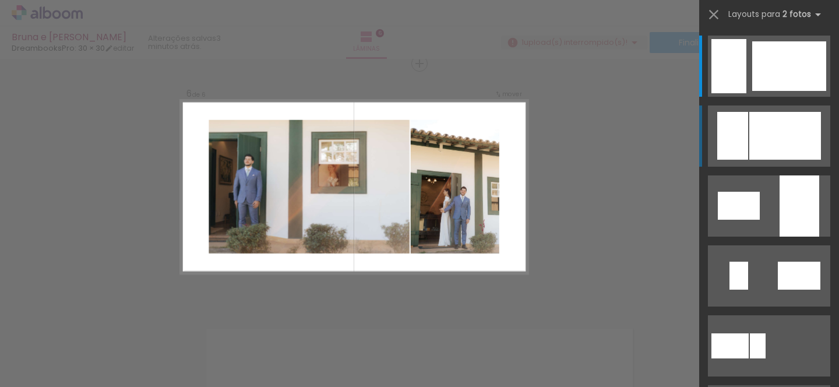
click at [732, 93] on div at bounding box center [729, 66] width 35 height 54
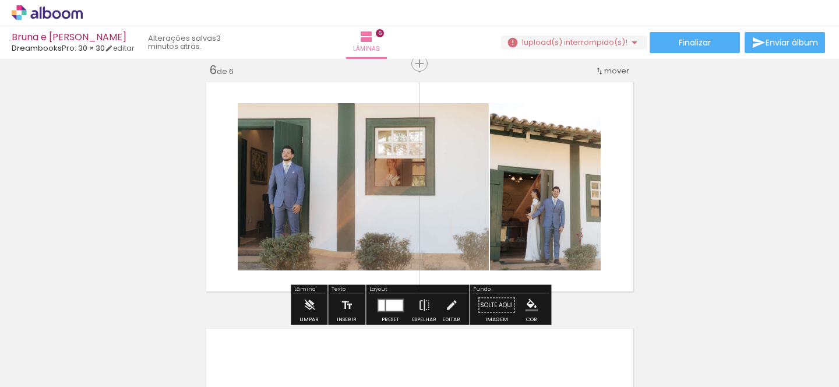
click at [562, 220] on quentale-photo at bounding box center [545, 186] width 111 height 167
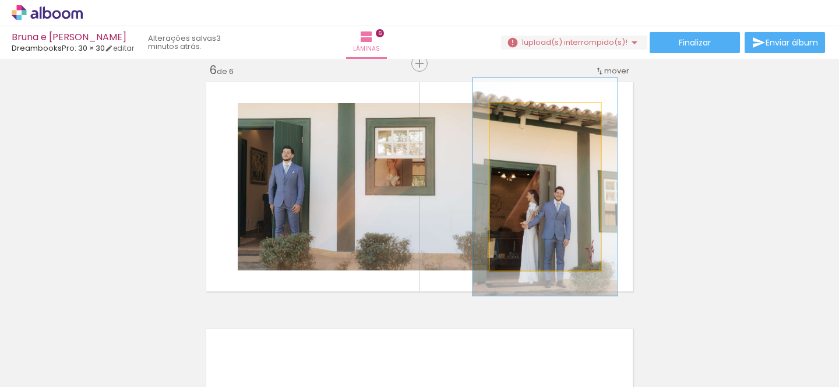
drag, startPoint x: 522, startPoint y: 115, endPoint x: 534, endPoint y: 114, distance: 12.9
type paper-slider "132"
click at [534, 114] on div at bounding box center [529, 115] width 19 height 19
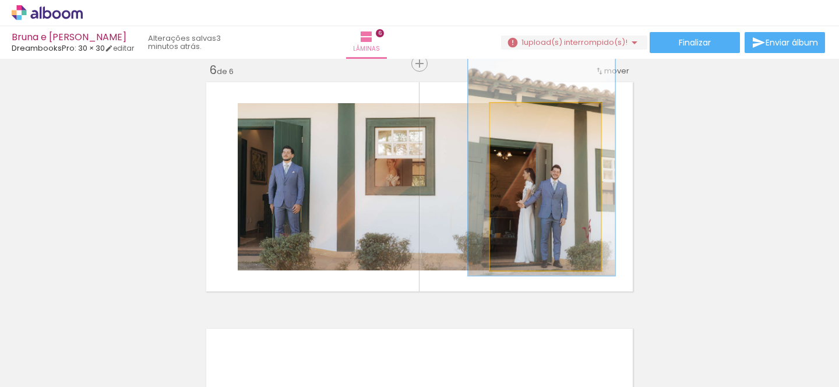
drag, startPoint x: 551, startPoint y: 175, endPoint x: 547, endPoint y: 153, distance: 21.8
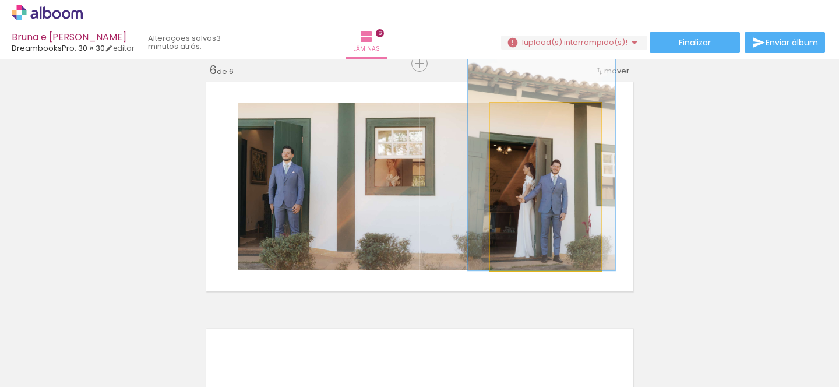
drag, startPoint x: 586, startPoint y: 181, endPoint x: 586, endPoint y: 174, distance: 7.0
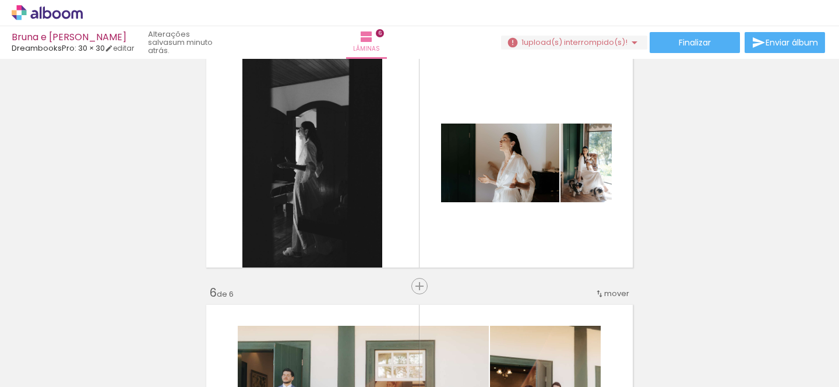
scroll to position [0, 3186]
click at [406, 353] on div at bounding box center [390, 348] width 58 height 38
click at [37, 374] on span "Adicionar Fotos" at bounding box center [41, 371] width 35 height 13
click at [0, 0] on input "file" at bounding box center [0, 0] width 0 height 0
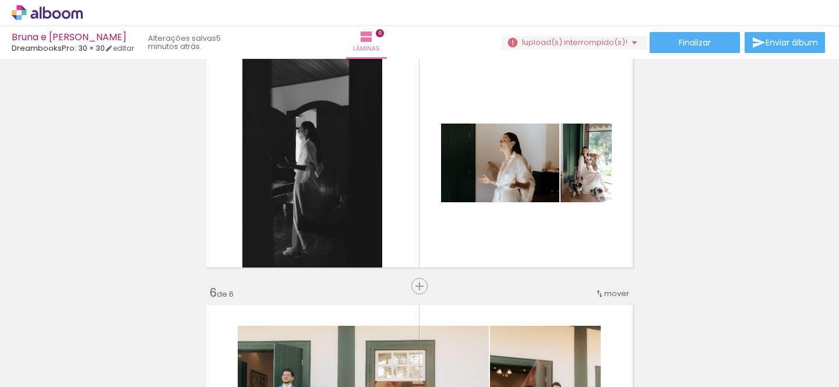
scroll to position [0, 16034]
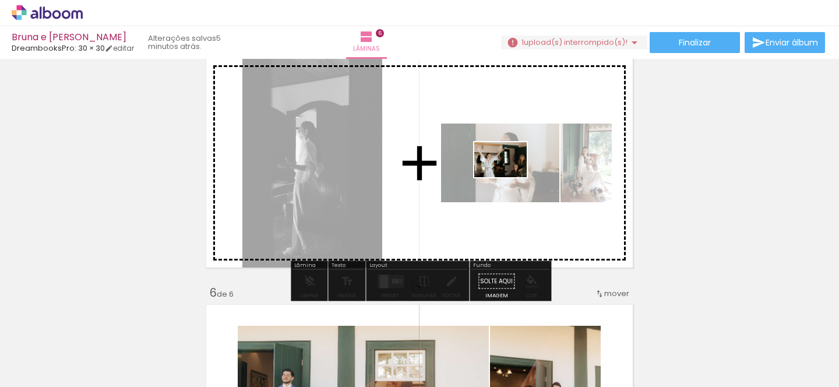
drag, startPoint x: 720, startPoint y: 351, endPoint x: 529, endPoint y: 177, distance: 259.1
click at [509, 177] on quentale-workspace at bounding box center [419, 193] width 839 height 387
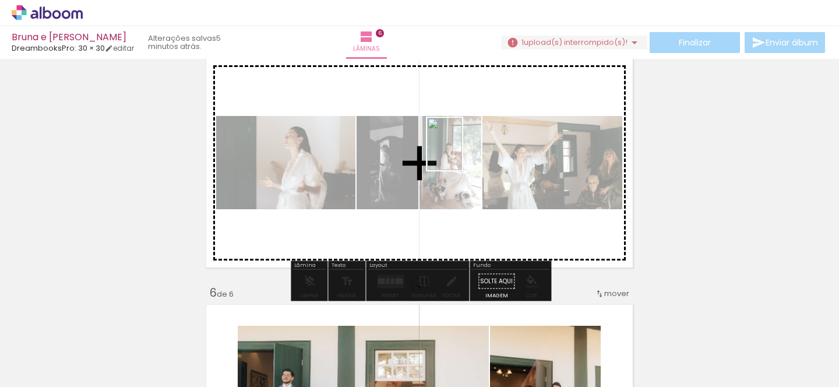
drag, startPoint x: 803, startPoint y: 345, endPoint x: 462, endPoint y: 153, distance: 391.4
click at [462, 153] on quentale-workspace at bounding box center [419, 193] width 839 height 387
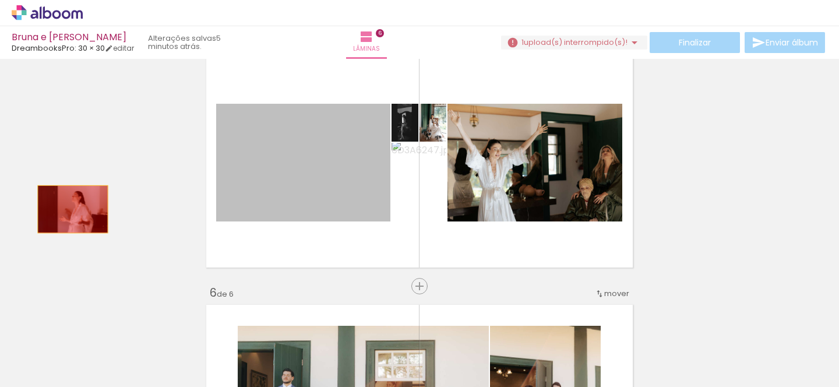
drag, startPoint x: 292, startPoint y: 147, endPoint x: 146, endPoint y: 168, distance: 147.2
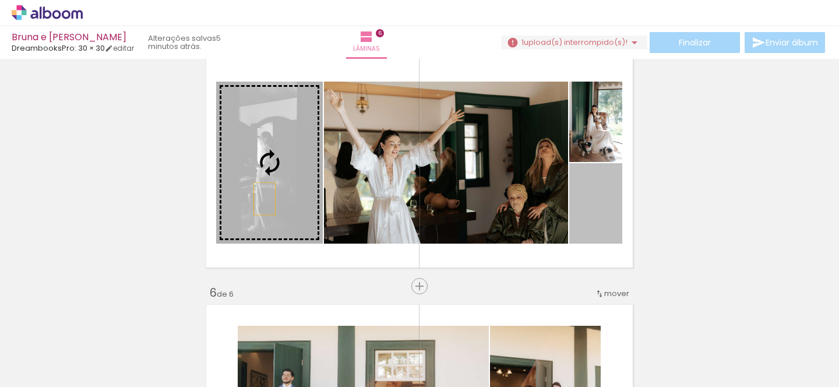
drag, startPoint x: 599, startPoint y: 225, endPoint x: 265, endPoint y: 199, distance: 335.5
click at [0, 0] on slot at bounding box center [0, 0] width 0 height 0
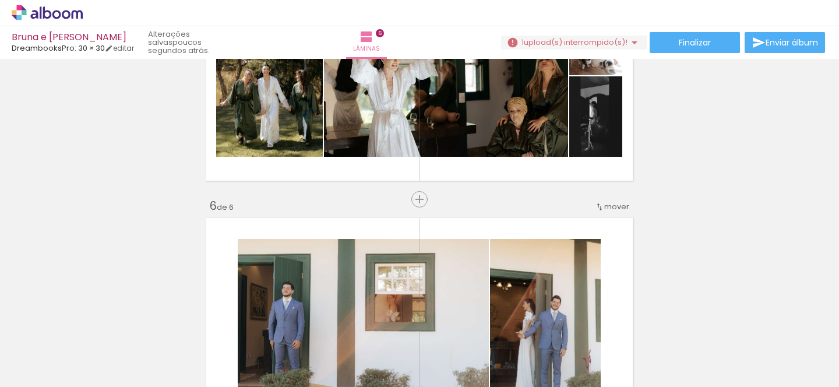
scroll to position [1106, 0]
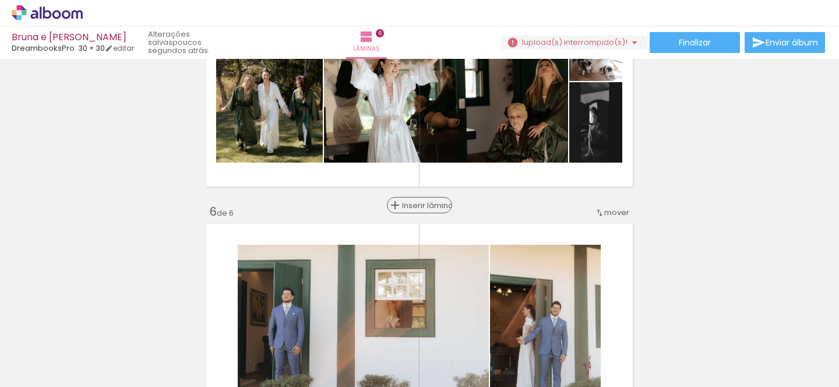
click at [422, 202] on span "Inserir lâmina" at bounding box center [424, 206] width 45 height 8
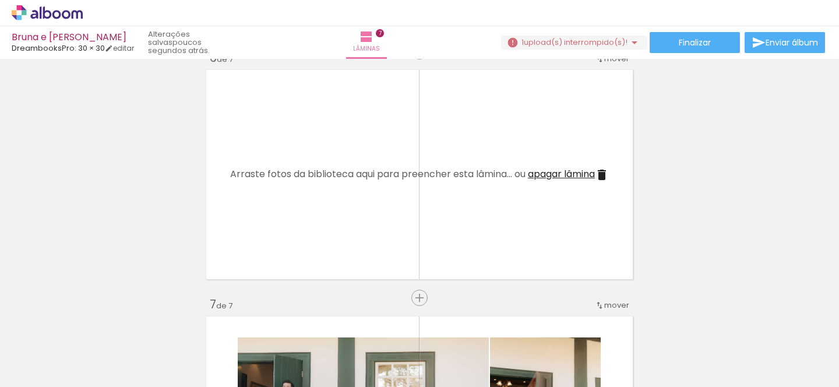
scroll to position [0, 3899]
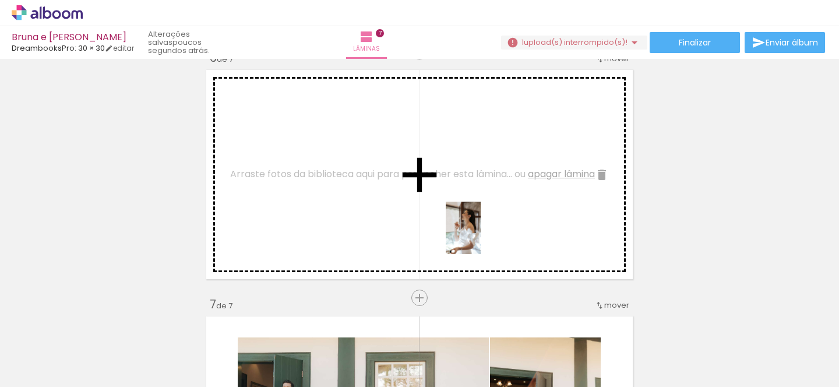
drag, startPoint x: 645, startPoint y: 357, endPoint x: 481, endPoint y: 237, distance: 203.9
click at [481, 237] on quentale-workspace at bounding box center [419, 193] width 839 height 387
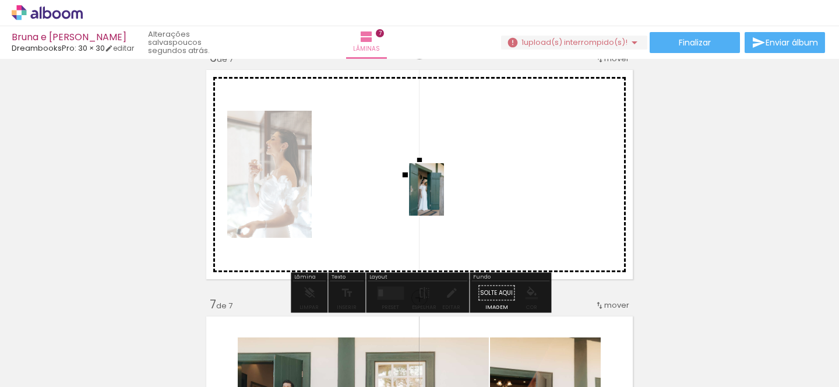
drag, startPoint x: 715, startPoint y: 345, endPoint x: 444, endPoint y: 198, distance: 308.2
click at [444, 198] on quentale-workspace at bounding box center [419, 193] width 839 height 387
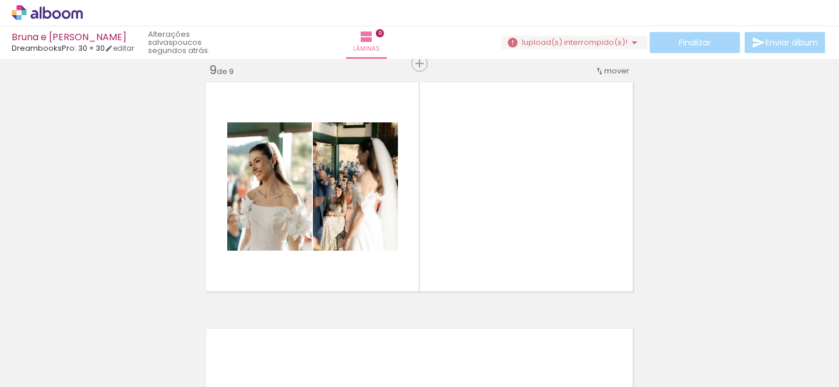
scroll to position [3726, 0]
